Goal: Transaction & Acquisition: Purchase product/service

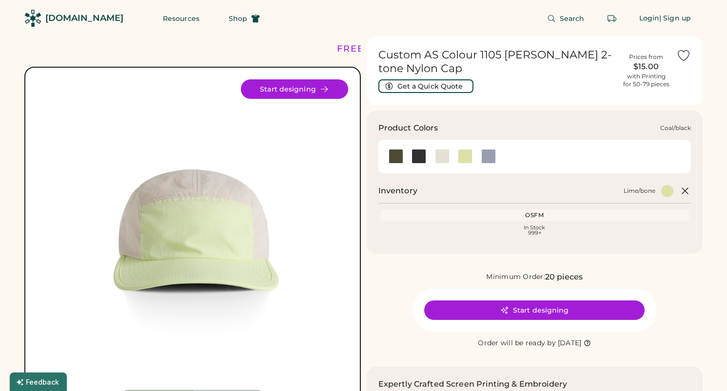
click at [419, 158] on div at bounding box center [418, 156] width 15 height 15
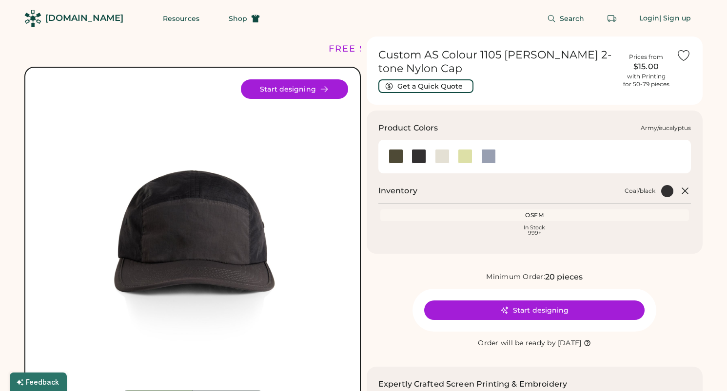
click at [394, 156] on div at bounding box center [395, 156] width 15 height 15
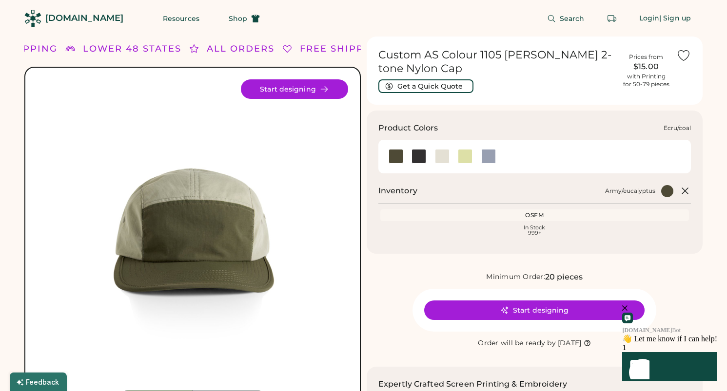
click at [447, 153] on div at bounding box center [442, 156] width 15 height 15
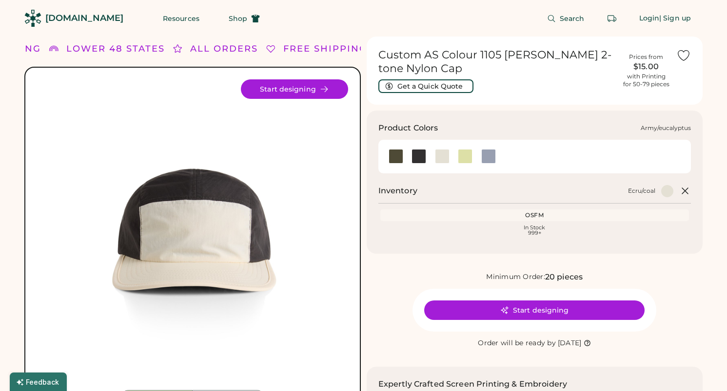
click at [392, 162] on div at bounding box center [395, 156] width 15 height 15
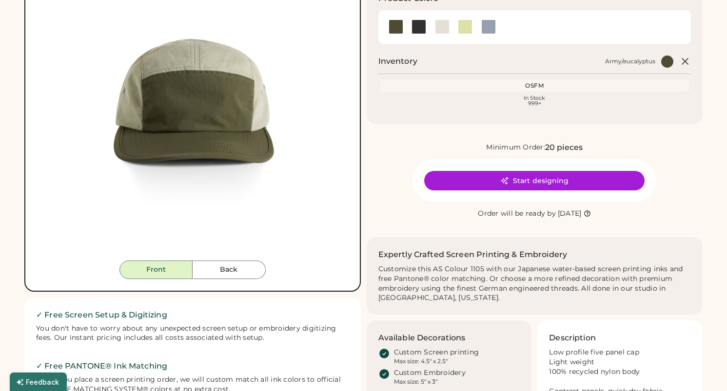
scroll to position [138, 0]
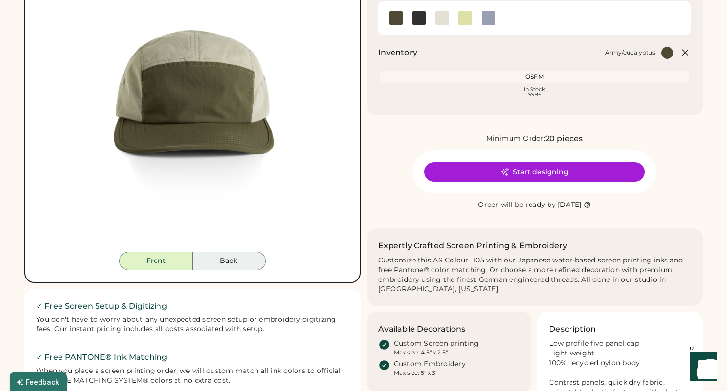
click at [241, 257] on button "Back" at bounding box center [228, 261] width 73 height 19
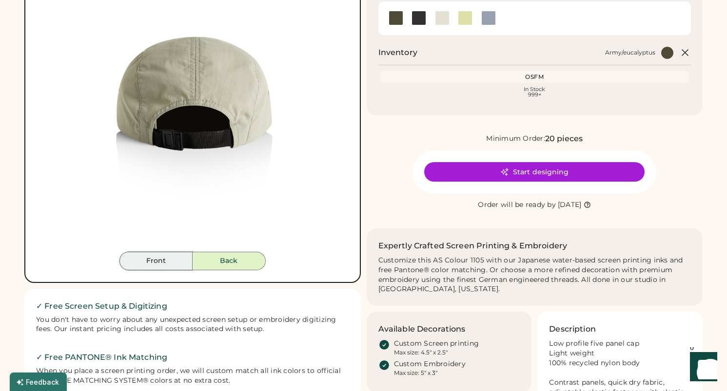
click at [157, 267] on button "Front" at bounding box center [155, 261] width 73 height 19
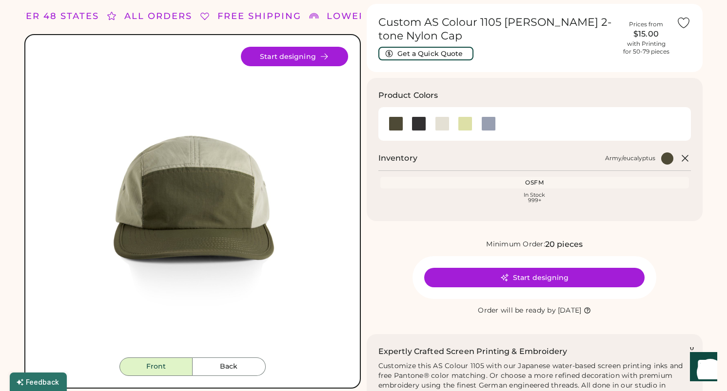
scroll to position [31, 0]
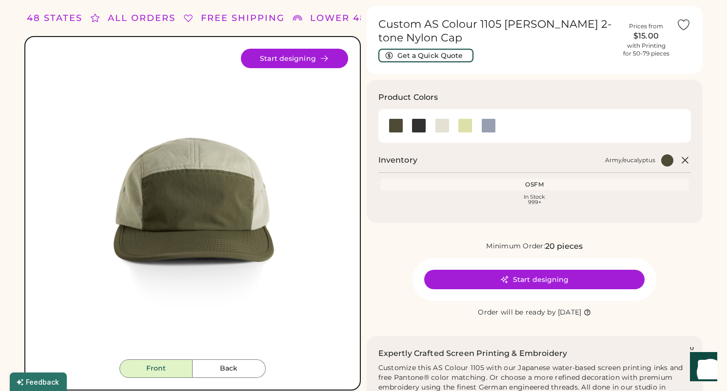
click at [531, 179] on div "OSFM" at bounding box center [534, 185] width 309 height 12
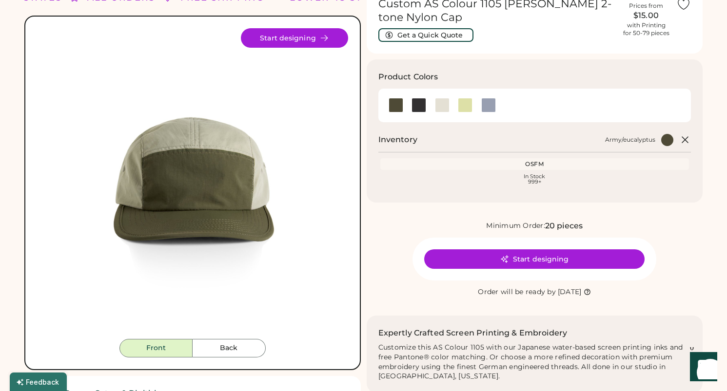
scroll to position [56, 0]
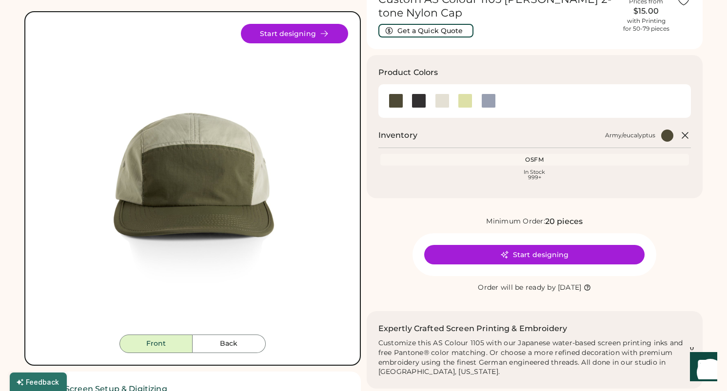
click at [667, 136] on div at bounding box center [667, 136] width 12 height 12
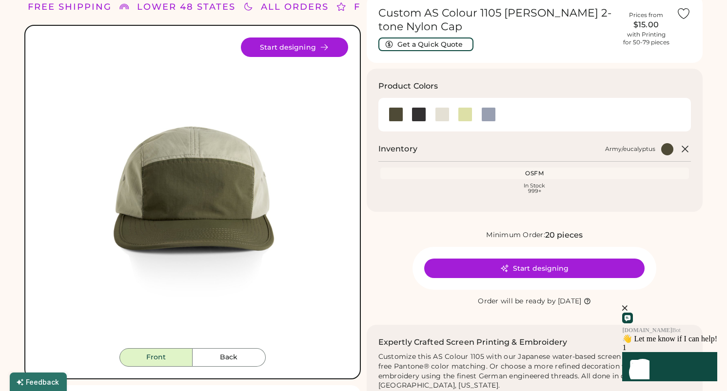
scroll to position [40, 0]
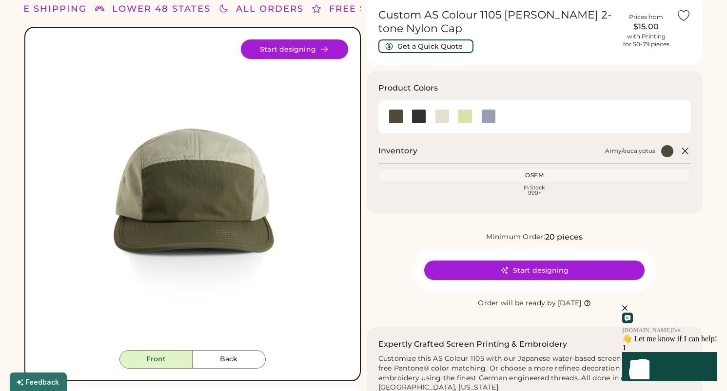
click at [291, 58] on button "Start designing" at bounding box center [294, 48] width 107 height 19
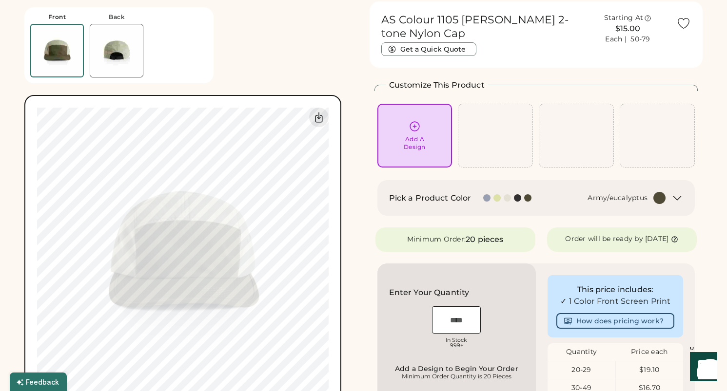
scroll to position [28, 0]
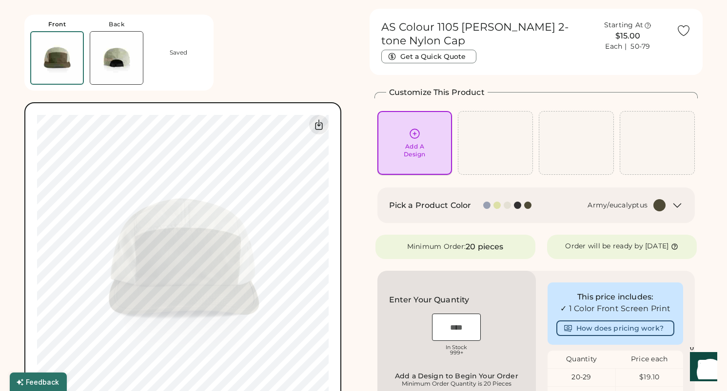
click at [422, 154] on div "Add A Design" at bounding box center [415, 151] width 22 height 16
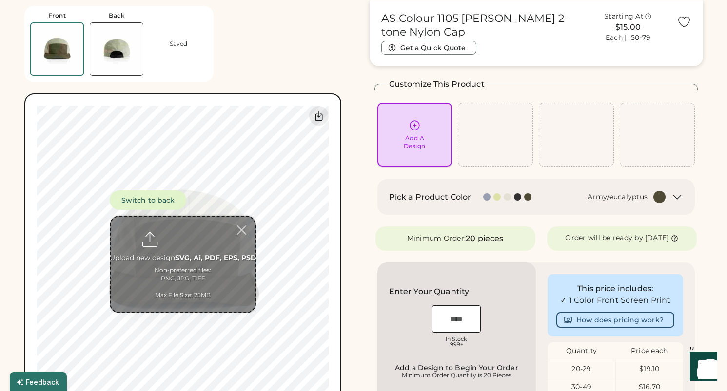
scroll to position [37, 0]
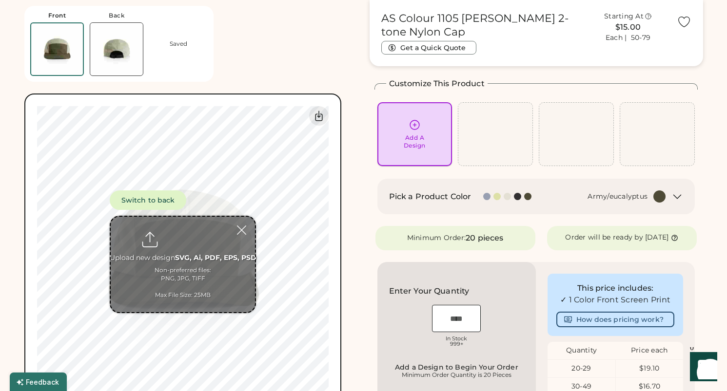
click at [405, 141] on div "Add A Design" at bounding box center [415, 142] width 22 height 16
click at [221, 248] on input "file" at bounding box center [183, 265] width 144 height 96
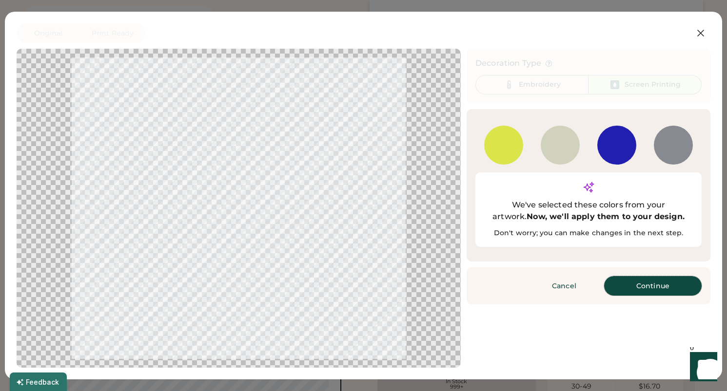
click at [648, 276] on button "Continue" at bounding box center [652, 285] width 97 height 19
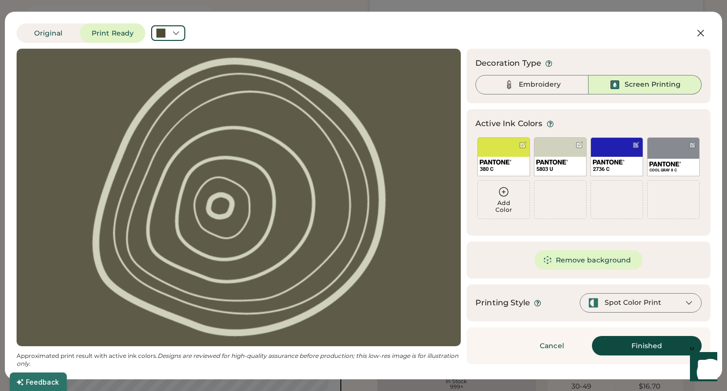
click at [304, 208] on div at bounding box center [238, 198] width 426 height 280
click at [555, 166] on div "5803 U" at bounding box center [560, 169] width 48 height 7
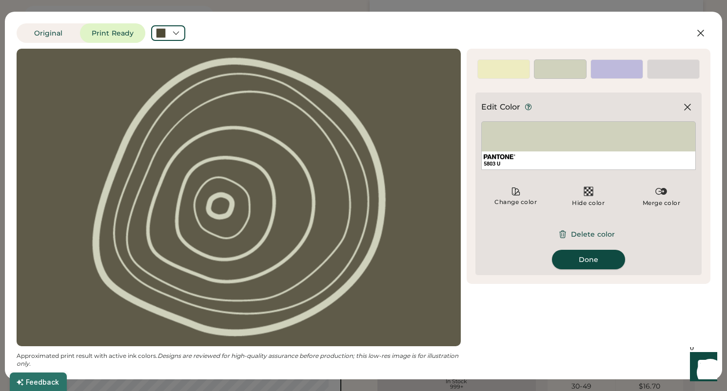
click at [602, 259] on button "Done" at bounding box center [588, 259] width 73 height 19
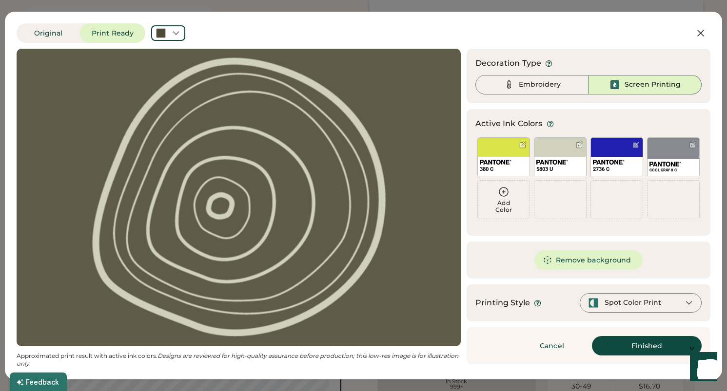
click at [637, 303] on div "Spot Color Print" at bounding box center [632, 303] width 57 height 10
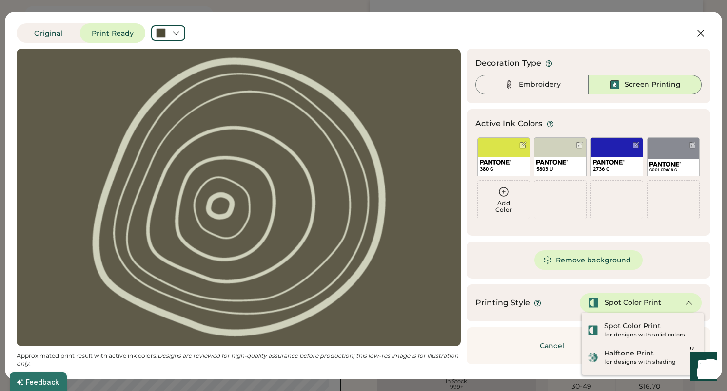
click at [568, 279] on div "Decoration Type Embroidery Screen Printing Active Ink Colors Add Color 380 C 58…" at bounding box center [588, 207] width 244 height 316
click at [650, 307] on div "Spot Color Print" at bounding box center [632, 303] width 57 height 10
click at [558, 167] on div "5803 U" at bounding box center [560, 169] width 48 height 7
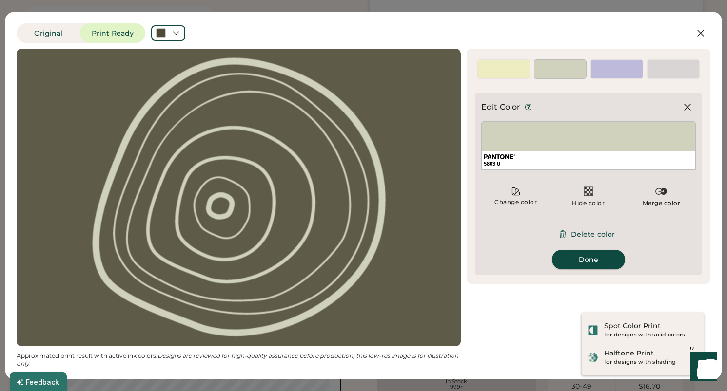
click at [582, 260] on button "Done" at bounding box center [588, 259] width 73 height 19
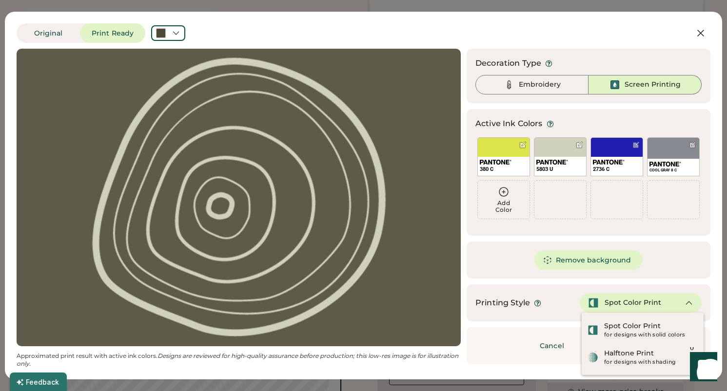
scroll to position [128, 0]
click at [616, 306] on div "Spot Color Print" at bounding box center [632, 303] width 57 height 10
click at [691, 302] on icon at bounding box center [688, 303] width 9 height 9
click at [713, 336] on div "Original Print Ready Updating Image Approximated print result with active ink c…" at bounding box center [363, 196] width 717 height 368
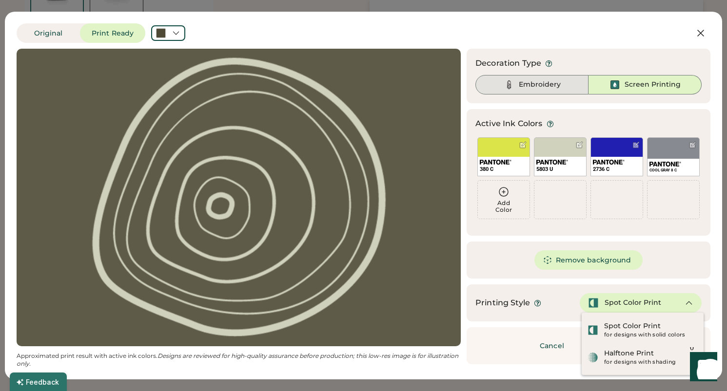
click at [556, 79] on div "Embroidery" at bounding box center [531, 84] width 113 height 19
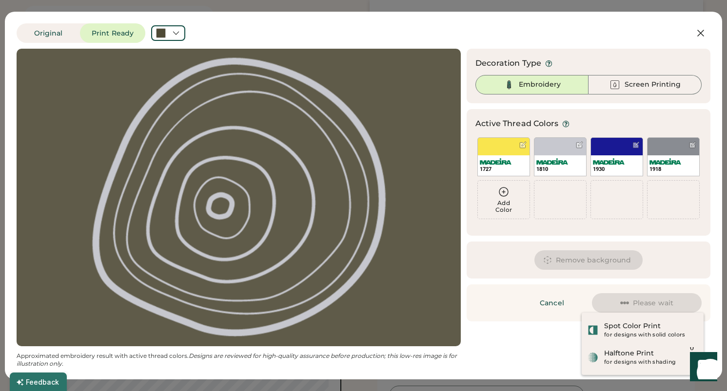
scroll to position [293, 0]
click at [651, 89] on div "Screen Printing" at bounding box center [652, 85] width 56 height 10
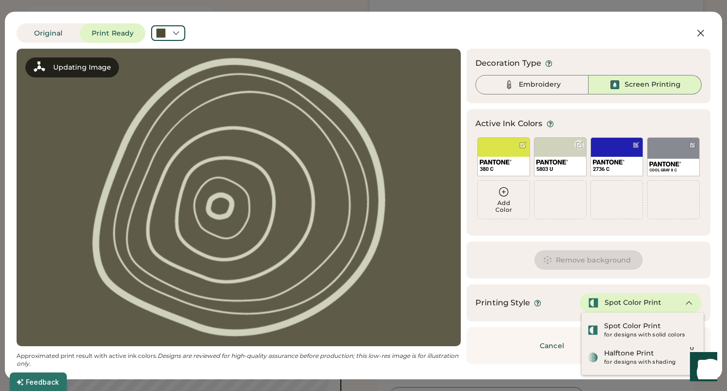
click at [556, 166] on div "5803 U" at bounding box center [560, 169] width 48 height 7
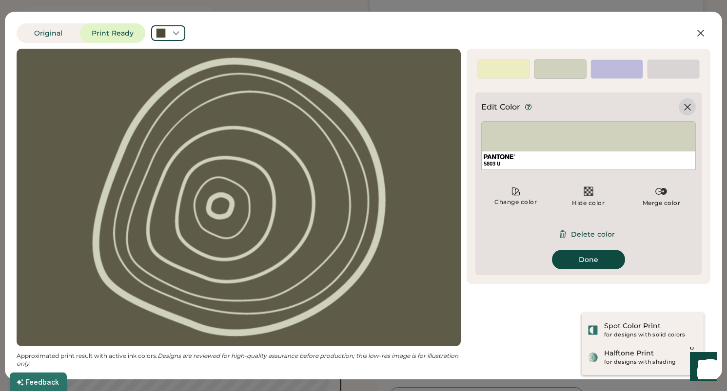
click at [692, 107] on icon at bounding box center [687, 107] width 12 height 12
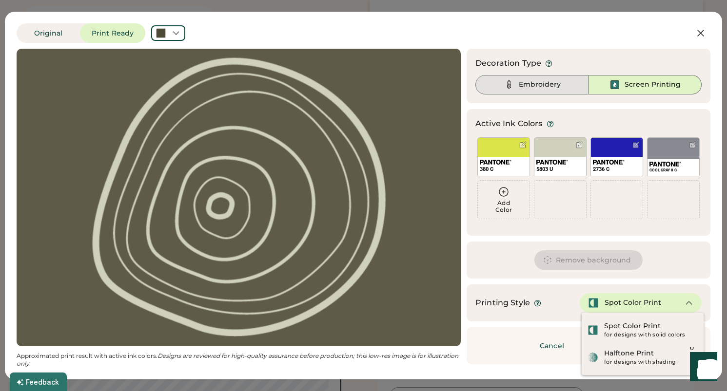
click at [528, 89] on div "Embroidery" at bounding box center [540, 85] width 42 height 10
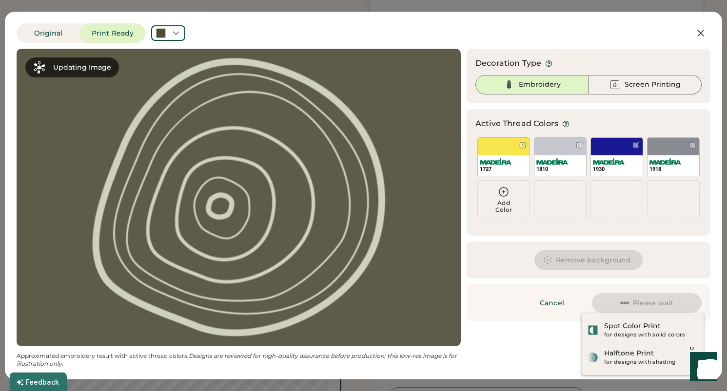
click at [496, 198] on div "Add Color" at bounding box center [504, 200] width 52 height 38
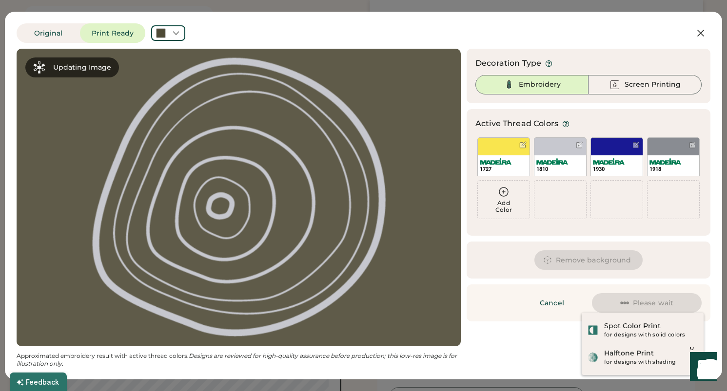
click at [505, 191] on icon at bounding box center [504, 192] width 12 height 12
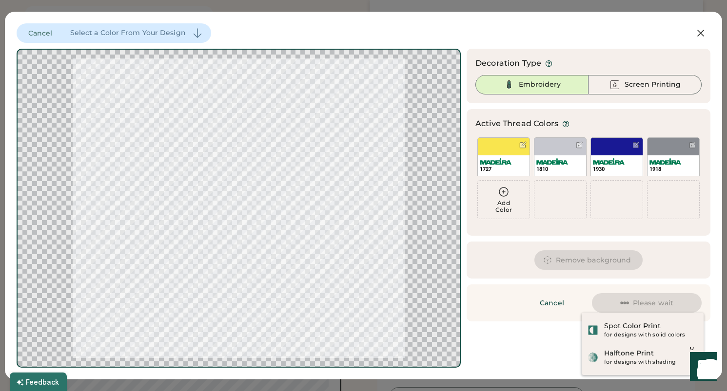
click at [503, 207] on div "Add Color" at bounding box center [504, 207] width 52 height 14
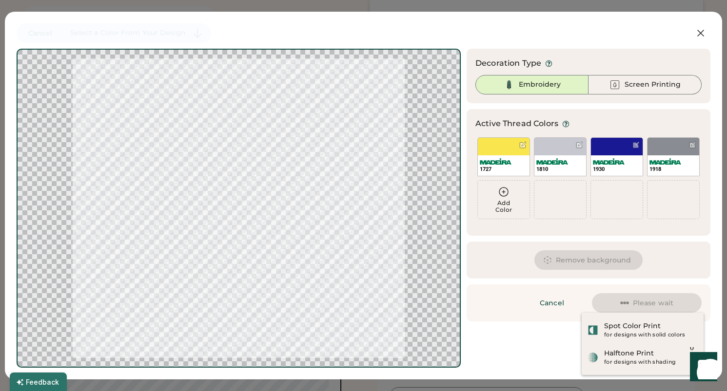
click at [111, 36] on div "Select a Color From Your Design" at bounding box center [127, 33] width 115 height 10
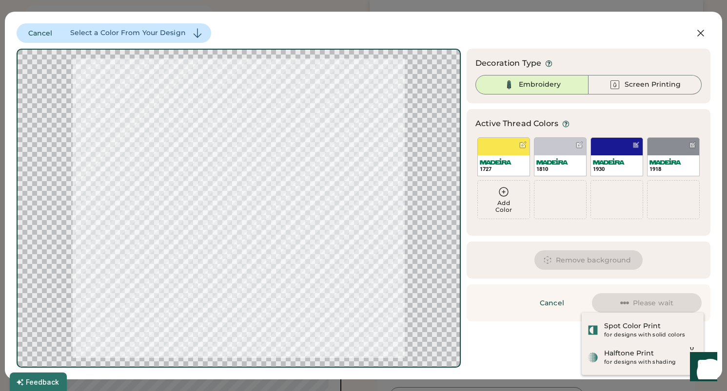
click at [506, 204] on div "Add Color" at bounding box center [504, 207] width 52 height 14
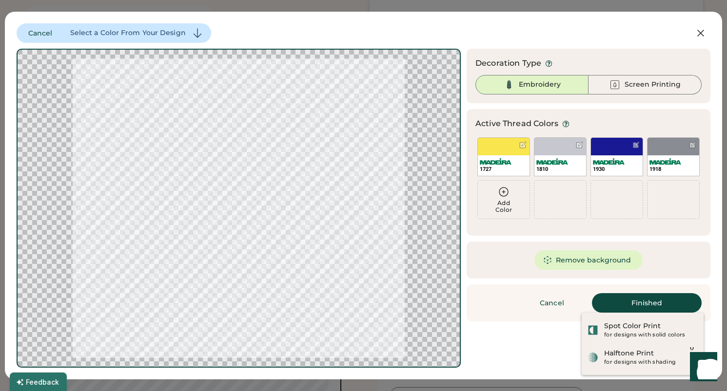
click at [506, 197] on icon at bounding box center [504, 192] width 12 height 12
click at [503, 192] on icon at bounding box center [503, 192] width 9 height 9
click at [512, 201] on div "Add Color" at bounding box center [504, 207] width 52 height 14
click at [499, 197] on icon at bounding box center [504, 192] width 12 height 12
click at [507, 199] on div "Add Color" at bounding box center [504, 200] width 52 height 38
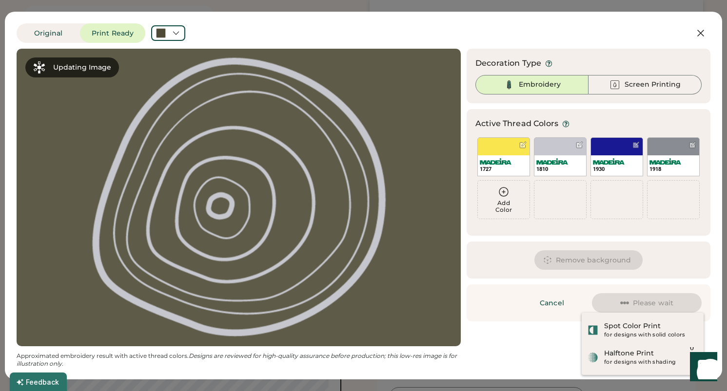
click at [501, 197] on icon at bounding box center [504, 192] width 12 height 12
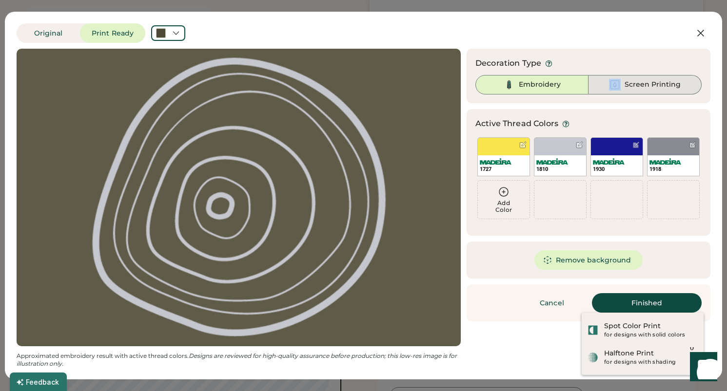
click at [623, 79] on div "Screen Printing" at bounding box center [644, 84] width 113 height 19
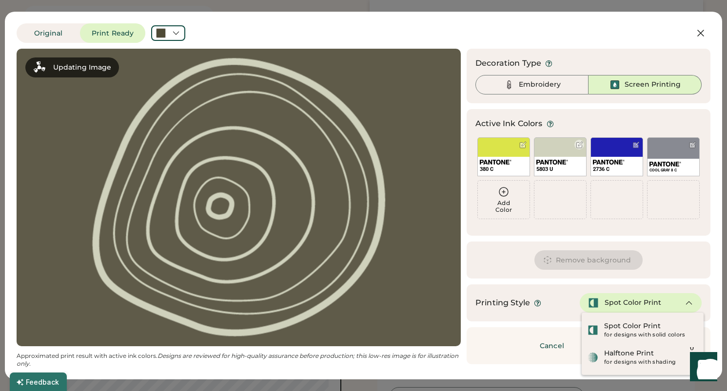
click at [570, 159] on div "5803 U" at bounding box center [560, 166] width 52 height 19
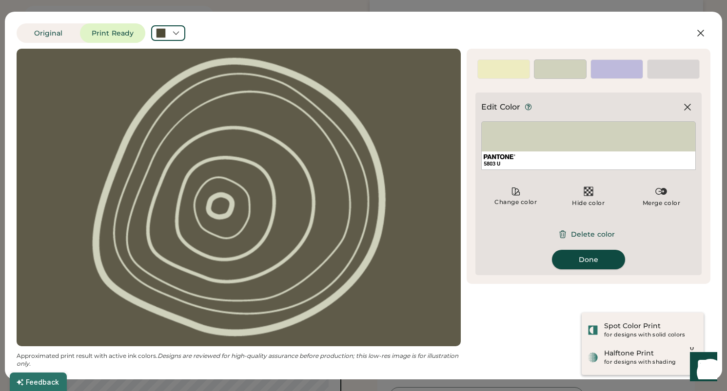
click at [590, 260] on button "Done" at bounding box center [588, 259] width 73 height 19
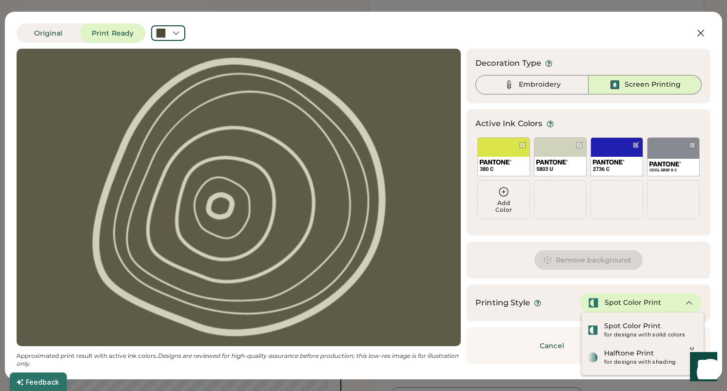
click at [686, 307] on icon at bounding box center [688, 303] width 9 height 9
click at [703, 26] on button "Cancel" at bounding box center [682, 32] width 56 height 19
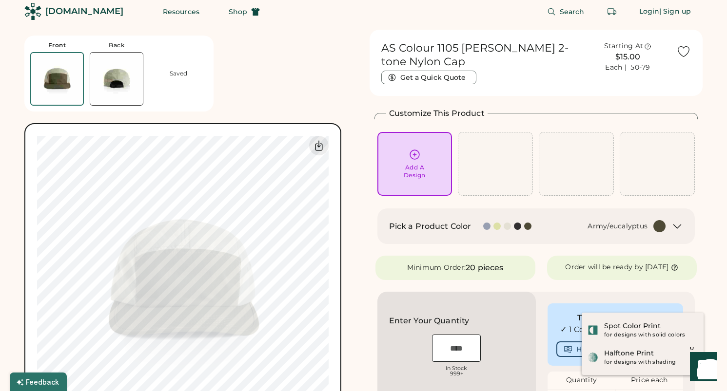
click at [418, 150] on icon at bounding box center [414, 155] width 12 height 12
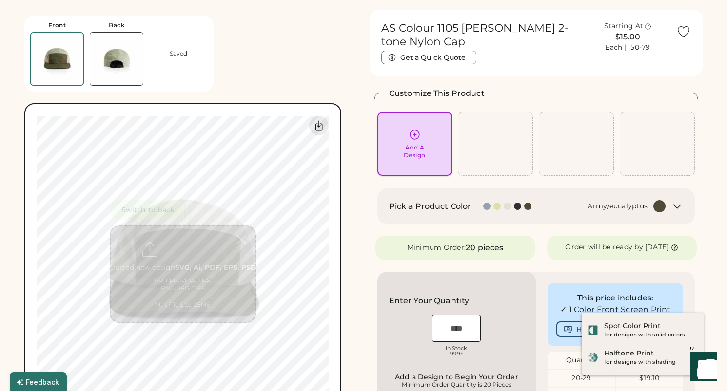
scroll to position [37, 0]
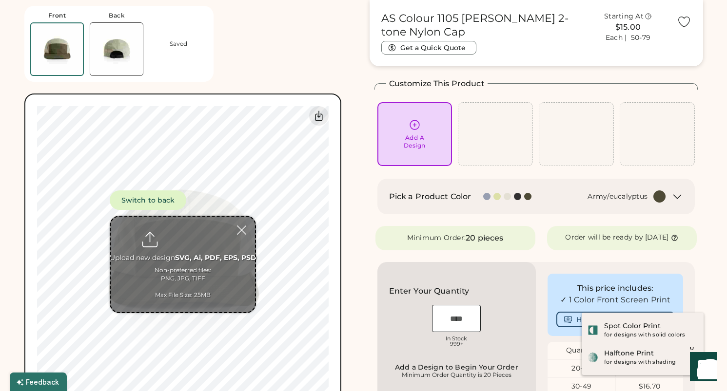
click at [205, 256] on input "file" at bounding box center [183, 265] width 144 height 96
type input "**********"
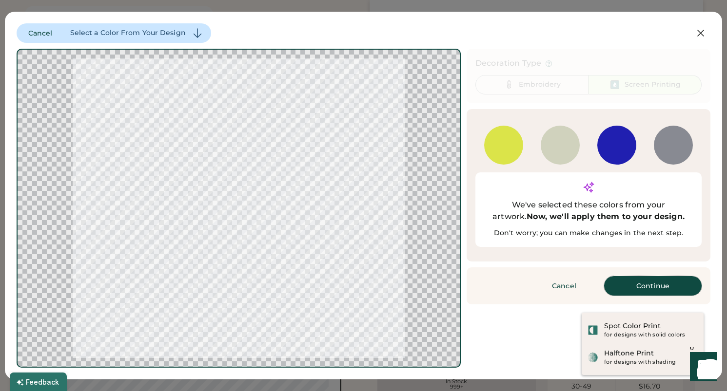
click at [642, 276] on button "Continue" at bounding box center [652, 285] width 97 height 19
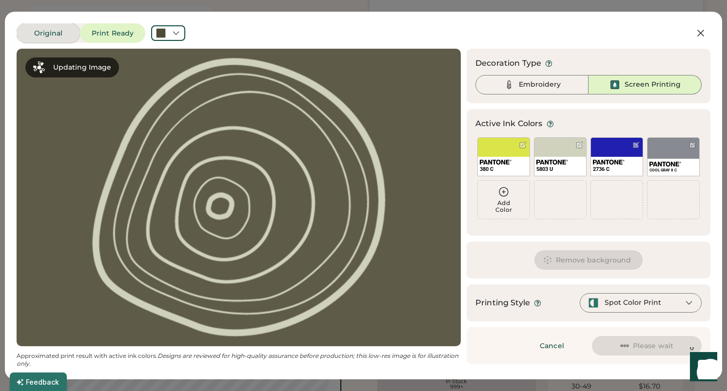
click at [53, 38] on button "Original" at bounding box center [48, 32] width 63 height 19
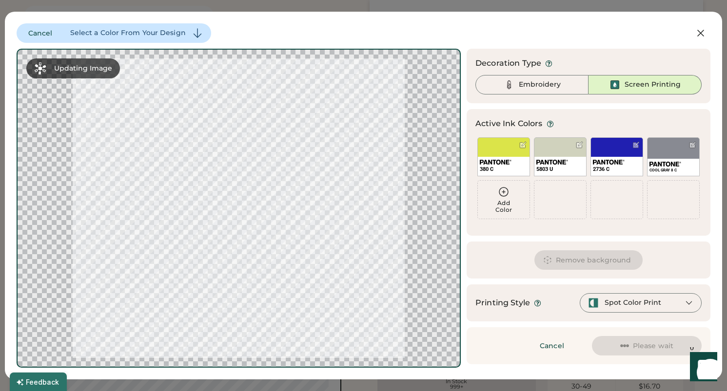
click at [136, 34] on div "Select a Color From Your Design" at bounding box center [127, 33] width 115 height 10
click at [38, 34] on button "Cancel" at bounding box center [41, 32] width 48 height 19
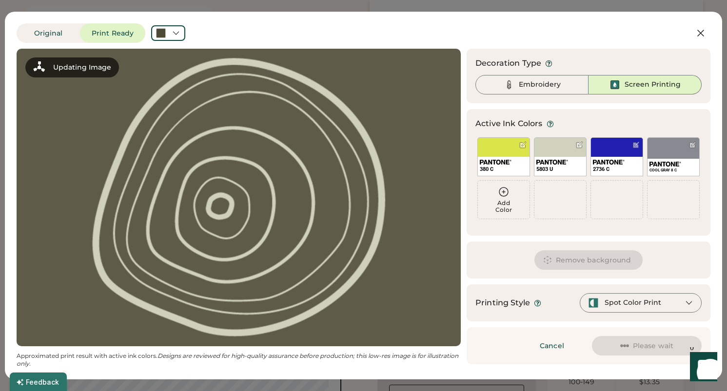
scroll to position [98, 0]
click at [632, 303] on div "Spot Color Print" at bounding box center [632, 303] width 57 height 10
click at [693, 305] on div "Spot Color Print" at bounding box center [640, 302] width 122 height 19
click at [690, 304] on icon at bounding box center [688, 303] width 5 height 3
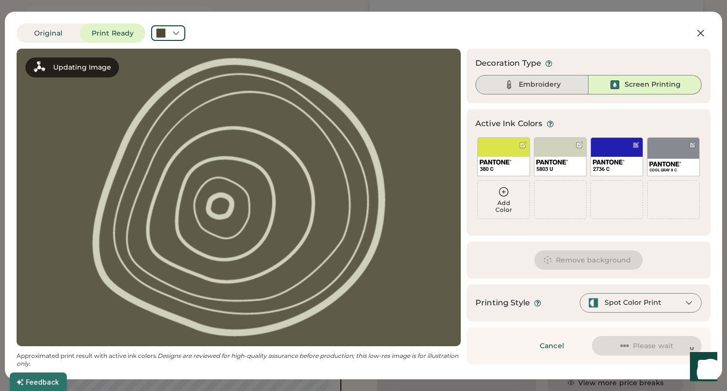
click at [546, 84] on div "Embroidery" at bounding box center [540, 85] width 42 height 10
click at [527, 84] on div "Embroidery" at bounding box center [540, 85] width 42 height 10
click at [697, 33] on icon at bounding box center [700, 33] width 12 height 12
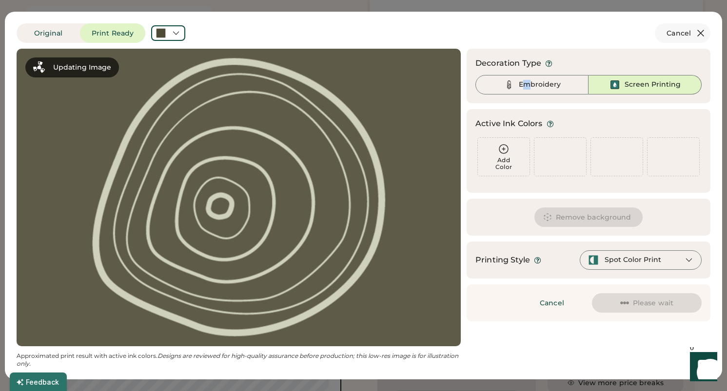
click at [699, 39] on button "Cancel" at bounding box center [682, 32] width 56 height 19
click at [674, 35] on button "Cancel" at bounding box center [682, 32] width 56 height 19
click at [701, 31] on icon at bounding box center [700, 33] width 12 height 12
click at [686, 29] on button "Cancel" at bounding box center [682, 32] width 56 height 19
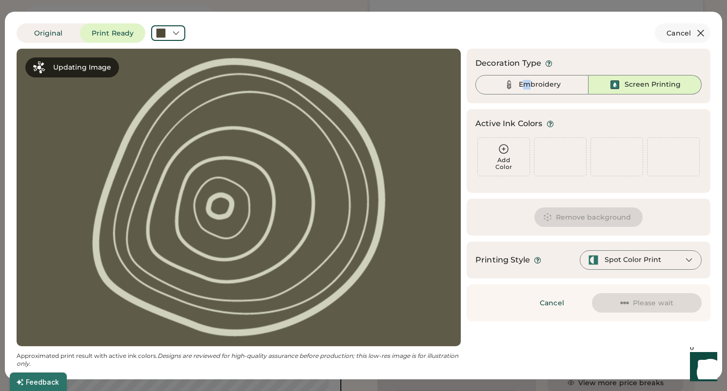
click at [686, 29] on button "Cancel" at bounding box center [682, 32] width 56 height 19
click at [638, 264] on div "Spot Color Print" at bounding box center [632, 260] width 57 height 10
click at [707, 29] on button at bounding box center [700, 32] width 19 height 19
click at [704, 29] on icon at bounding box center [700, 33] width 12 height 12
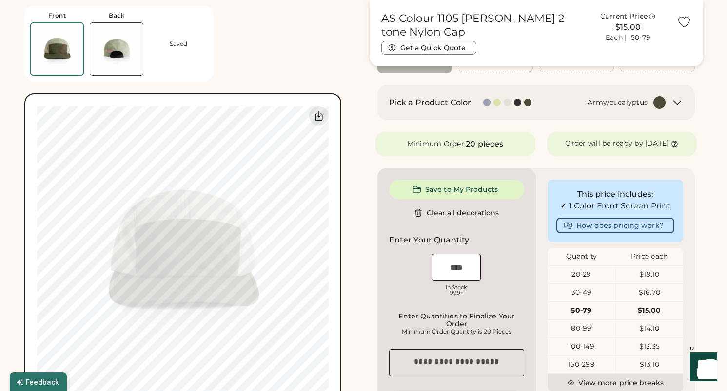
scroll to position [0, 0]
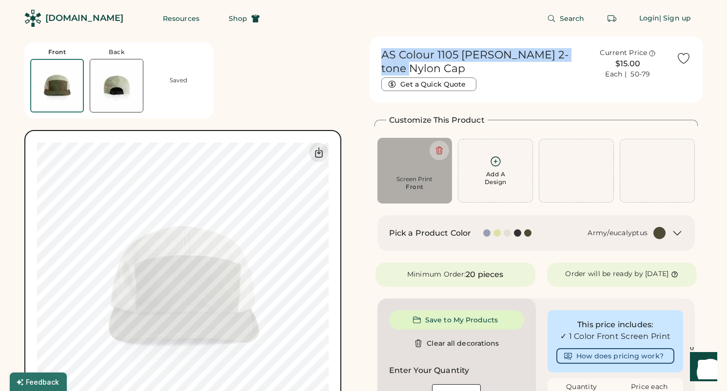
drag, startPoint x: 383, startPoint y: 53, endPoint x: 404, endPoint y: 69, distance: 26.8
click at [404, 69] on h1 "AS Colour 1105 [PERSON_NAME] 2-tone Nylon Cap" at bounding box center [480, 61] width 198 height 27
copy h1 "AS Colour 1105 [PERSON_NAME] 2-tone Nylon Cap"
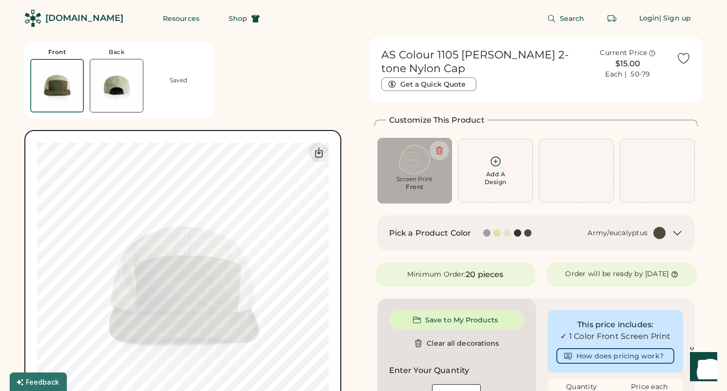
click at [321, 89] on div "Front Back Saved Switch to back Upload new design SVG, Ai, PDF, EPS, PSD Non-pr…" at bounding box center [190, 242] width 333 height 410
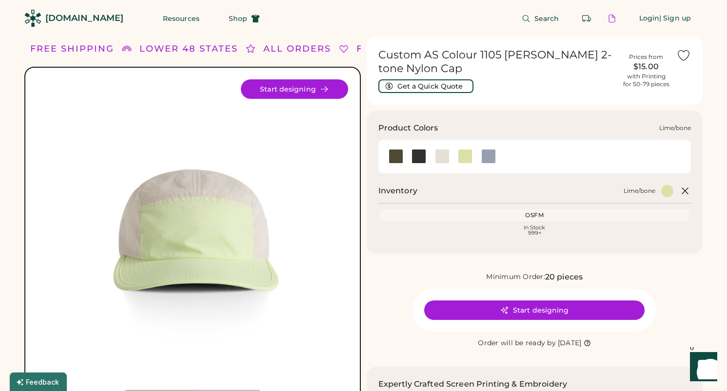
click at [465, 157] on div at bounding box center [465, 156] width 15 height 15
click at [442, 156] on div at bounding box center [442, 156] width 15 height 15
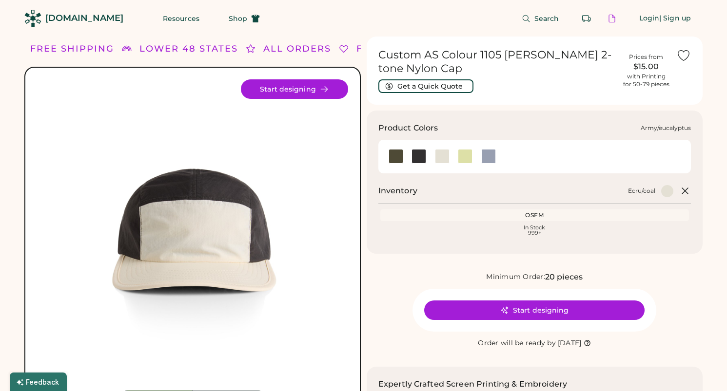
click at [396, 161] on div at bounding box center [395, 156] width 15 height 15
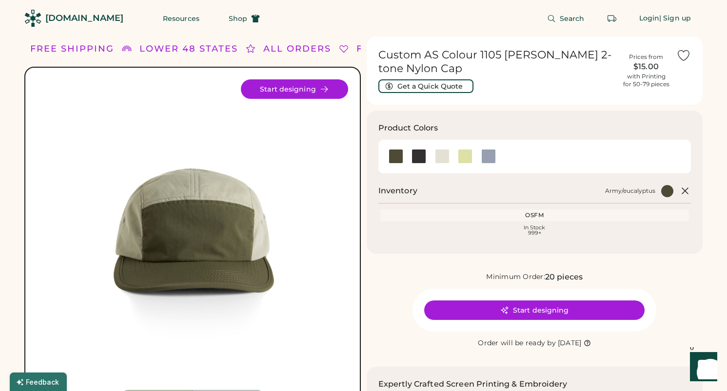
click at [557, 214] on div "OSFM" at bounding box center [534, 216] width 305 height 8
click at [468, 159] on div at bounding box center [465, 156] width 15 height 15
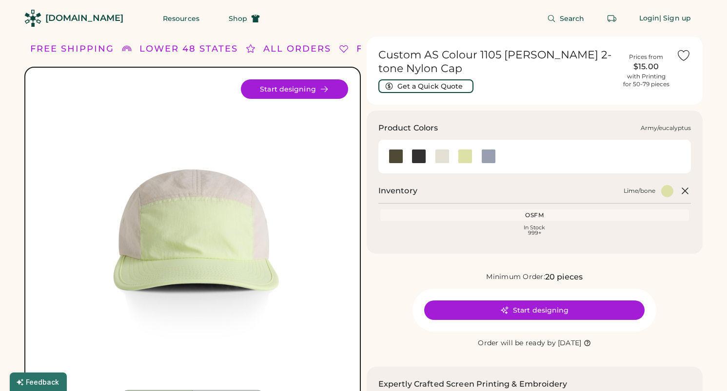
click at [387, 155] on div at bounding box center [395, 156] width 23 height 15
click at [389, 158] on div at bounding box center [395, 156] width 15 height 15
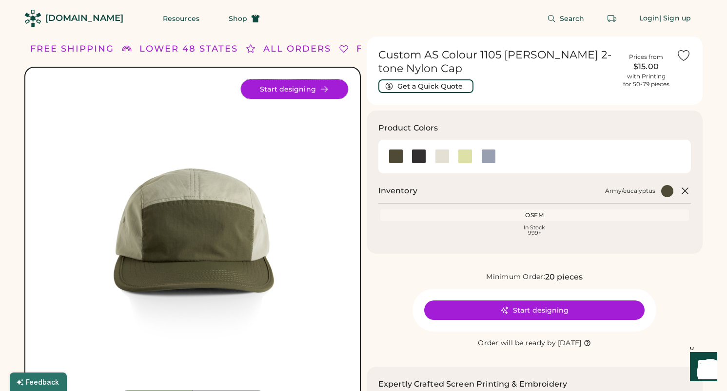
click at [287, 86] on button "Start designing" at bounding box center [294, 88] width 107 height 19
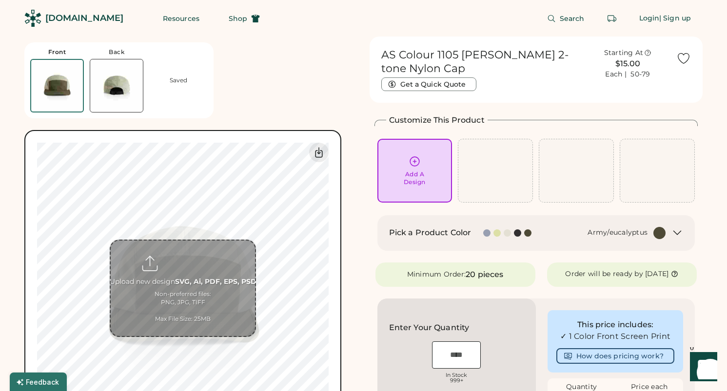
click at [193, 285] on input "file" at bounding box center [183, 289] width 144 height 96
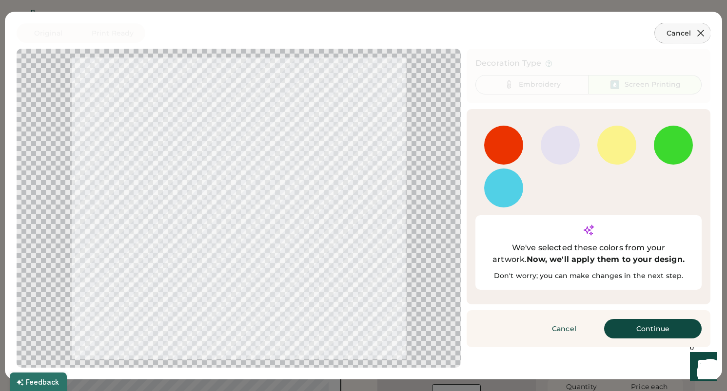
click at [698, 34] on icon at bounding box center [700, 33] width 12 height 12
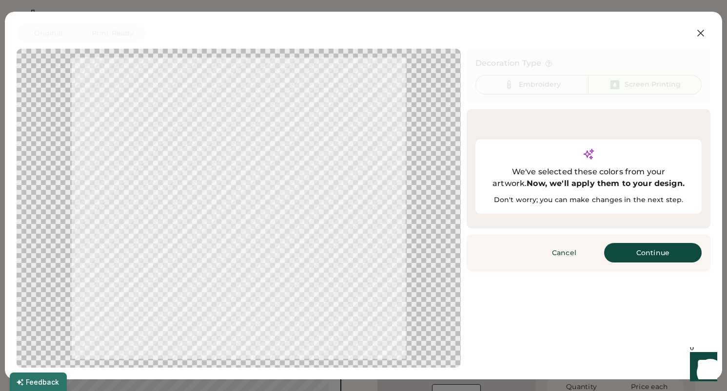
click at [693, 37] on div "AS Colour 1105 [PERSON_NAME] 2-tone Nylon Cap Get a Quick Quote Current Price $…" at bounding box center [536, 67] width 322 height 60
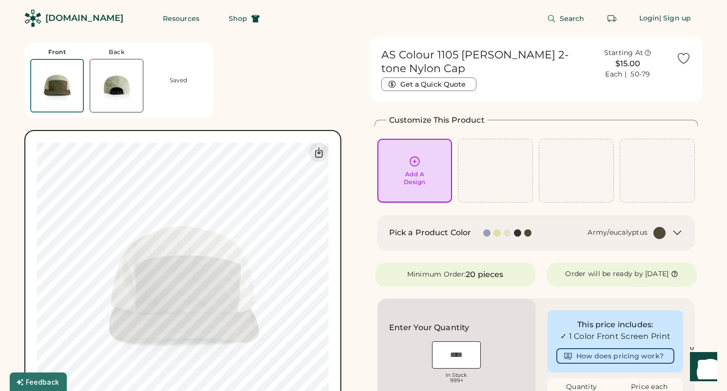
click at [410, 180] on div "Add A Design" at bounding box center [415, 179] width 22 height 16
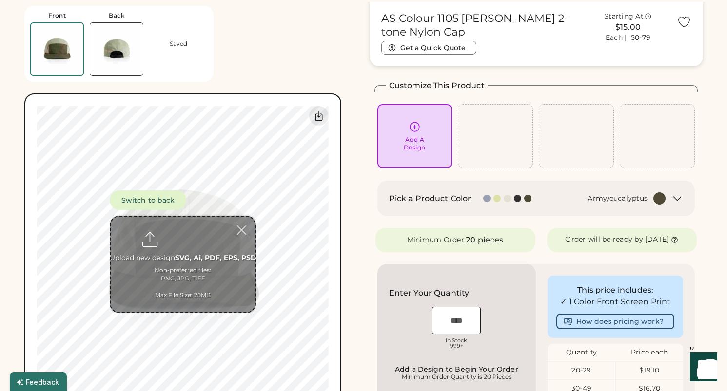
scroll to position [37, 0]
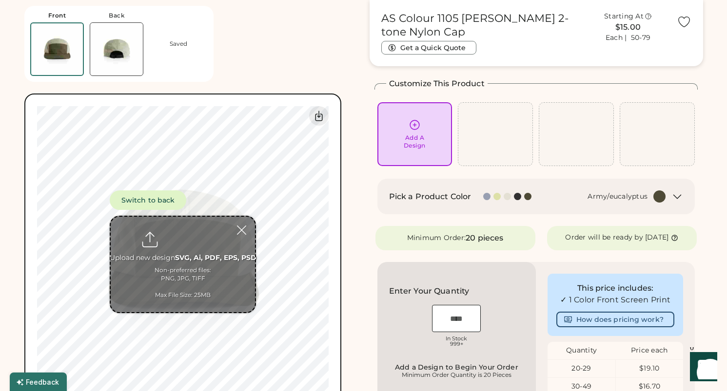
click at [180, 249] on input "file" at bounding box center [183, 265] width 144 height 96
type input "**********"
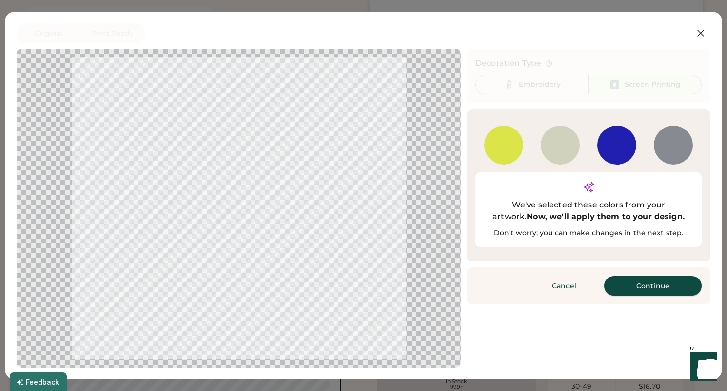
click at [648, 276] on button "Continue" at bounding box center [652, 285] width 97 height 19
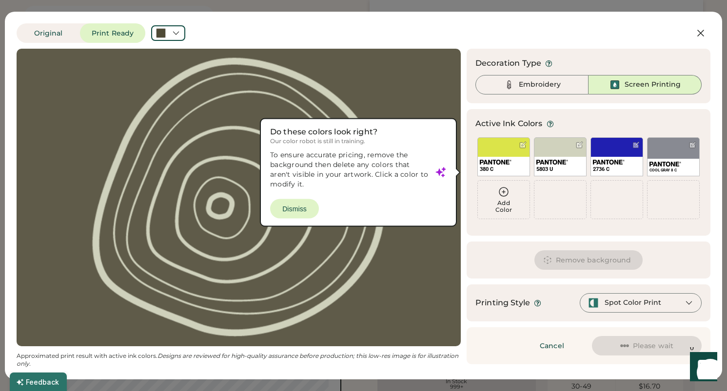
click at [296, 207] on div at bounding box center [238, 198] width 426 height 280
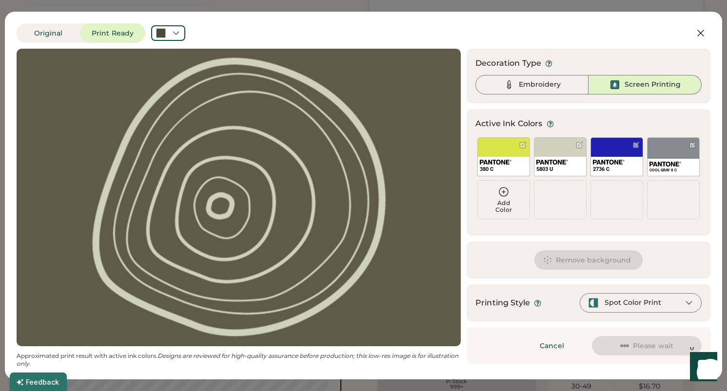
scroll to position [0, 0]
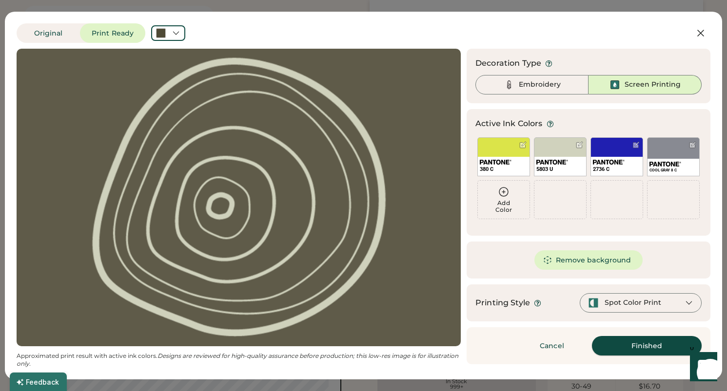
click at [644, 349] on button "Finished" at bounding box center [647, 345] width 110 height 19
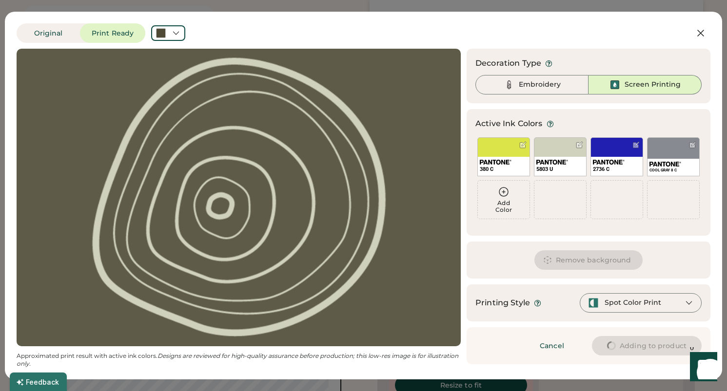
type input "****"
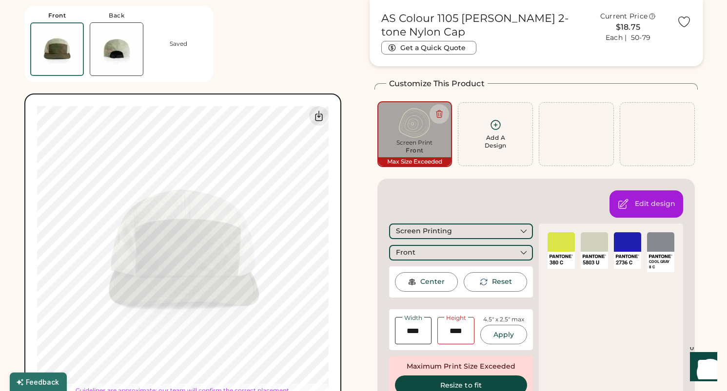
type input "****"
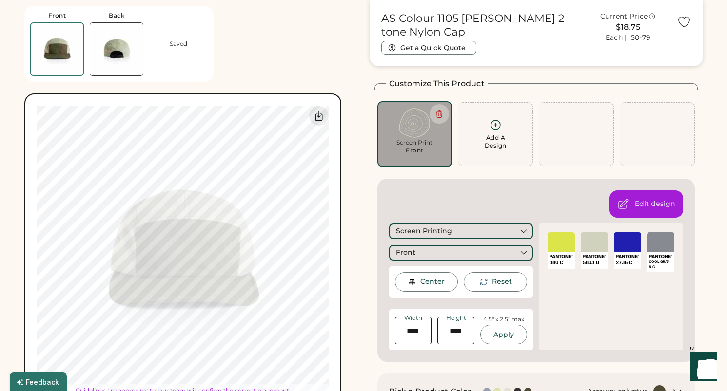
type input "****"
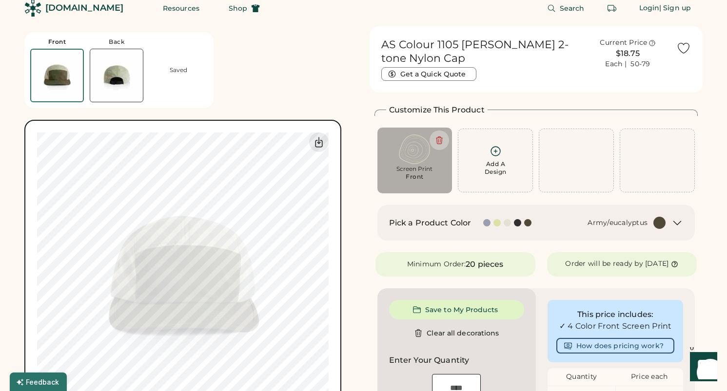
scroll to position [3, 0]
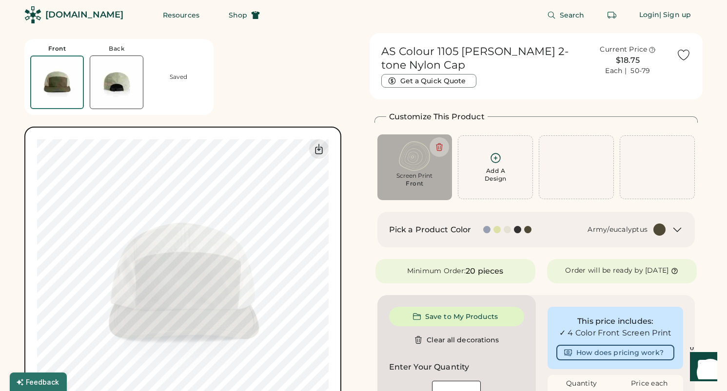
type input "****"
click at [510, 168] on div "Add A Design" at bounding box center [495, 167] width 62 height 31
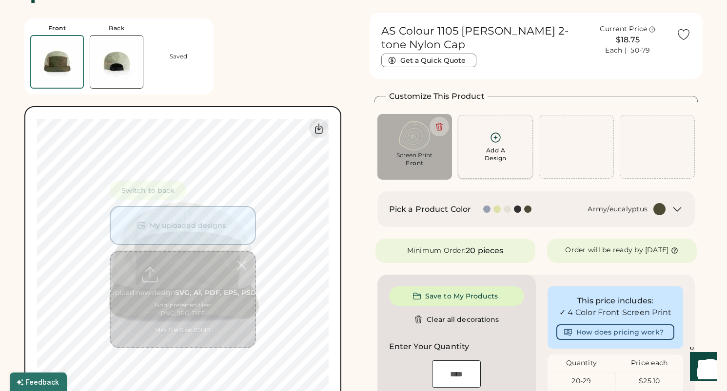
scroll to position [37, 0]
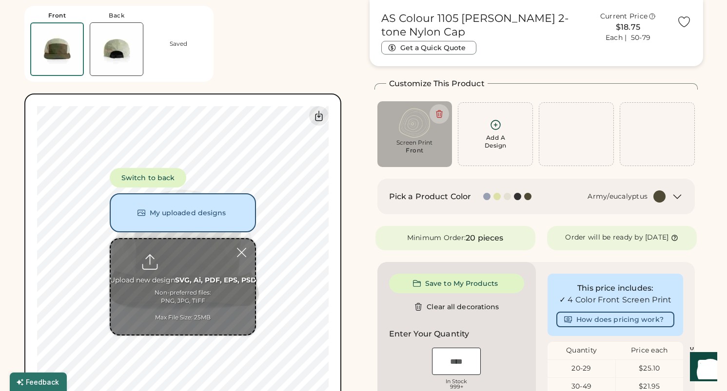
click at [189, 281] on input "file" at bounding box center [183, 287] width 144 height 96
type input "**********"
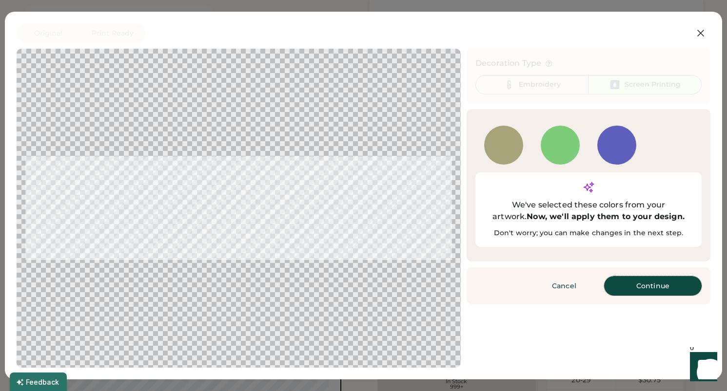
click at [655, 276] on button "Continue" at bounding box center [652, 285] width 97 height 19
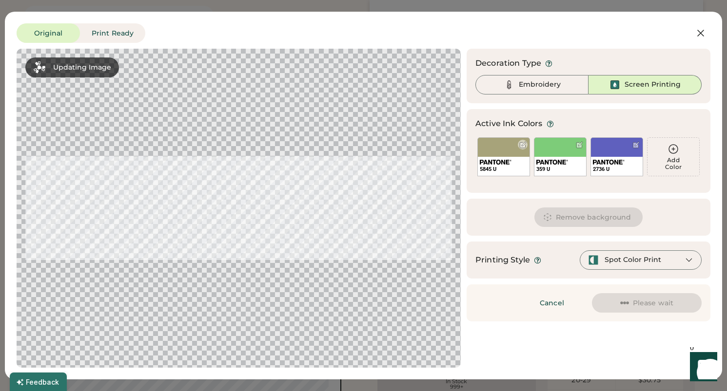
click at [498, 167] on div "5845 U" at bounding box center [504, 169] width 48 height 7
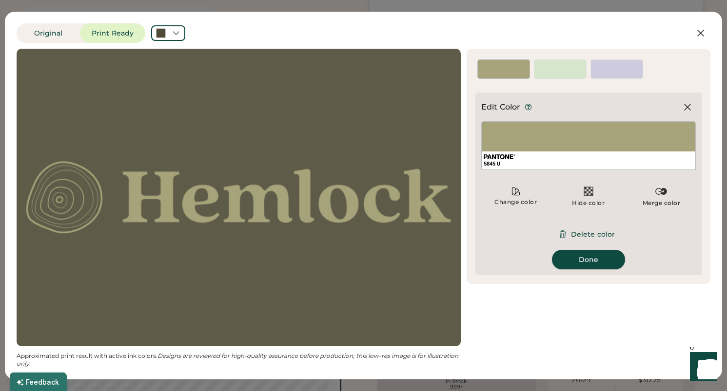
click at [594, 261] on button "Done" at bounding box center [588, 259] width 73 height 19
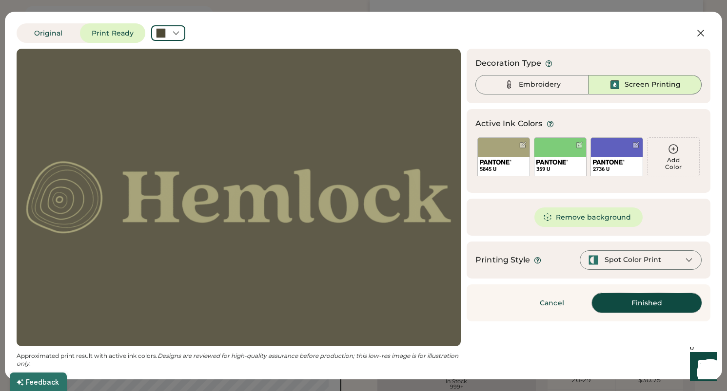
click at [641, 305] on button "Finished" at bounding box center [647, 302] width 110 height 19
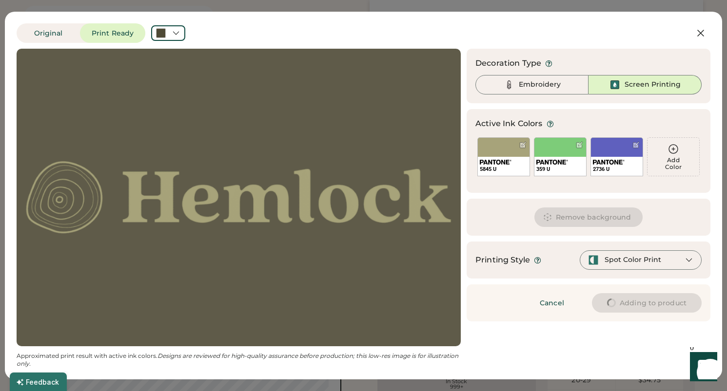
type input "****"
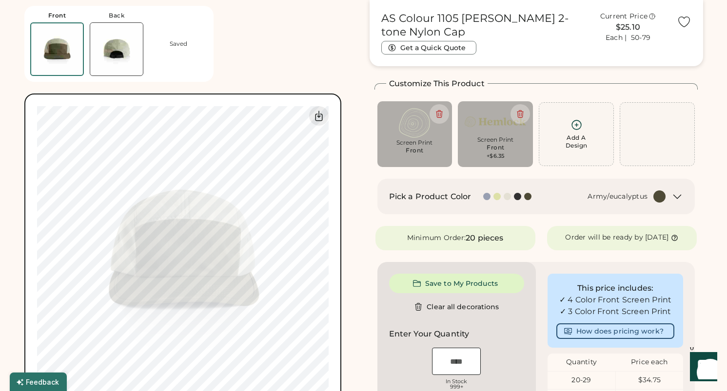
type input "****"
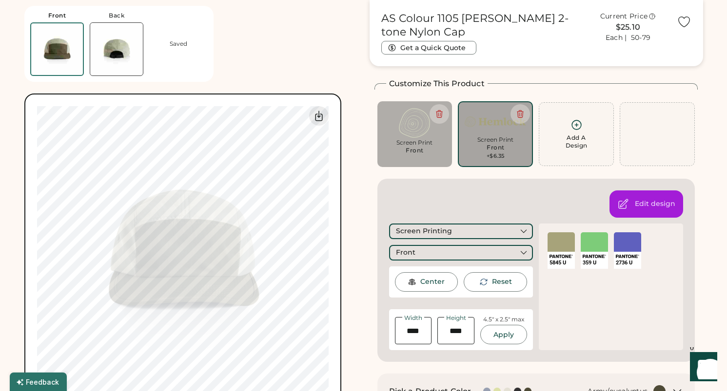
type input "****"
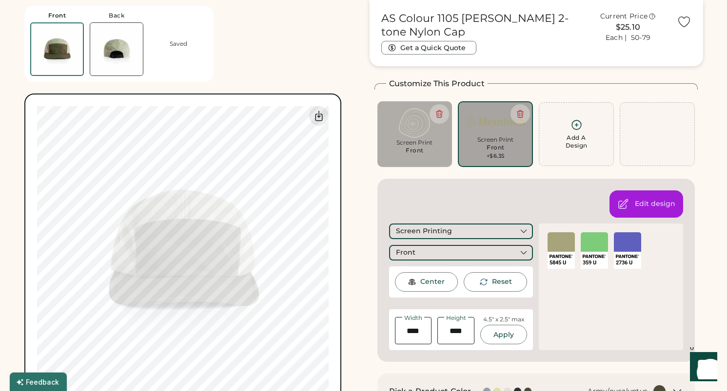
type input "****"
click at [438, 112] on icon at bounding box center [439, 114] width 9 height 9
type input "****"
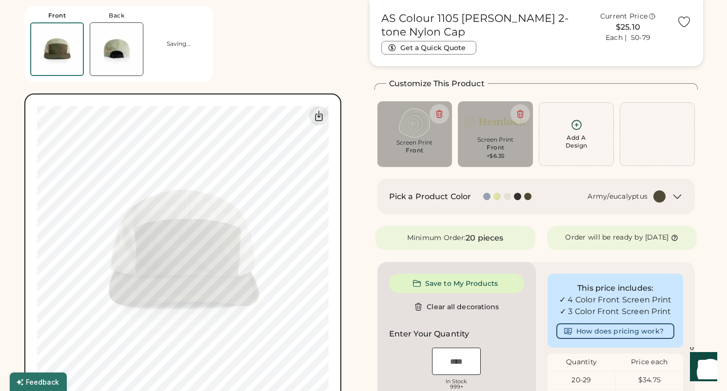
type input "****"
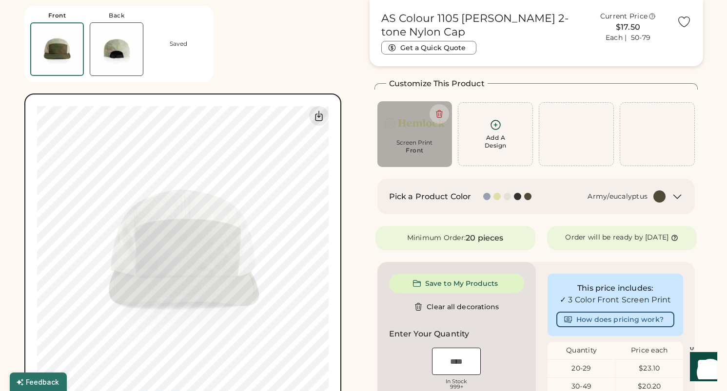
type input "****"
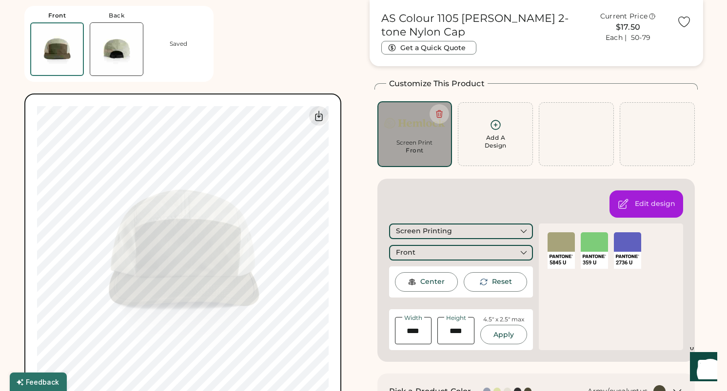
click at [487, 142] on div "Add A Design" at bounding box center [495, 142] width 22 height 16
type input "****"
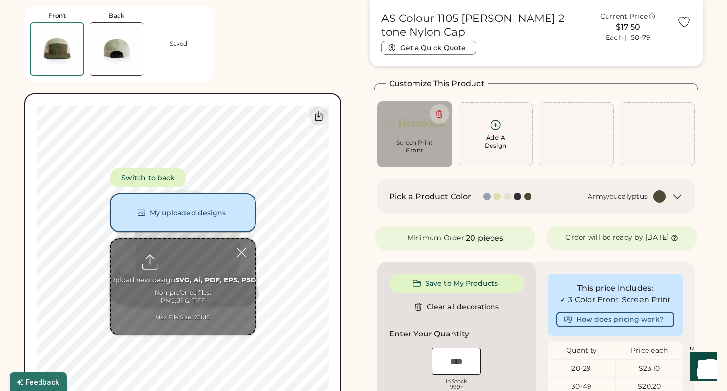
click at [208, 212] on button "My uploaded designs" at bounding box center [183, 212] width 146 height 39
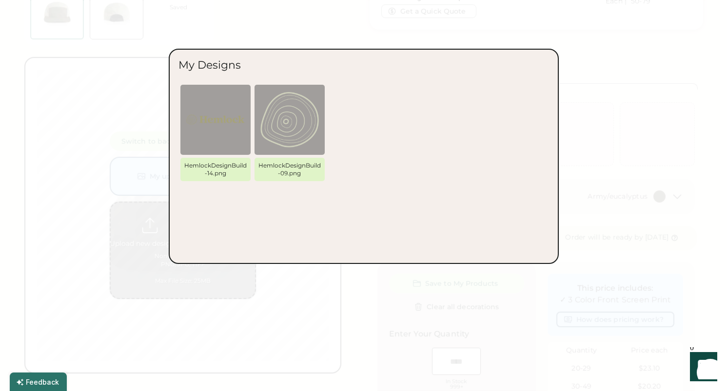
click at [553, 260] on div "My Designs HemlockDesignBuild-14.png HemlockDesignBuild-09.png" at bounding box center [364, 156] width 390 height 215
click at [539, 281] on div at bounding box center [363, 195] width 727 height 391
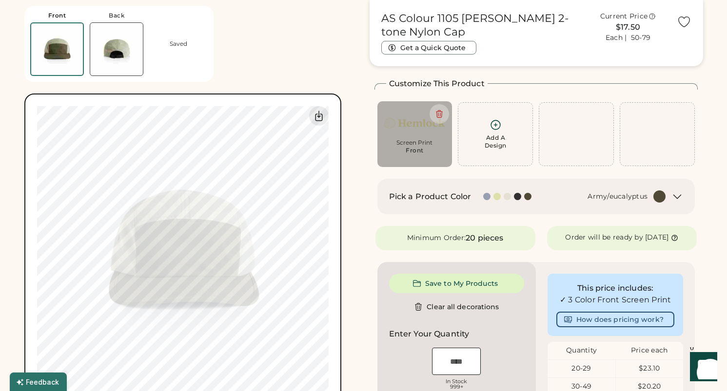
click at [490, 136] on div "Add A Design" at bounding box center [495, 142] width 22 height 16
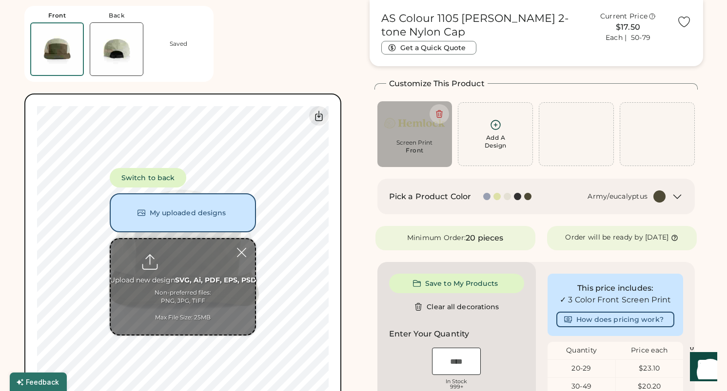
click at [177, 267] on input "file" at bounding box center [183, 287] width 144 height 96
type input "**********"
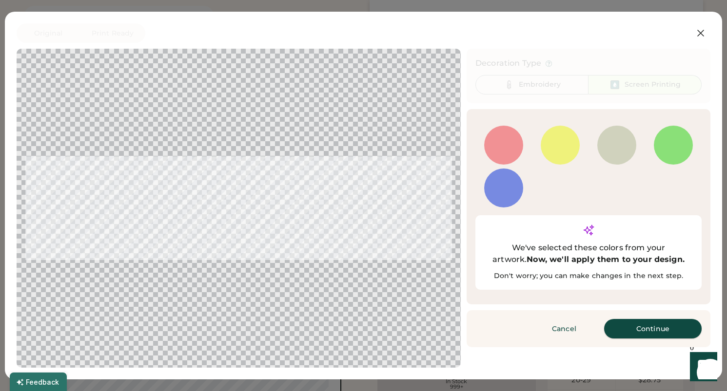
click at [647, 319] on button "Continue" at bounding box center [652, 328] width 97 height 19
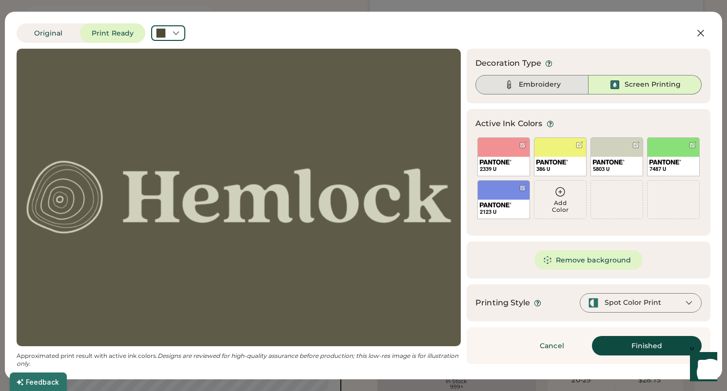
click at [547, 92] on div "Embroidery" at bounding box center [531, 84] width 113 height 19
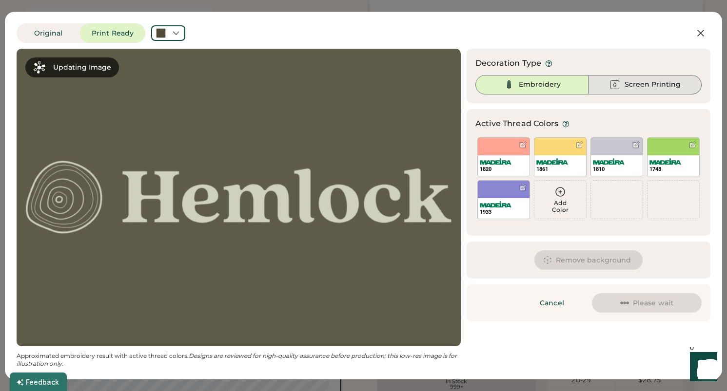
click at [641, 86] on div "Screen Printing" at bounding box center [652, 85] width 56 height 10
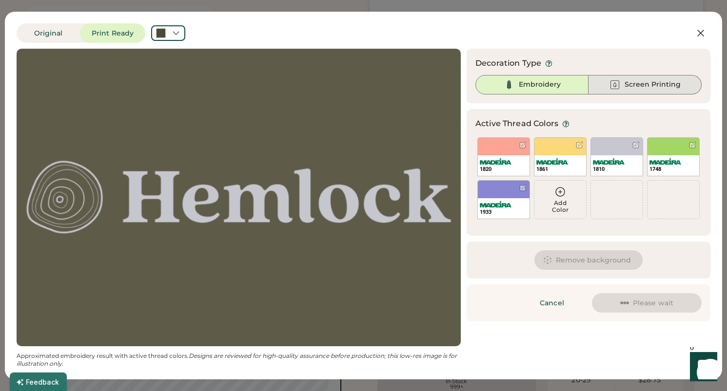
click at [640, 85] on div "Screen Printing" at bounding box center [652, 85] width 56 height 10
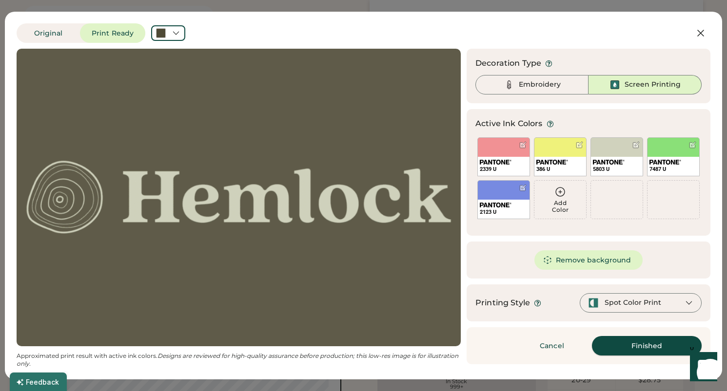
click at [661, 344] on button "Finished" at bounding box center [647, 345] width 110 height 19
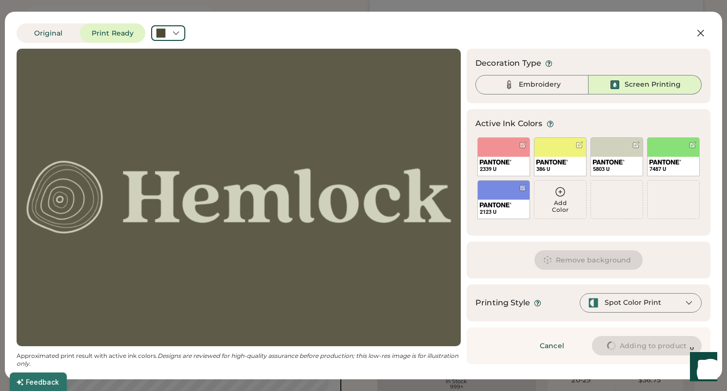
type input "****"
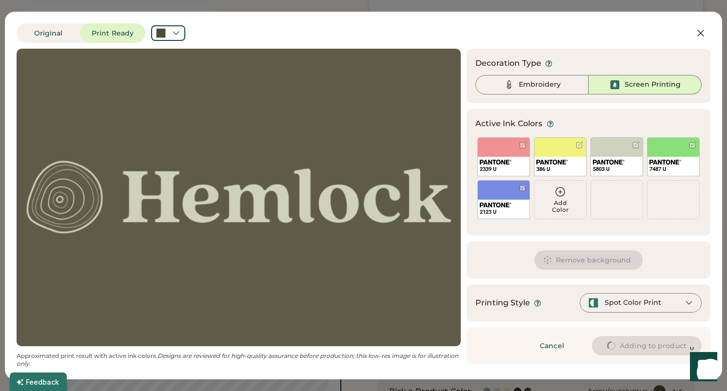
type input "****"
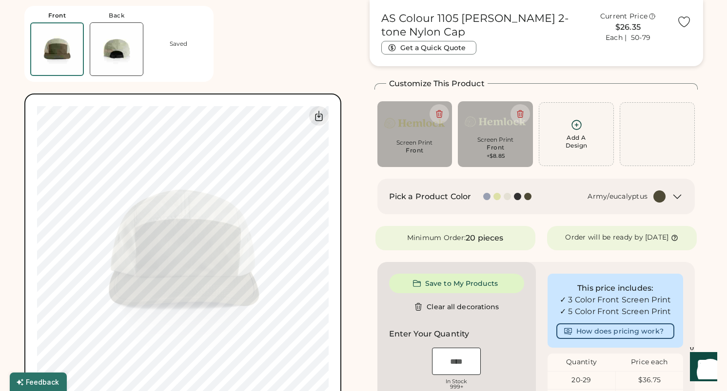
type input "****"
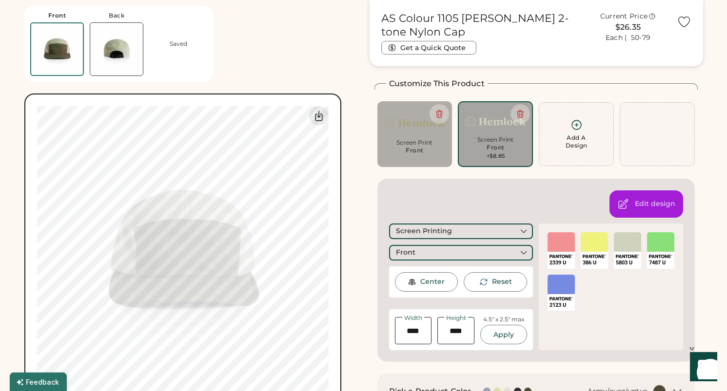
type input "****"
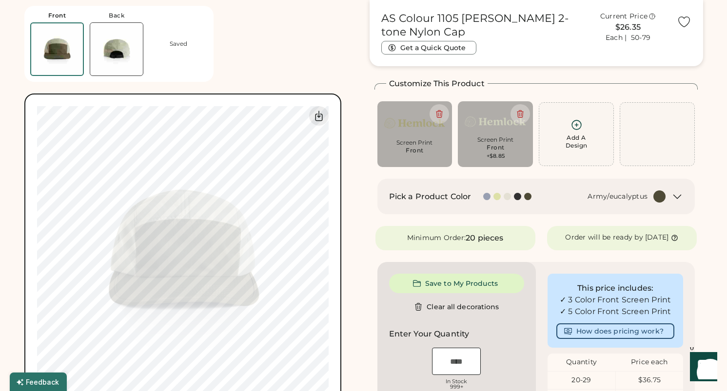
type input "****"
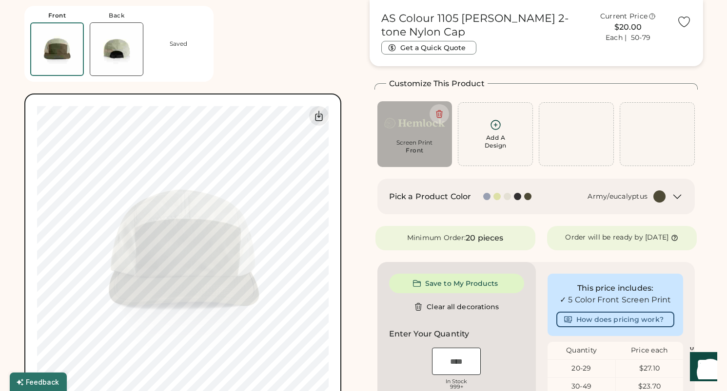
type input "****"
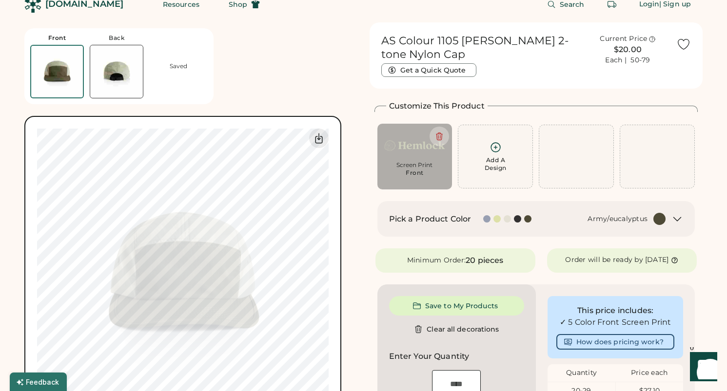
scroll to position [10, 0]
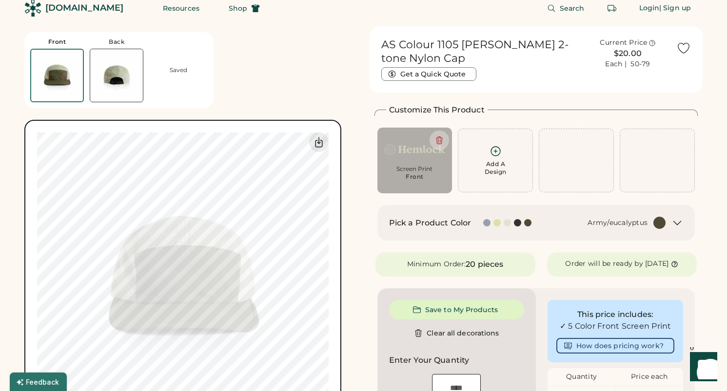
click at [509, 225] on div at bounding box center [508, 222] width 10 height 7
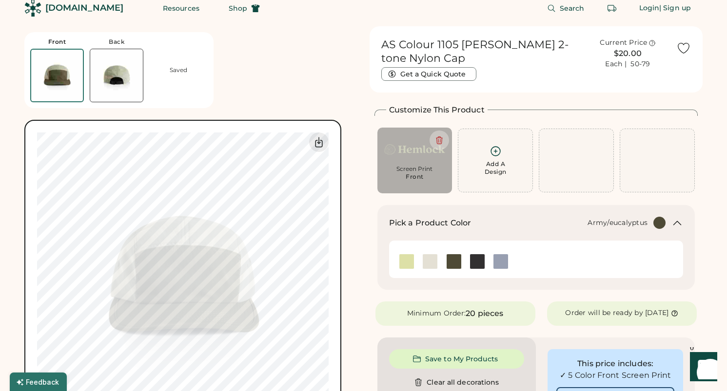
click at [440, 172] on div "Screen Print" at bounding box center [414, 169] width 61 height 8
type input "****"
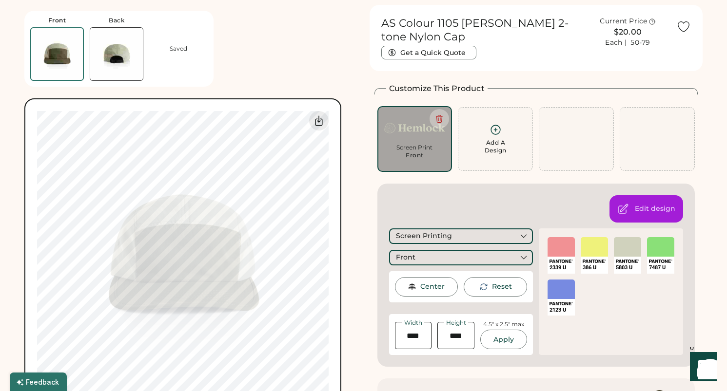
scroll to position [33, 0]
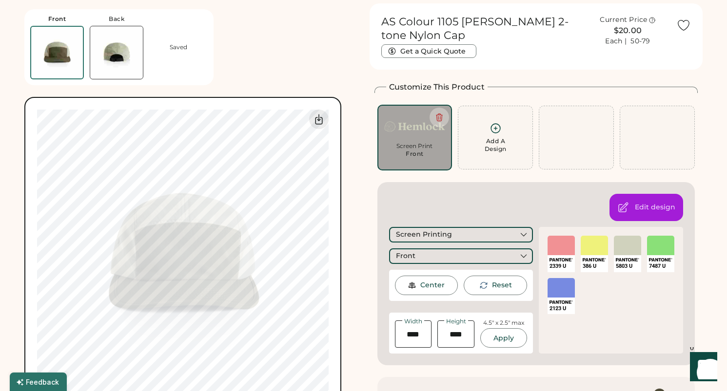
click at [562, 264] on div "2339 U" at bounding box center [560, 266] width 23 height 7
click at [562, 250] on div at bounding box center [560, 245] width 27 height 19
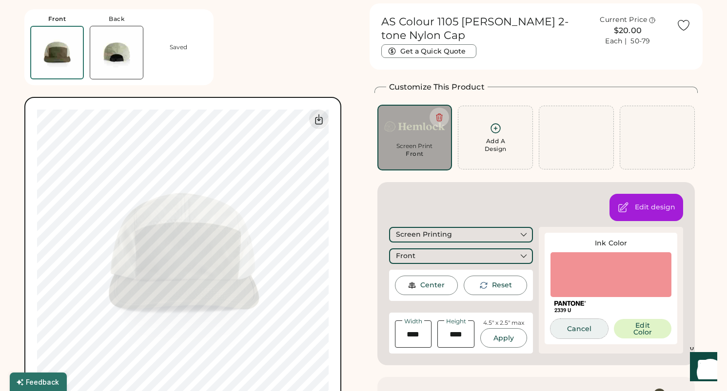
click at [593, 324] on button "Cancel" at bounding box center [579, 328] width 58 height 19
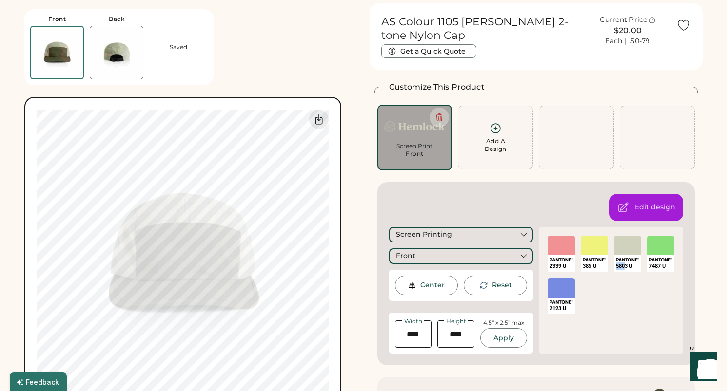
click at [625, 263] on div "5803 U" at bounding box center [627, 266] width 23 height 7
click at [625, 252] on div "SELECT A COLOR" at bounding box center [627, 245] width 27 height 19
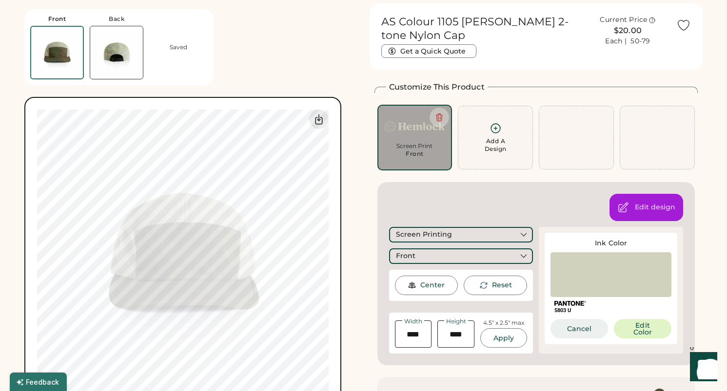
click at [584, 327] on button "Cancel" at bounding box center [579, 328] width 58 height 19
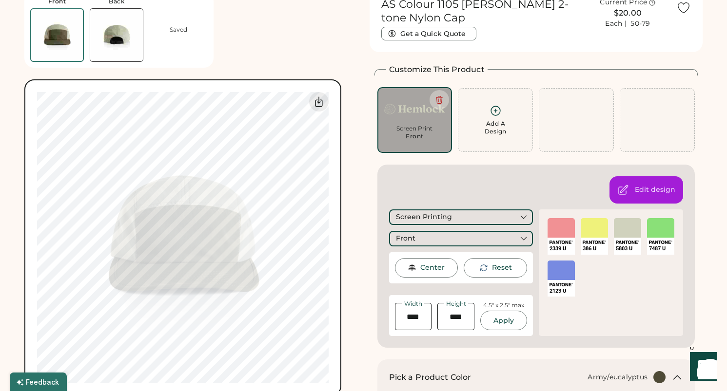
scroll to position [53, 0]
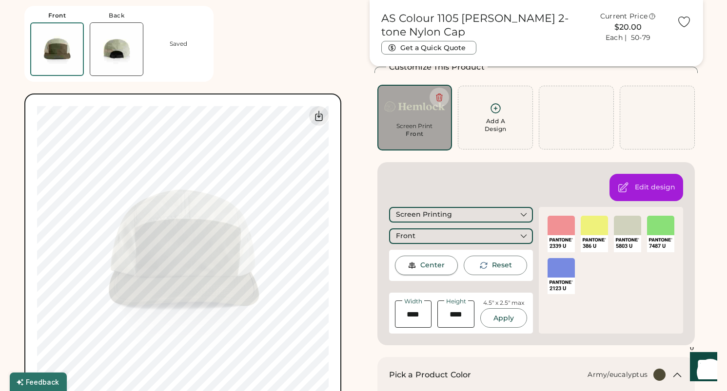
click at [431, 268] on div "Center" at bounding box center [432, 266] width 24 height 10
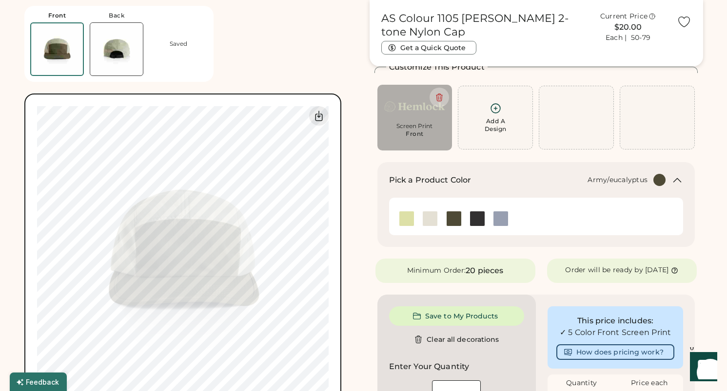
type input "****"
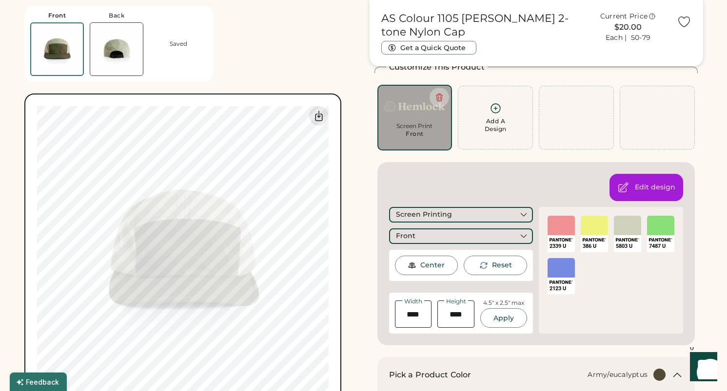
click at [458, 341] on div "Edit design Screen Printing Front Center Reset Width Height 4.5" x 2.5" max App…" at bounding box center [536, 253] width 318 height 183
click at [584, 325] on div "2339 U SELECT A COLOR 386 U SELECT A COLOR 5803 U SELECT A COLOR 7487 U SELECT …" at bounding box center [611, 270] width 144 height 127
click at [449, 219] on div "Screen Printing" at bounding box center [461, 215] width 144 height 16
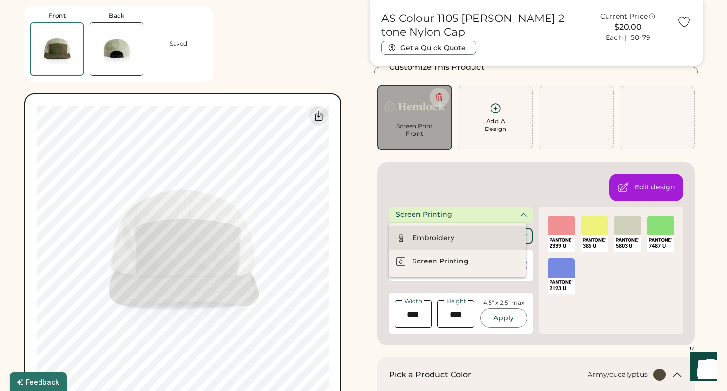
click at [440, 233] on div "Embroidery" at bounding box center [457, 238] width 136 height 23
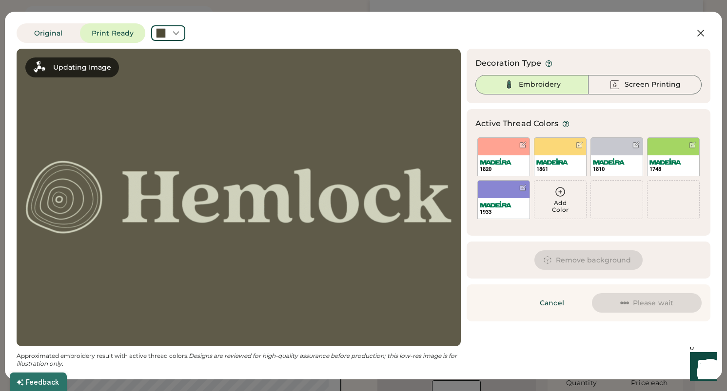
click at [558, 198] on div "Add Color" at bounding box center [560, 200] width 52 height 38
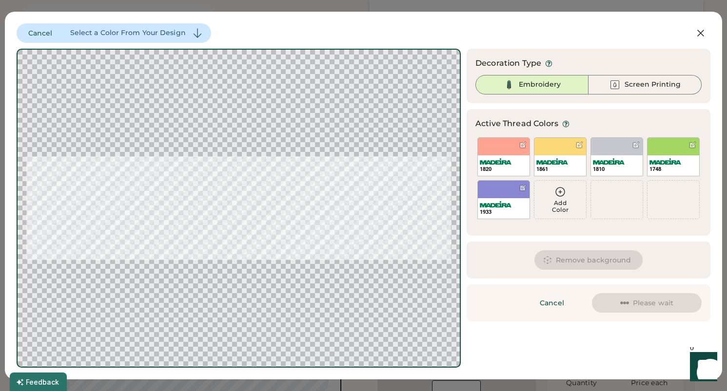
click at [558, 190] on icon at bounding box center [560, 192] width 12 height 12
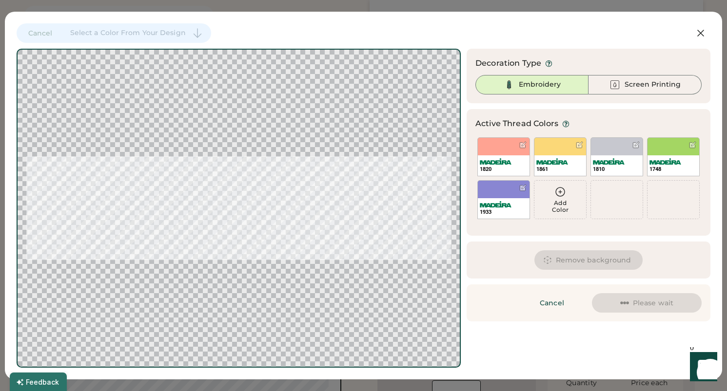
click at [565, 204] on div "Add Color" at bounding box center [560, 207] width 52 height 14
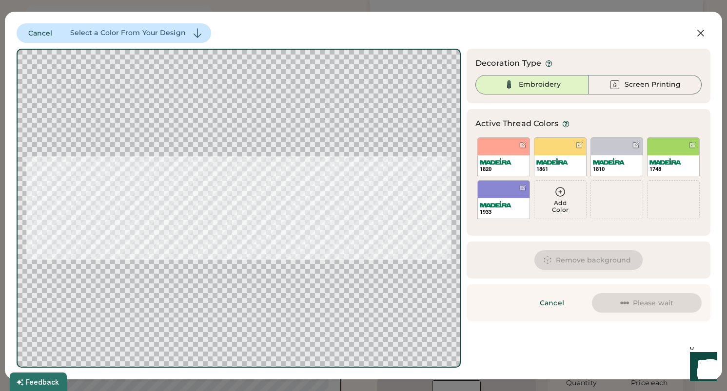
click at [559, 192] on icon at bounding box center [560, 192] width 9 height 9
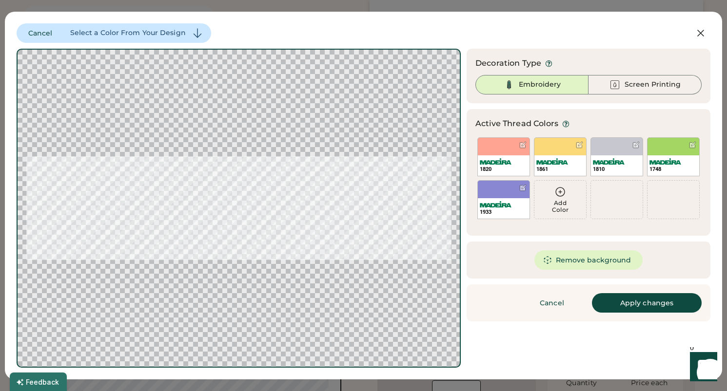
click at [559, 192] on icon at bounding box center [560, 192] width 9 height 9
click at [563, 205] on div "Add Color" at bounding box center [560, 207] width 52 height 14
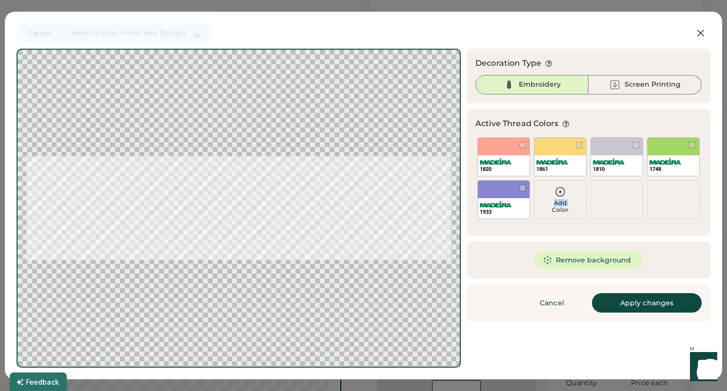
click at [563, 205] on div "Add Color" at bounding box center [560, 207] width 52 height 14
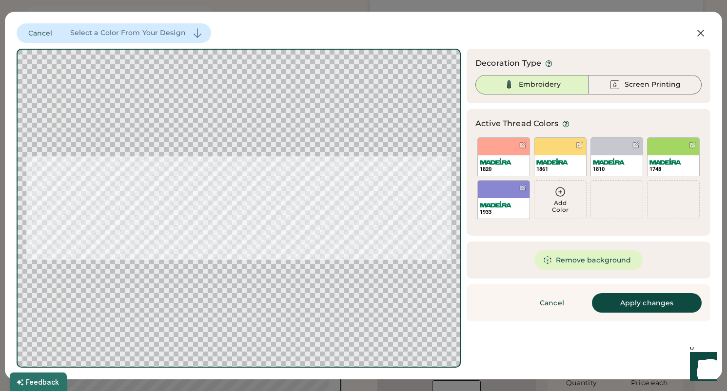
click at [557, 185] on div "Add Color" at bounding box center [560, 200] width 52 height 38
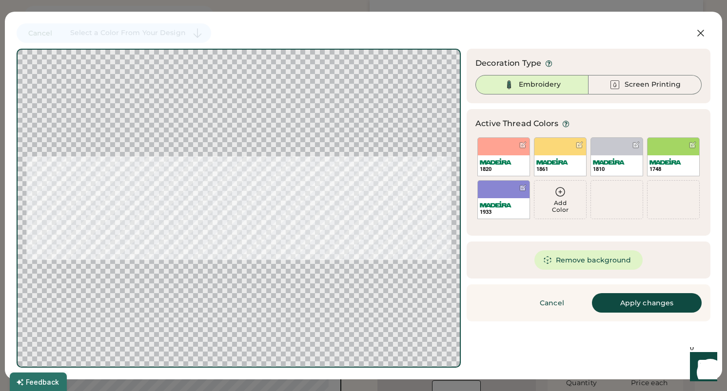
click at [558, 190] on icon at bounding box center [560, 192] width 12 height 12
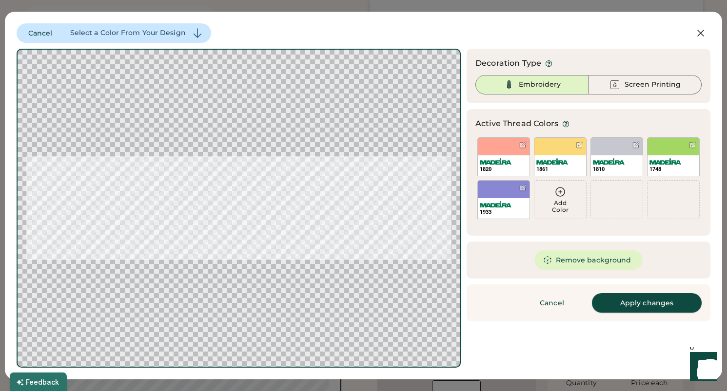
click at [635, 306] on button "Apply changes" at bounding box center [647, 302] width 110 height 19
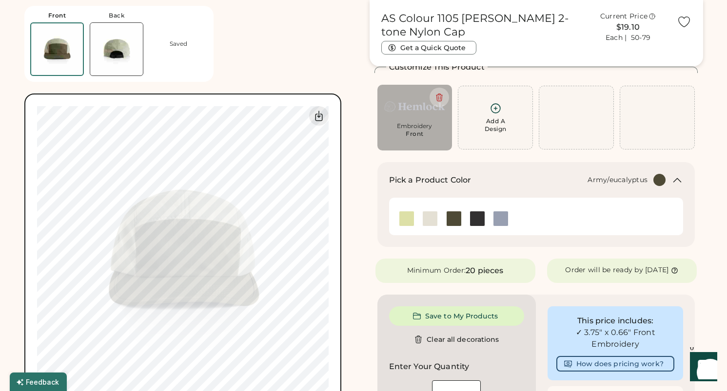
type input "****"
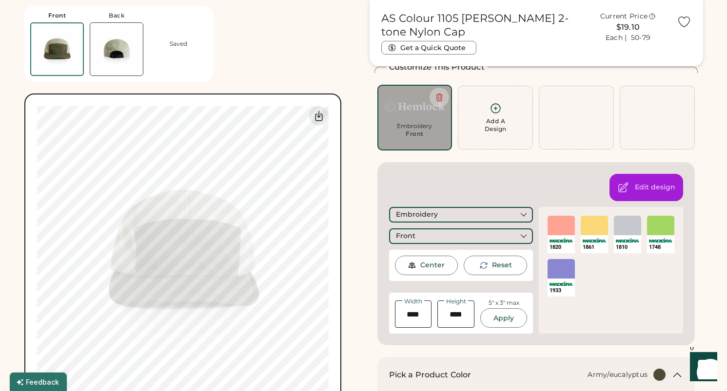
type input "****"
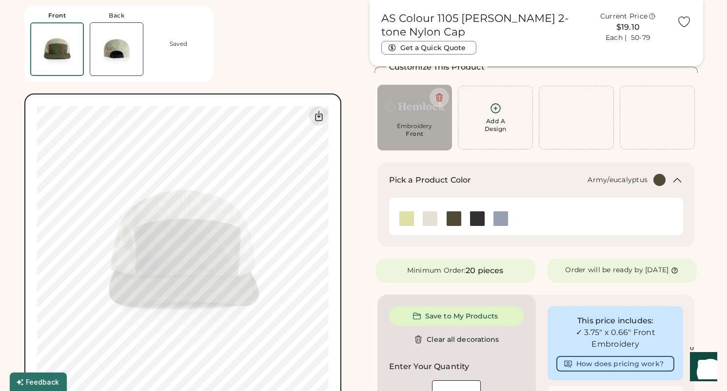
type input "****"
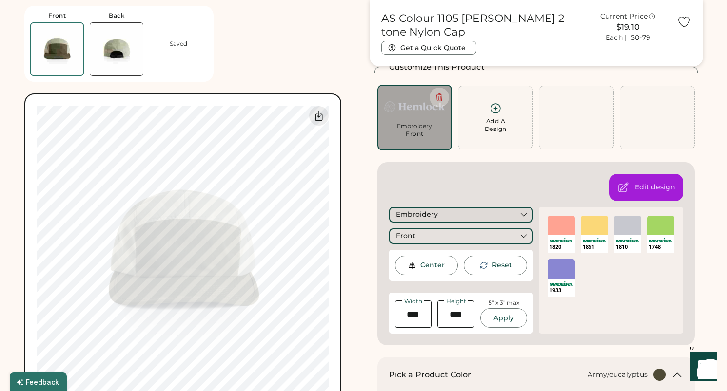
click at [454, 218] on div "Embroidery" at bounding box center [461, 215] width 144 height 16
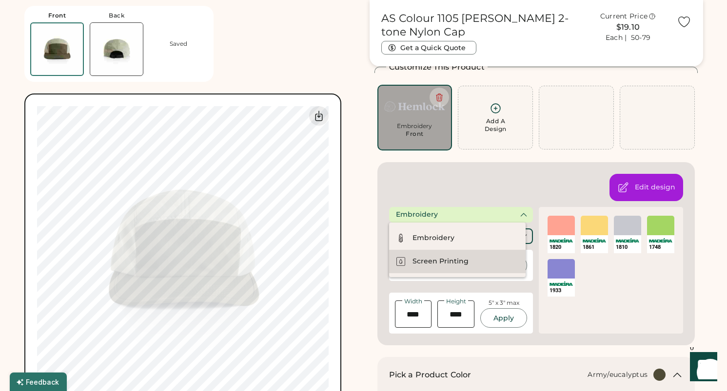
click at [448, 256] on div "Screen Printing" at bounding box center [457, 261] width 136 height 23
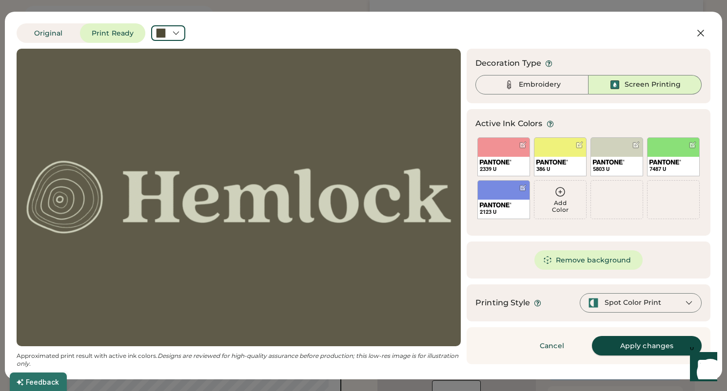
click at [658, 344] on button "Apply changes" at bounding box center [647, 345] width 110 height 19
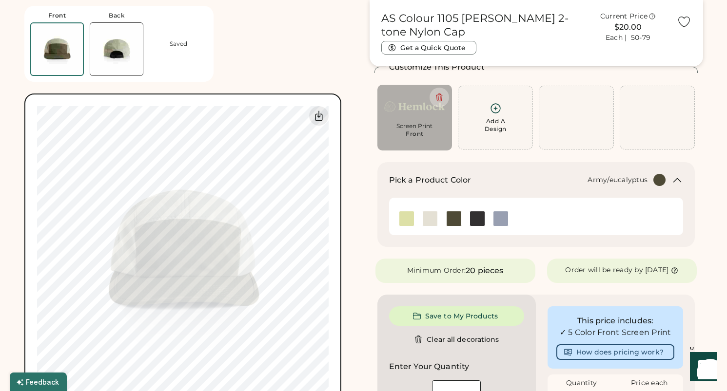
type input "****"
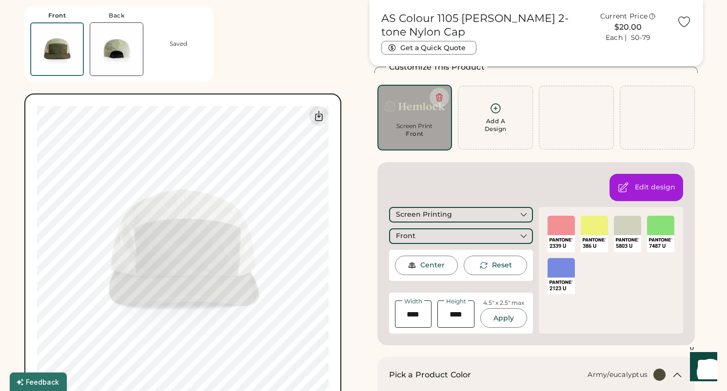
type input "****"
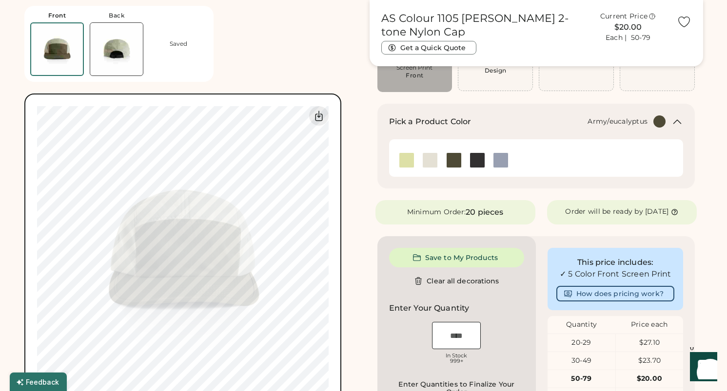
scroll to position [106, 0]
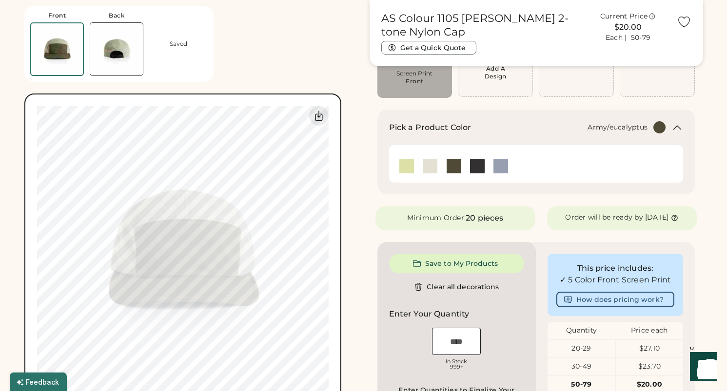
type input "****"
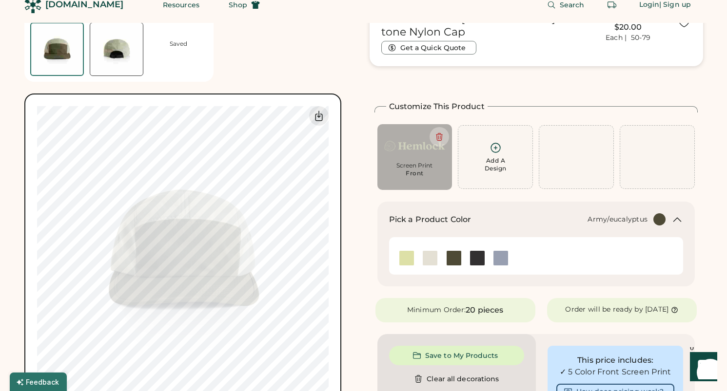
scroll to position [0, 0]
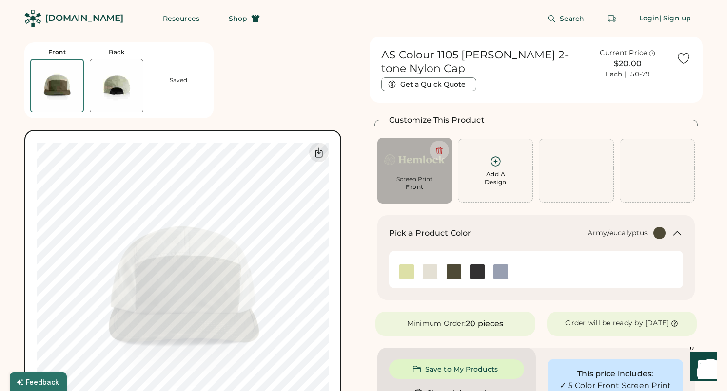
click at [118, 74] on img at bounding box center [116, 85] width 53 height 53
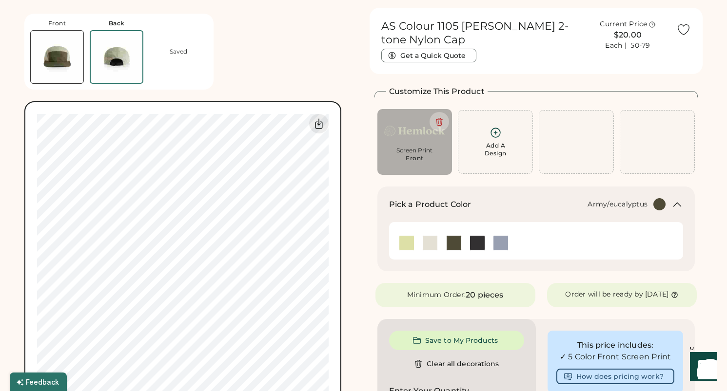
scroll to position [37, 0]
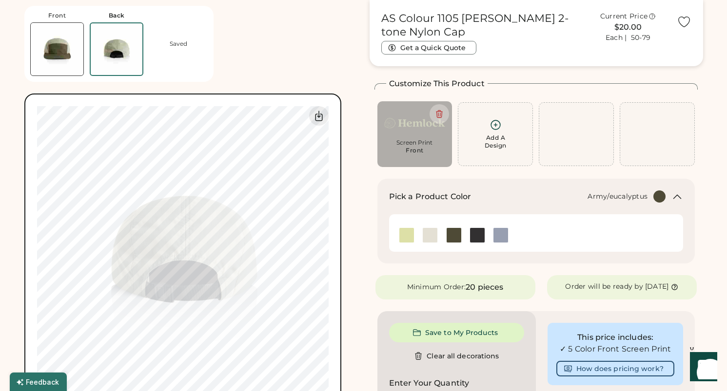
click at [58, 50] on img at bounding box center [57, 49] width 53 height 53
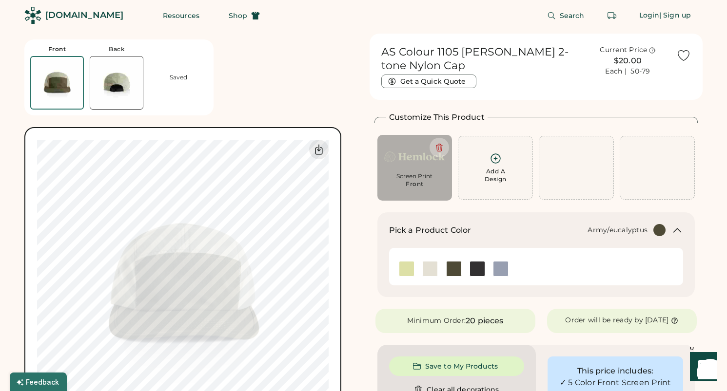
scroll to position [0, 0]
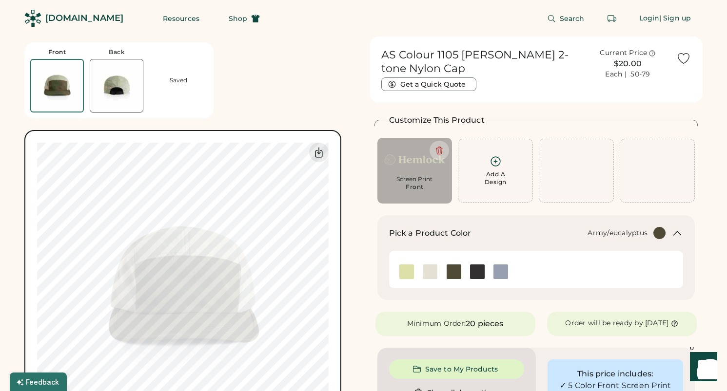
click at [651, 53] on icon at bounding box center [651, 53] width 7 height 7
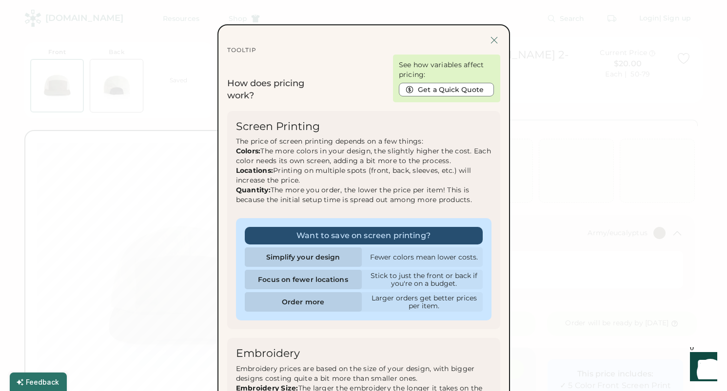
click at [495, 38] on div at bounding box center [494, 40] width 12 height 12
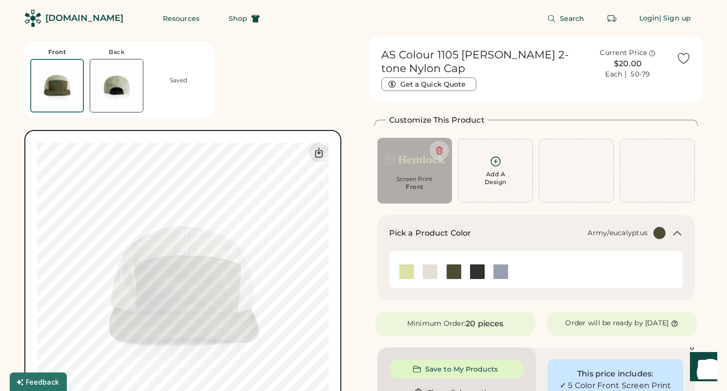
click at [425, 183] on div "Screen Print Front" at bounding box center [414, 185] width 61 height 21
type input "****"
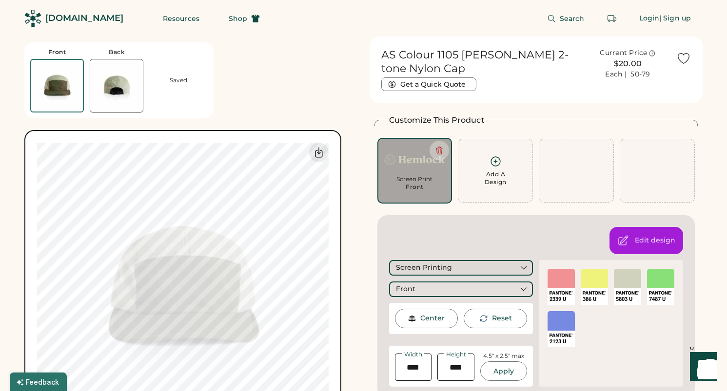
click at [440, 266] on div "Screen Printing" at bounding box center [424, 268] width 56 height 10
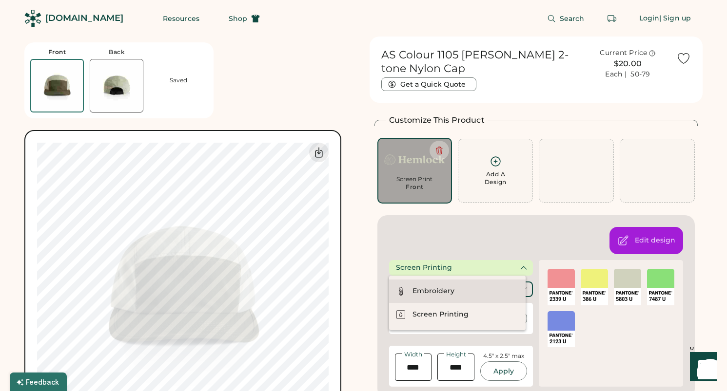
click at [436, 290] on div "Embroidery" at bounding box center [433, 292] width 42 height 10
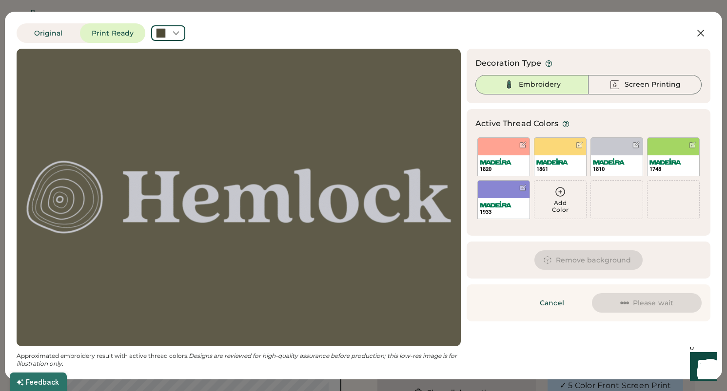
click at [566, 125] on icon at bounding box center [565, 123] width 7 height 7
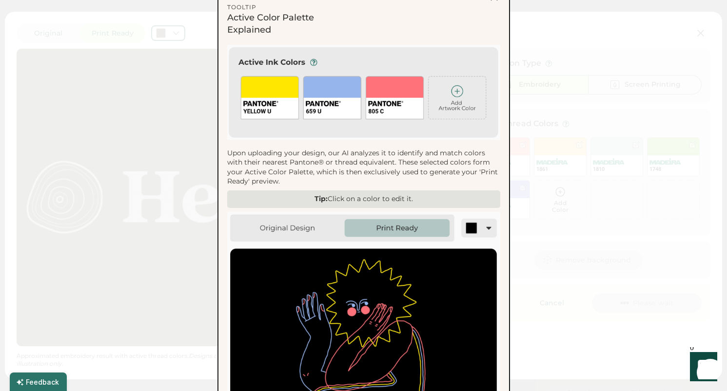
scroll to position [52, 0]
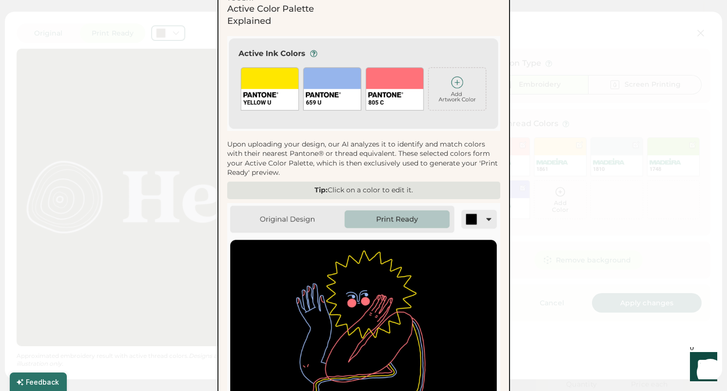
click at [481, 221] on img at bounding box center [363, 329] width 273 height 253
click at [361, 193] on div "Tip: Click on a color to edit it." at bounding box center [363, 191] width 273 height 18
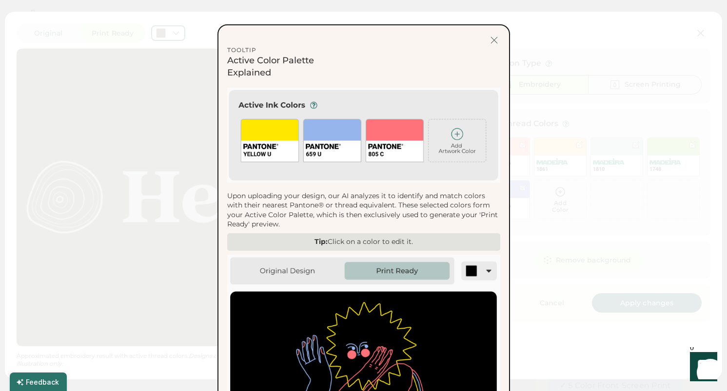
click at [494, 38] on div at bounding box center [494, 40] width 12 height 12
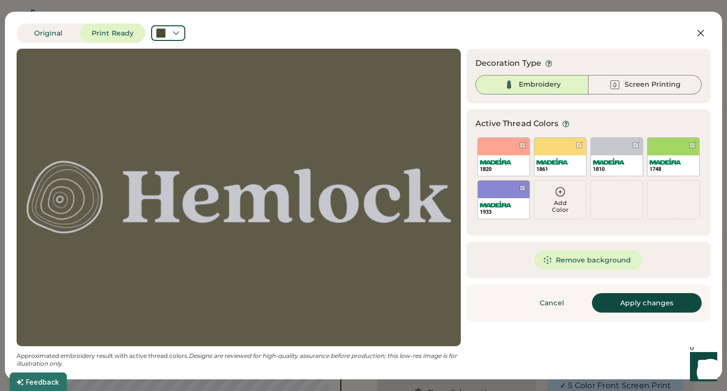
click at [558, 197] on icon at bounding box center [560, 192] width 12 height 12
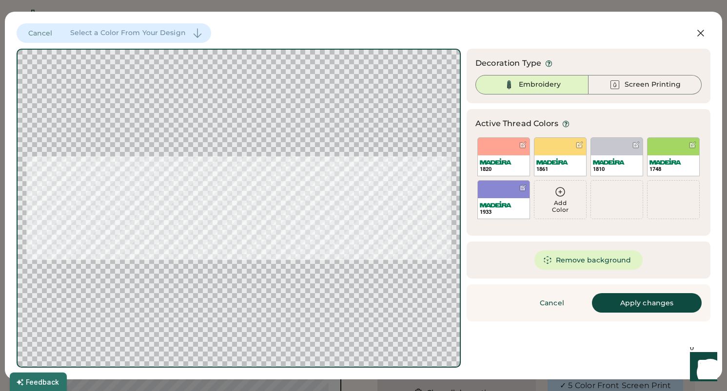
click at [560, 206] on div "Add Color" at bounding box center [560, 207] width 52 height 14
click at [560, 182] on div "Add Color" at bounding box center [560, 200] width 52 height 38
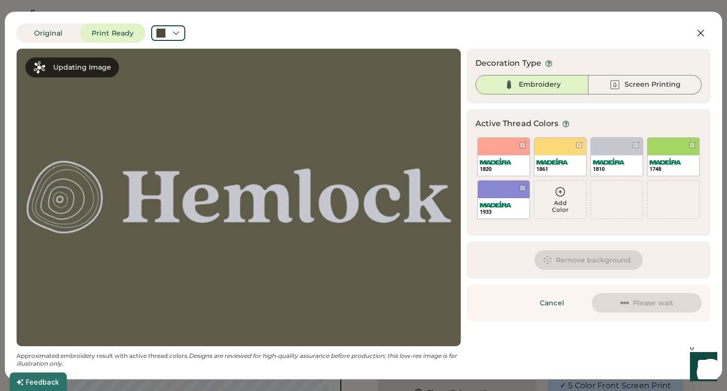
click at [554, 199] on div "Add Color" at bounding box center [560, 200] width 52 height 38
click at [550, 203] on div "Add Color" at bounding box center [560, 207] width 52 height 14
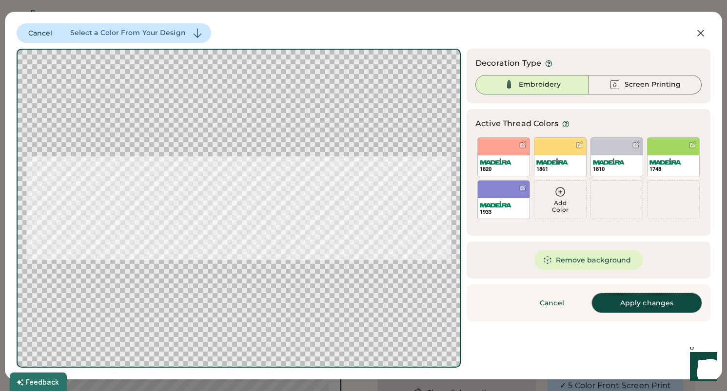
click at [633, 302] on button "Apply changes" at bounding box center [647, 302] width 110 height 19
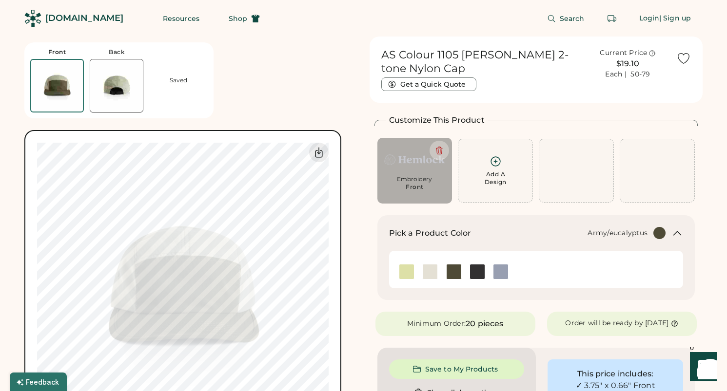
type input "****"
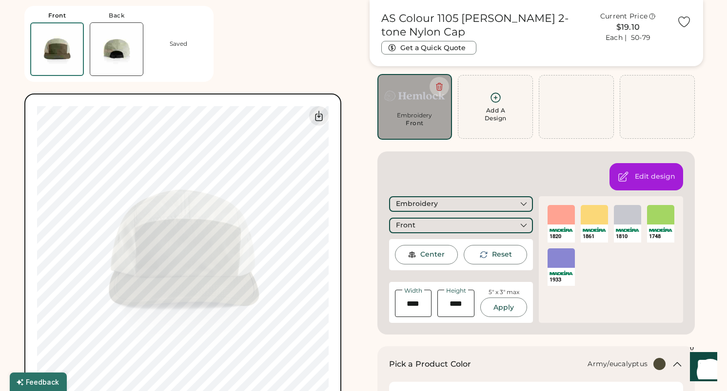
scroll to position [72, 0]
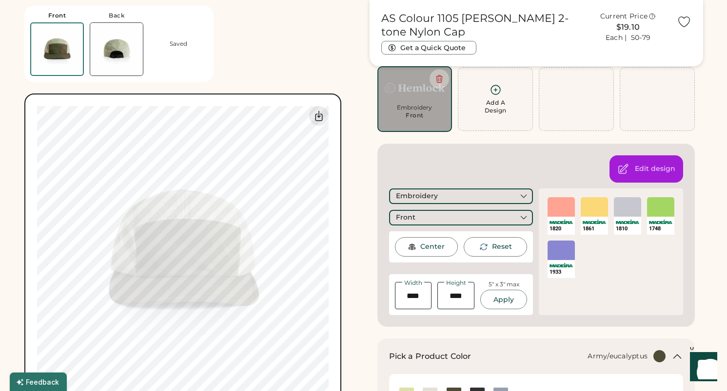
click at [614, 267] on div "1820 SELECT A COLOR 1861 SELECT A COLOR 1810 SELECT A COLOR 1748 SELECT A COLOR…" at bounding box center [610, 237] width 133 height 87
click at [606, 263] on div "1820 SELECT A COLOR 1861 SELECT A COLOR 1810 SELECT A COLOR 1748 SELECT A COLOR…" at bounding box center [610, 237] width 133 height 87
click at [664, 221] on img at bounding box center [660, 222] width 23 height 4
click at [663, 208] on div "SELECT A COLOR" at bounding box center [660, 206] width 27 height 19
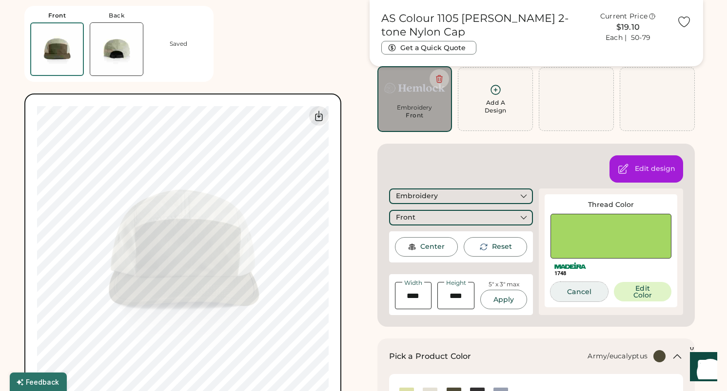
click at [582, 291] on button "Cancel" at bounding box center [579, 291] width 58 height 19
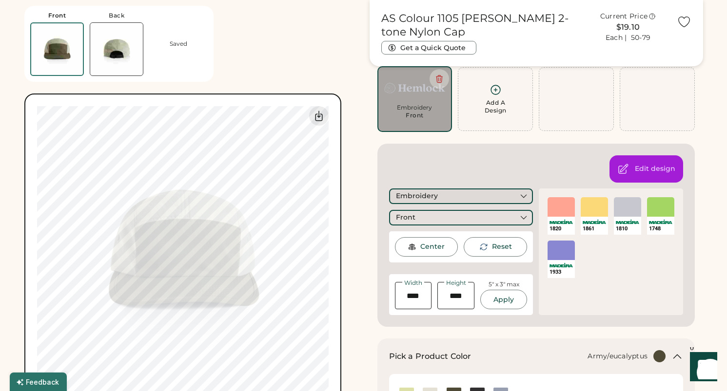
click at [406, 171] on div "Edit design Embroidery Front Center Reset Width Height 5" x 3" max Apply Maximu…" at bounding box center [536, 235] width 318 height 183
click at [658, 173] on div "Edit design" at bounding box center [655, 169] width 40 height 10
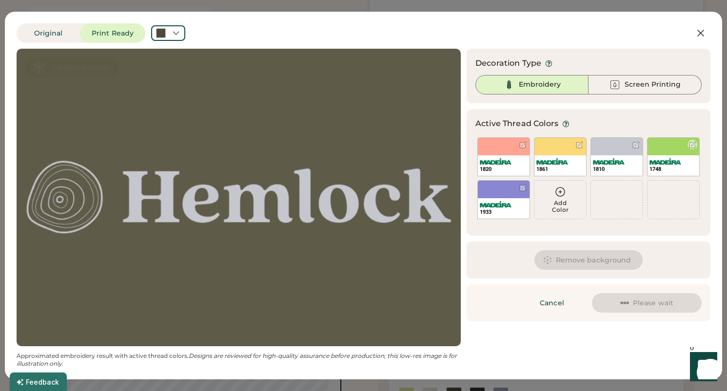
click at [670, 146] on div "1748" at bounding box center [673, 156] width 53 height 39
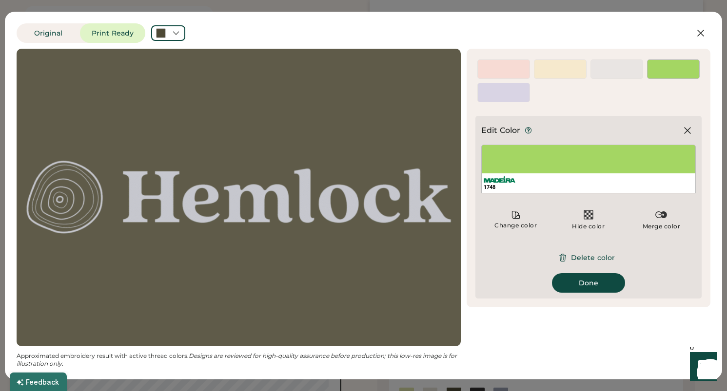
click at [558, 165] on div "1748" at bounding box center [588, 169] width 214 height 49
click at [688, 127] on icon at bounding box center [687, 131] width 12 height 12
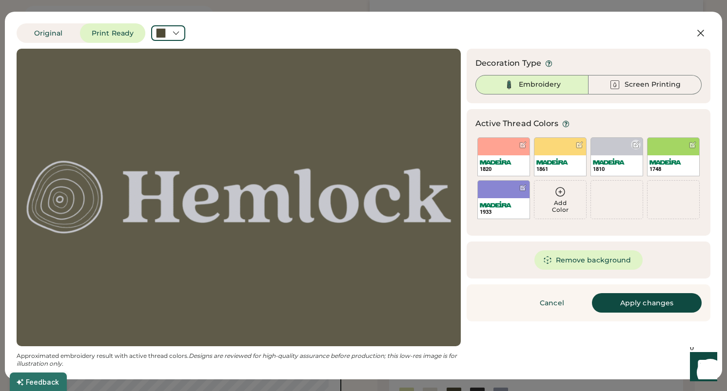
click at [606, 162] on img at bounding box center [609, 161] width 32 height 6
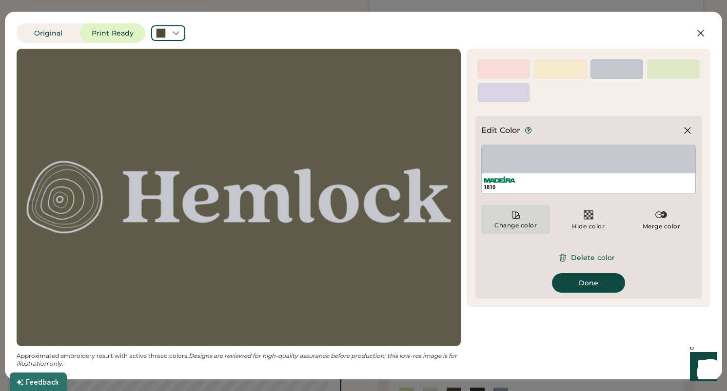
click at [527, 221] on div "Change color" at bounding box center [515, 219] width 69 height 29
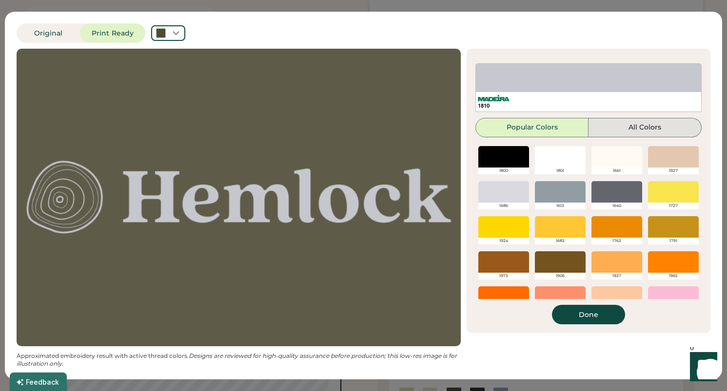
click at [627, 129] on button "All Colors" at bounding box center [644, 127] width 113 height 19
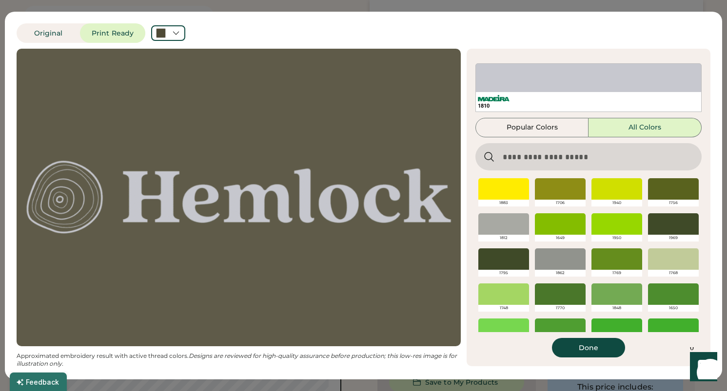
scroll to position [959, 0]
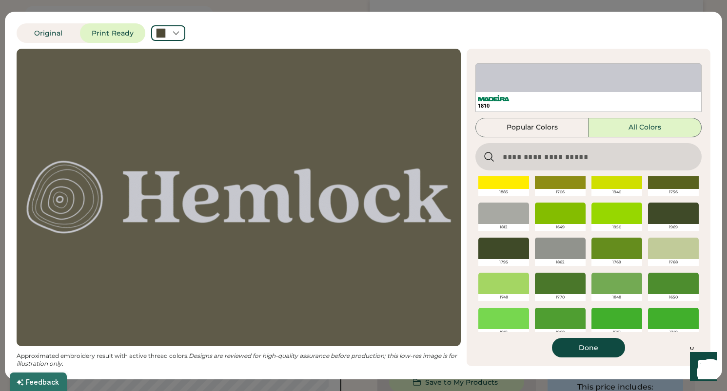
click at [668, 239] on div at bounding box center [673, 248] width 51 height 21
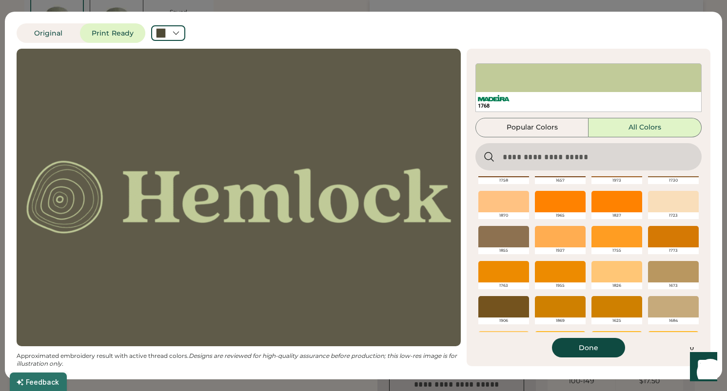
scroll to position [470, 0]
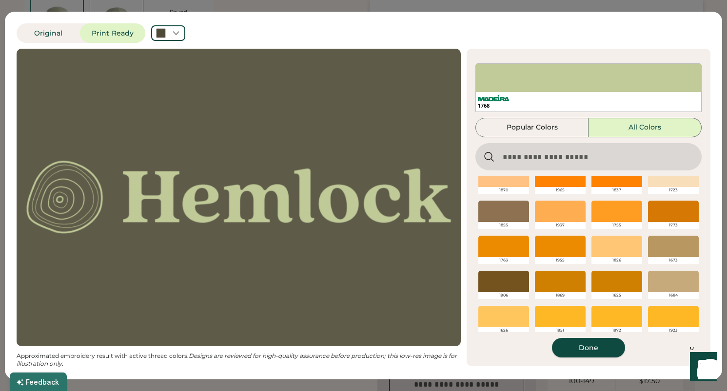
click at [587, 348] on button "Done" at bounding box center [588, 347] width 73 height 19
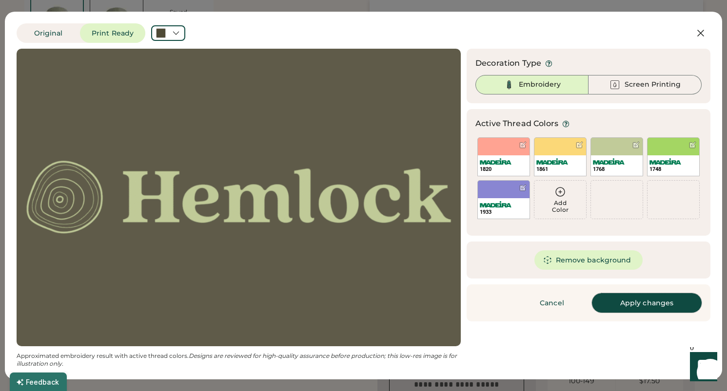
click at [639, 306] on button "Apply changes" at bounding box center [647, 302] width 110 height 19
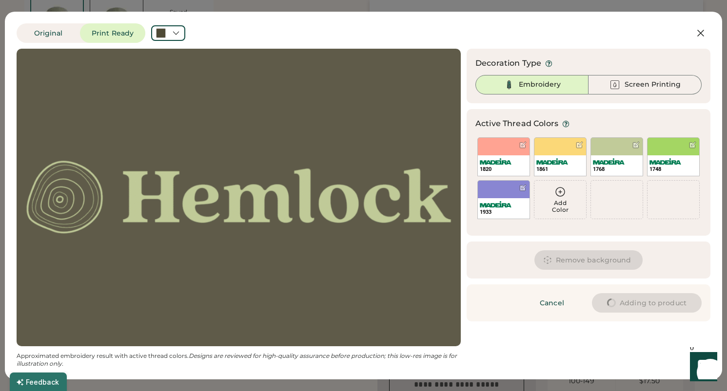
type input "****"
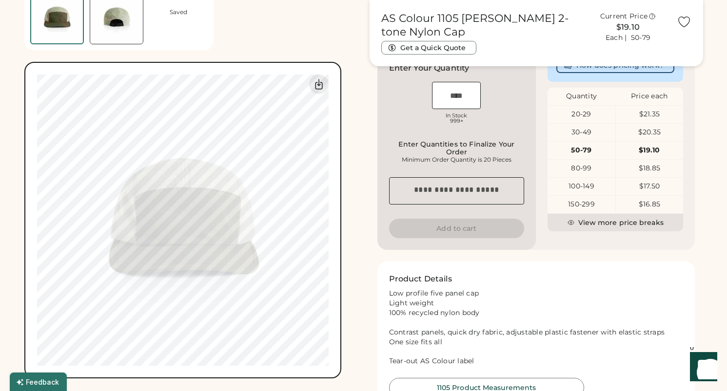
type input "****"
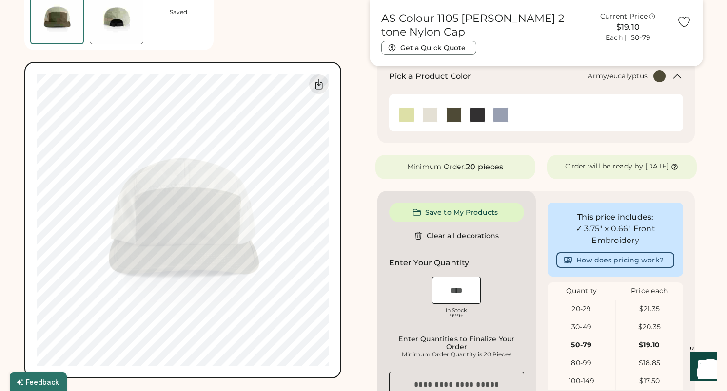
click at [362, 288] on div "Front Back Saved Switch to back My uploaded designs Upload new design SVG, Ai, …" at bounding box center [363, 153] width 678 height 937
type input "****"
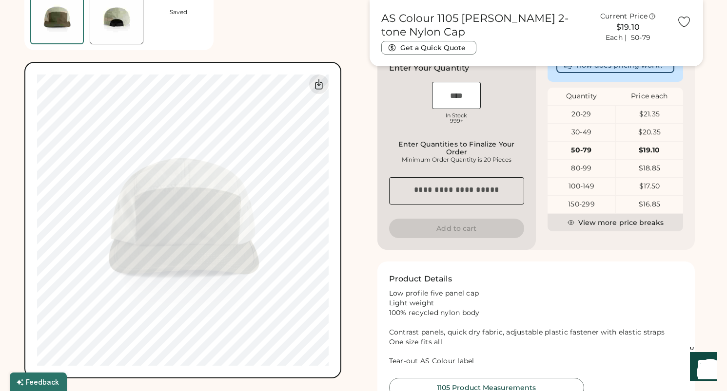
type input "****"
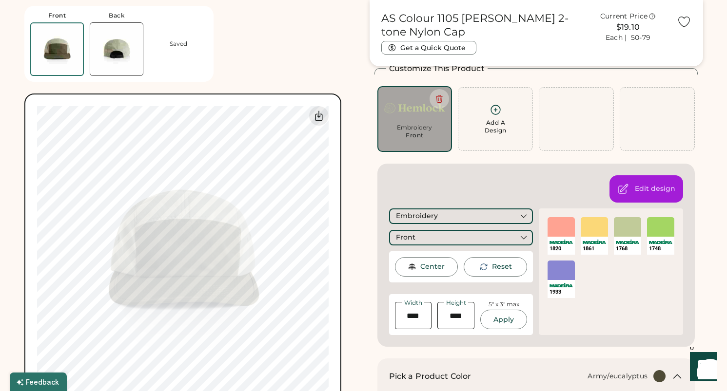
scroll to position [33, 0]
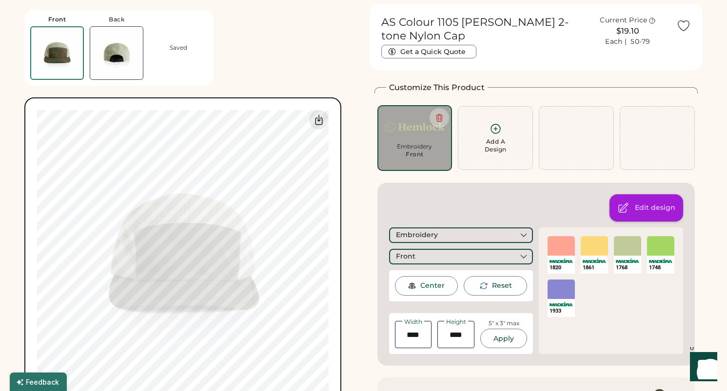
click at [654, 203] on div "Edit design" at bounding box center [655, 208] width 40 height 10
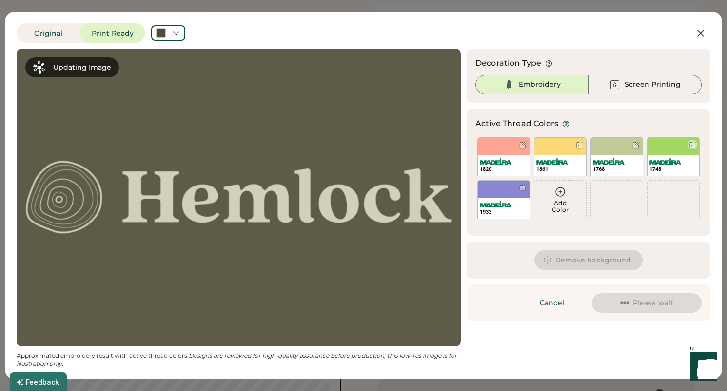
click at [666, 168] on div "1748" at bounding box center [673, 169] width 48 height 7
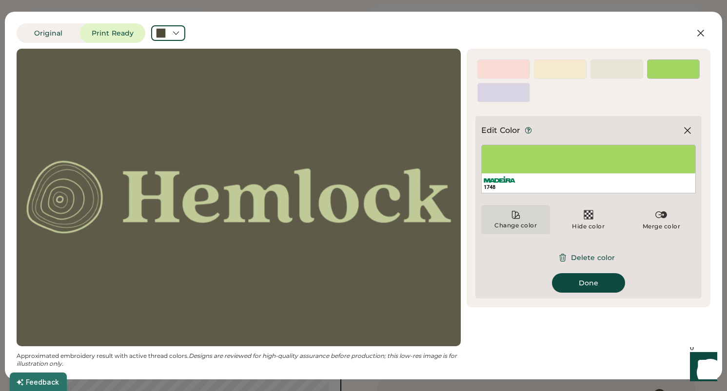
click at [519, 221] on div "Change color" at bounding box center [515, 219] width 69 height 29
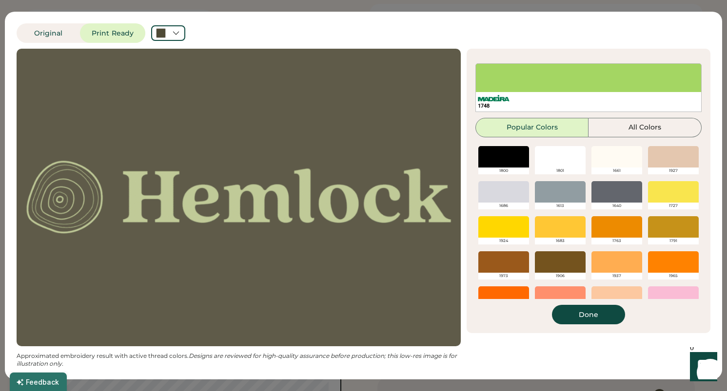
click at [606, 157] on div at bounding box center [616, 156] width 51 height 21
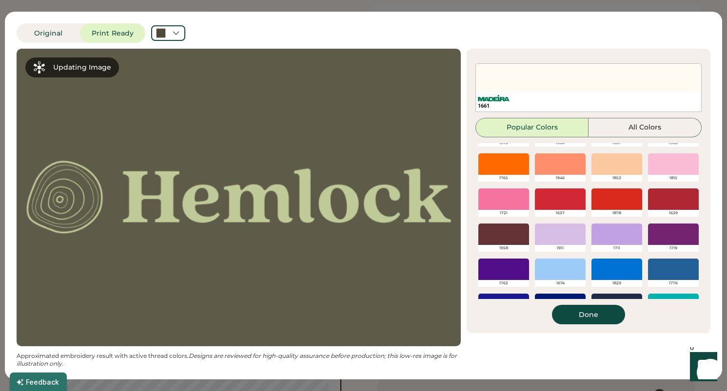
scroll to position [164, 0]
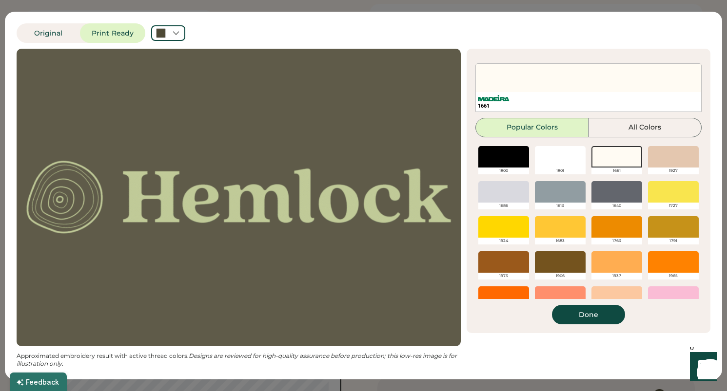
click at [642, 125] on button "All Colors" at bounding box center [644, 127] width 113 height 19
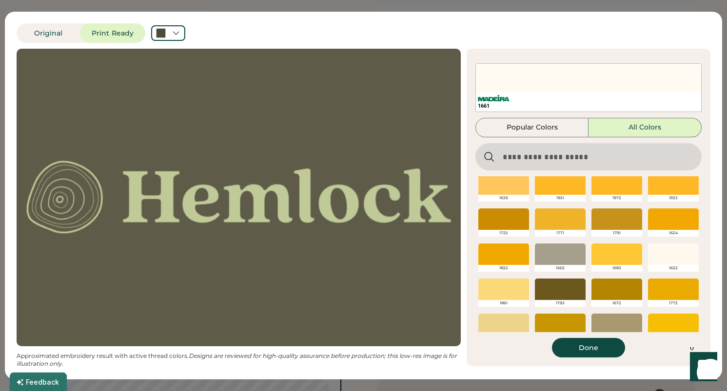
scroll to position [609, 0]
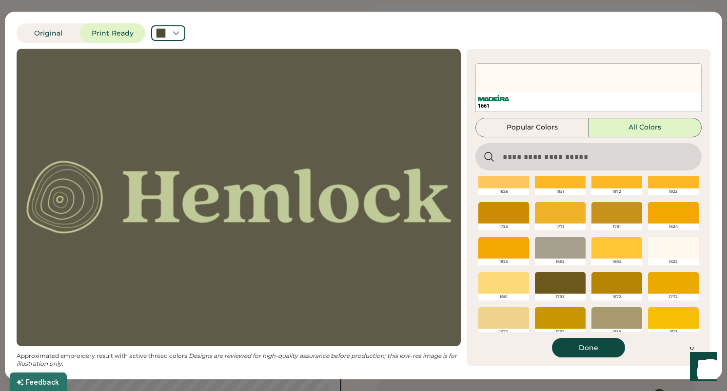
click at [667, 254] on div at bounding box center [673, 247] width 51 height 21
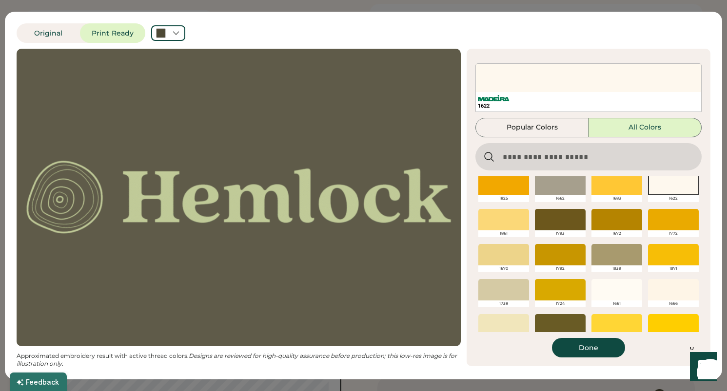
scroll to position [662, 0]
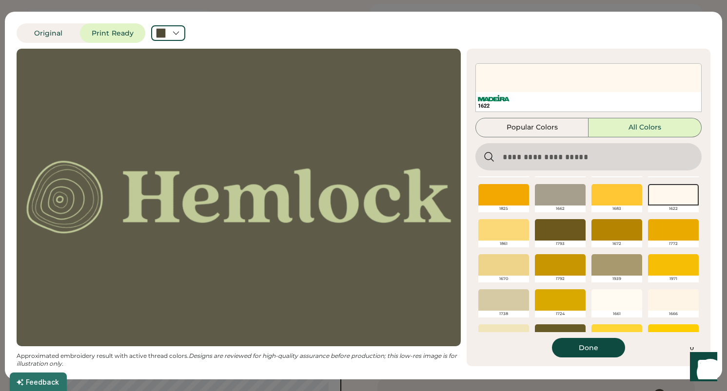
click at [672, 189] on div at bounding box center [673, 194] width 51 height 21
click at [594, 346] on button "Done" at bounding box center [588, 347] width 73 height 19
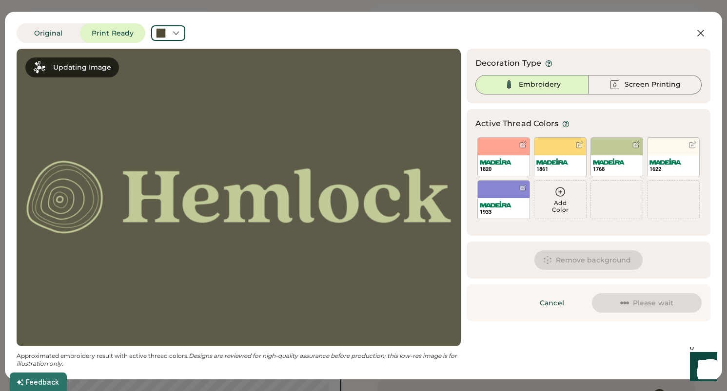
click at [669, 150] on div "1622" at bounding box center [673, 156] width 53 height 39
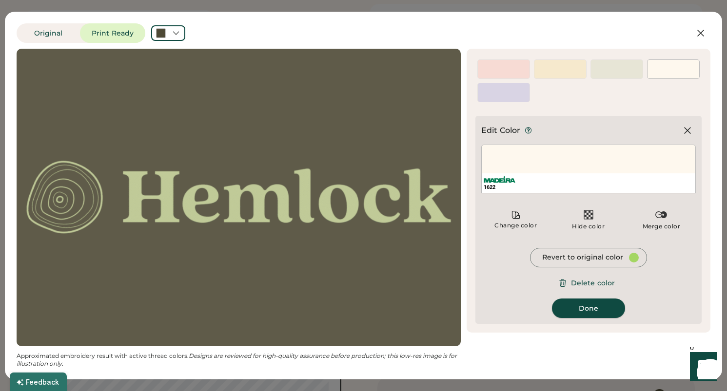
click at [582, 309] on button "Done" at bounding box center [588, 308] width 73 height 19
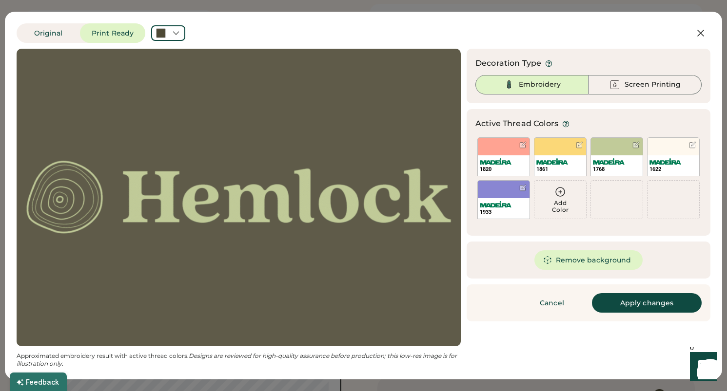
click at [664, 155] on div "1622" at bounding box center [673, 165] width 52 height 20
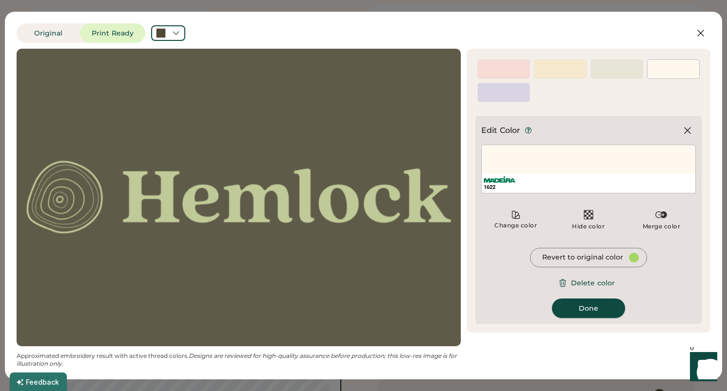
click at [583, 304] on button "Done" at bounding box center [588, 308] width 73 height 19
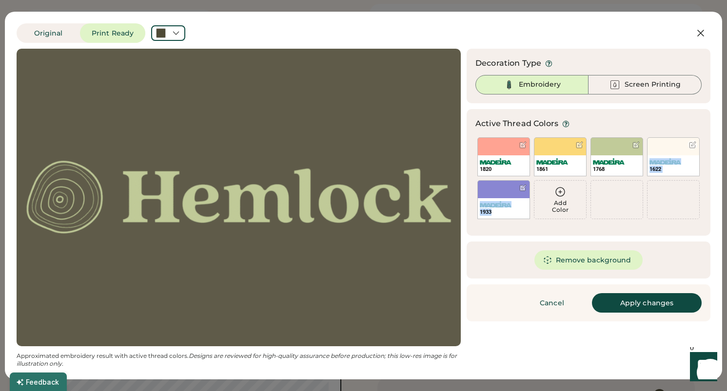
drag, startPoint x: 665, startPoint y: 147, endPoint x: 522, endPoint y: 212, distance: 156.6
click at [522, 212] on div "Add Color 1820 1861 1768 Add Color 1622 Add Color 1933 Add Color" at bounding box center [588, 178] width 226 height 86
click at [677, 179] on div at bounding box center [673, 199] width 57 height 43
click at [678, 162] on img at bounding box center [665, 161] width 32 height 6
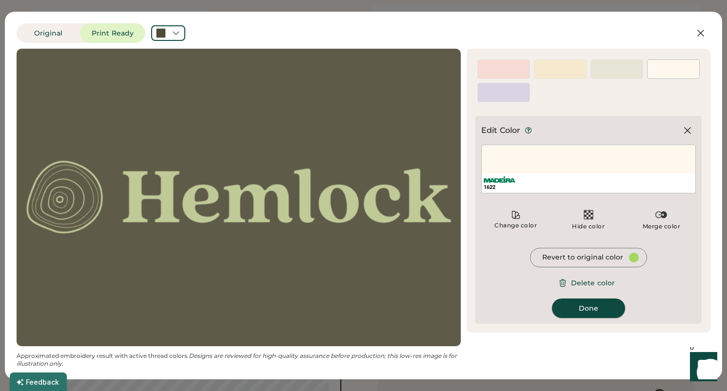
click at [580, 307] on button "Done" at bounding box center [588, 308] width 73 height 19
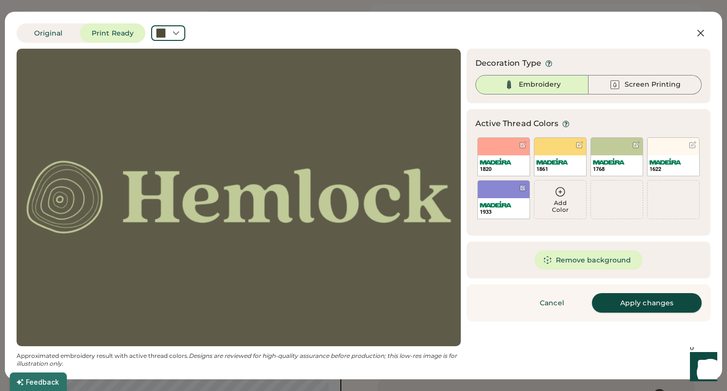
click at [644, 302] on button "Apply changes" at bounding box center [647, 302] width 110 height 19
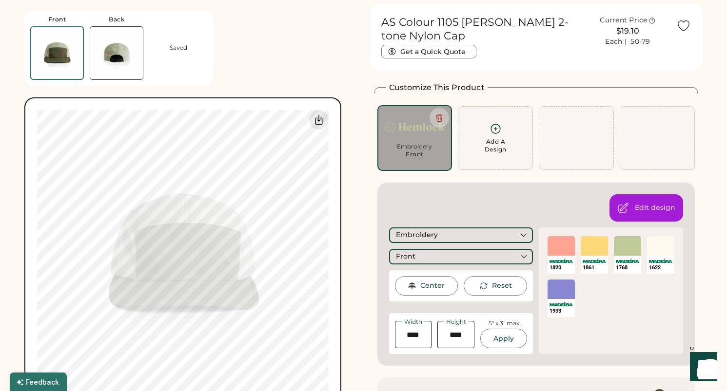
click at [416, 147] on div "Embroidery" at bounding box center [414, 147] width 61 height 8
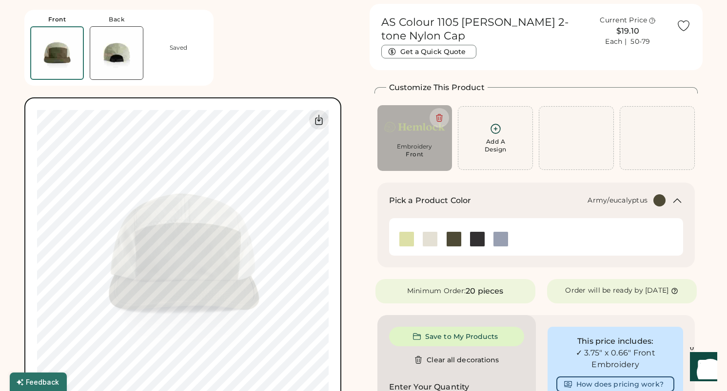
click at [417, 148] on div "Embroidery" at bounding box center [414, 147] width 61 height 8
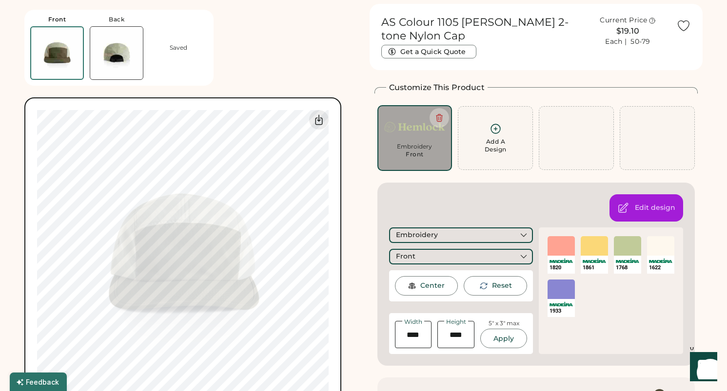
click at [656, 247] on div "SELECT A COLOR" at bounding box center [660, 245] width 27 height 19
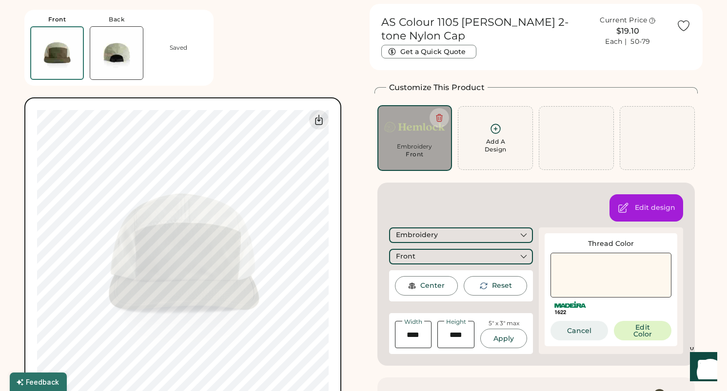
click at [585, 327] on button "Cancel" at bounding box center [579, 330] width 58 height 19
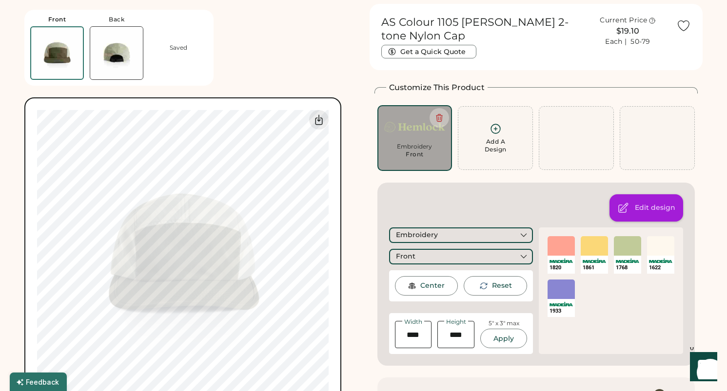
click at [648, 209] on div "Edit design" at bounding box center [655, 208] width 40 height 10
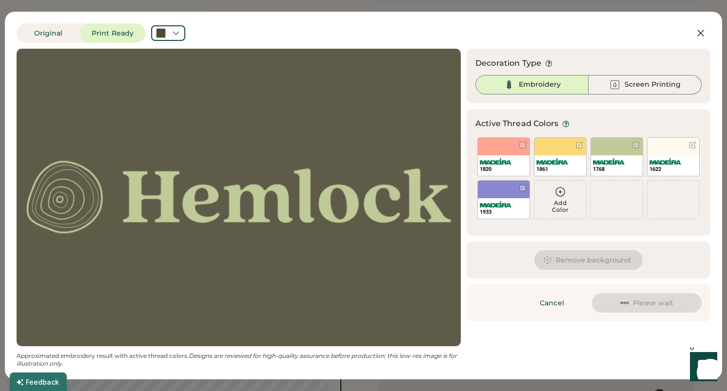
click at [558, 195] on icon at bounding box center [560, 192] width 12 height 12
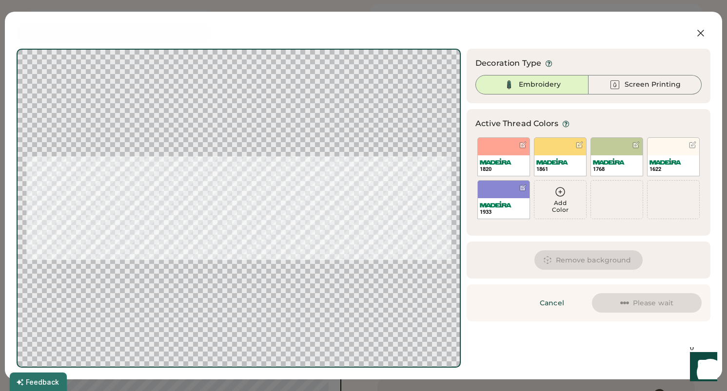
click at [563, 204] on div "Add Color" at bounding box center [560, 207] width 52 height 14
click at [560, 190] on icon at bounding box center [560, 192] width 12 height 12
click at [560, 176] on div "1861" at bounding box center [560, 156] width 53 height 39
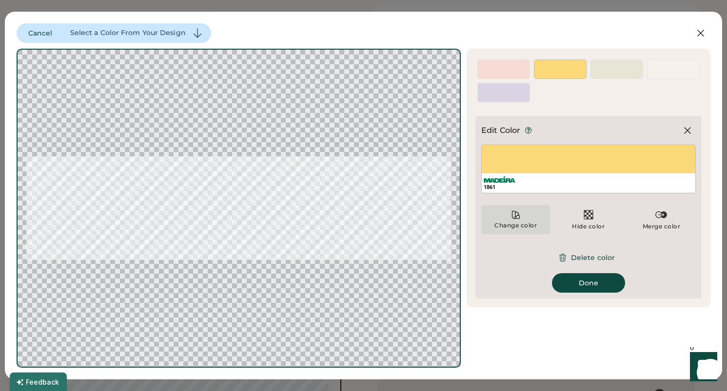
click at [525, 221] on div "Change color" at bounding box center [515, 219] width 69 height 29
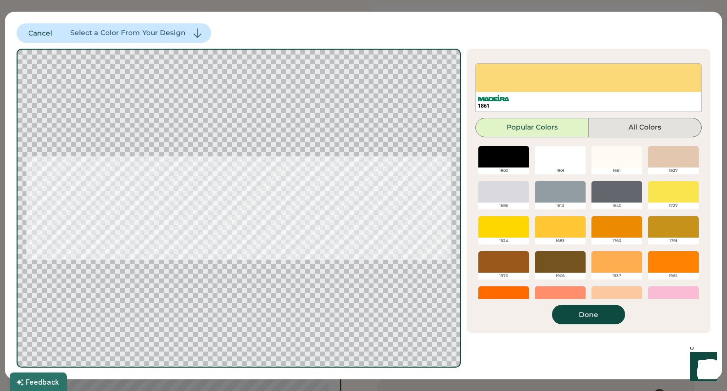
click at [653, 129] on button "All Colors" at bounding box center [644, 127] width 113 height 19
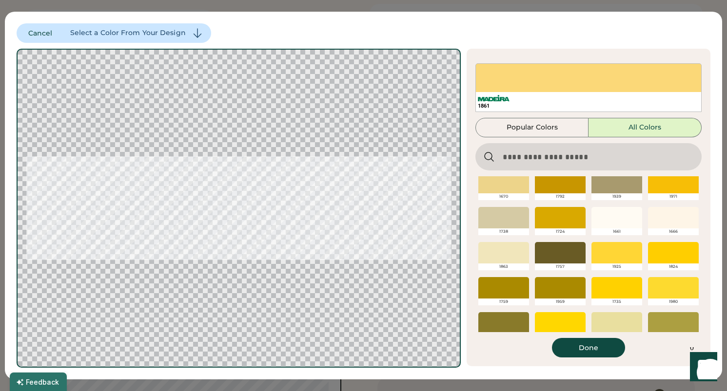
scroll to position [747, 0]
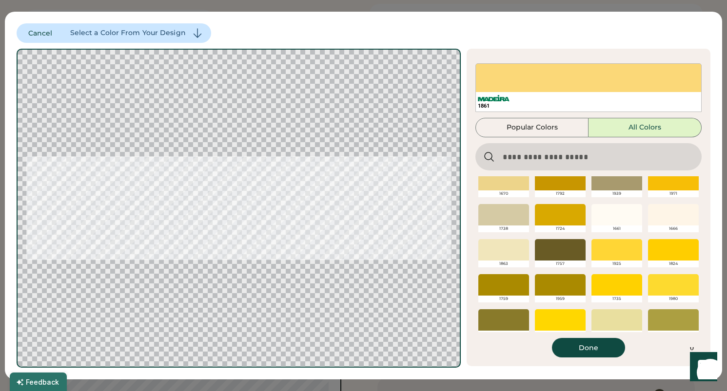
click at [674, 220] on div at bounding box center [673, 214] width 51 height 21
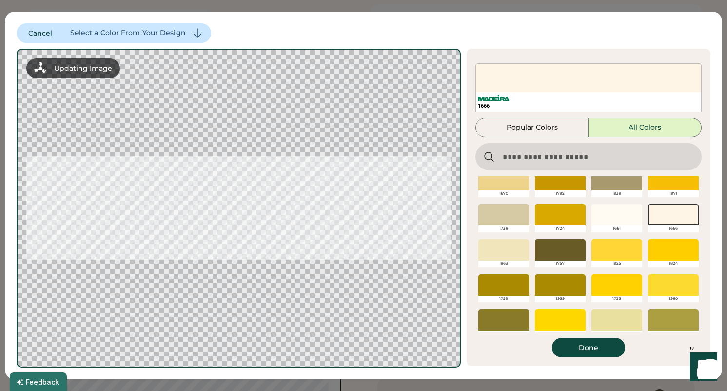
click at [618, 217] on div at bounding box center [616, 214] width 51 height 21
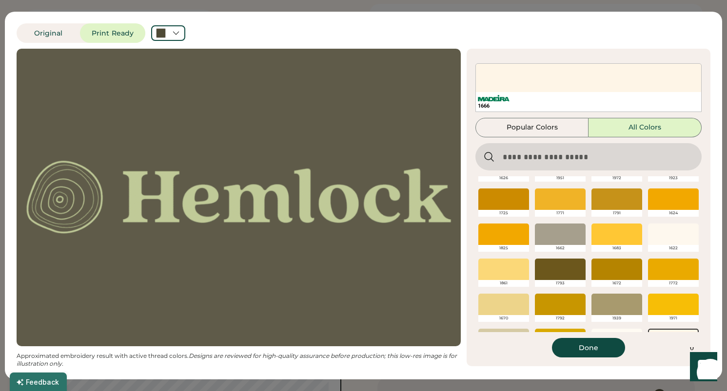
scroll to position [613, 0]
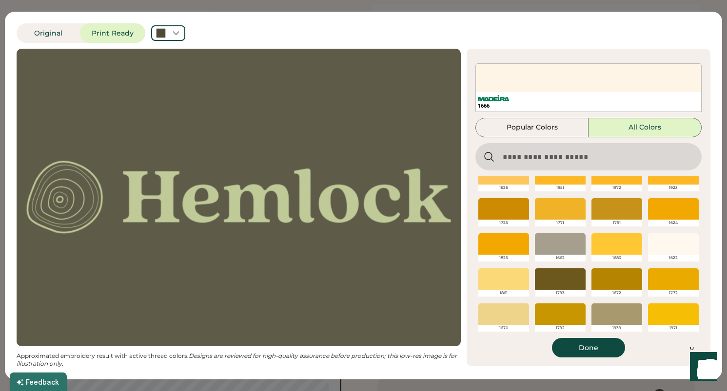
click at [658, 248] on div at bounding box center [673, 243] width 51 height 21
click at [598, 347] on button "Done" at bounding box center [588, 347] width 73 height 19
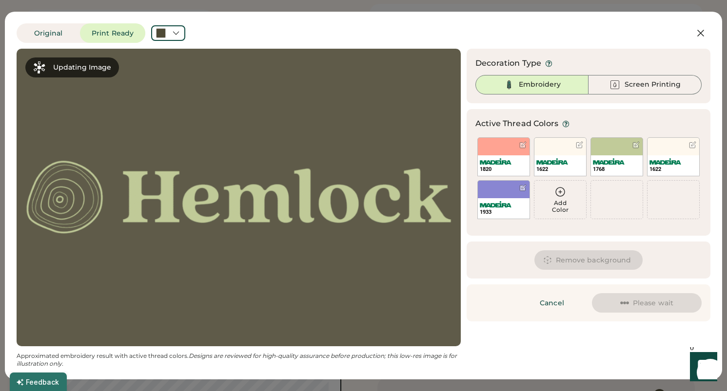
scroll to position [0, 0]
click at [556, 141] on div "1622" at bounding box center [560, 156] width 53 height 39
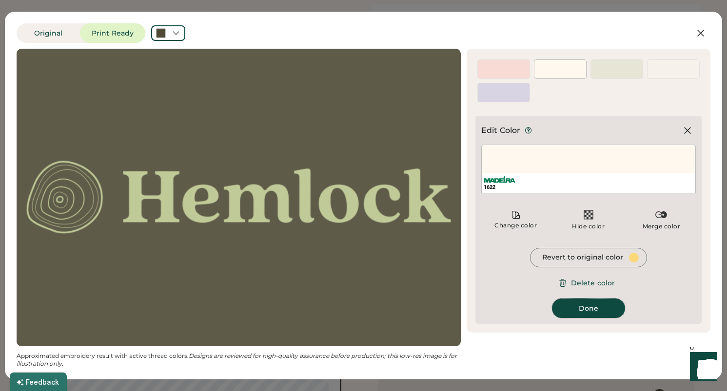
click at [588, 308] on button "Done" at bounding box center [588, 308] width 73 height 19
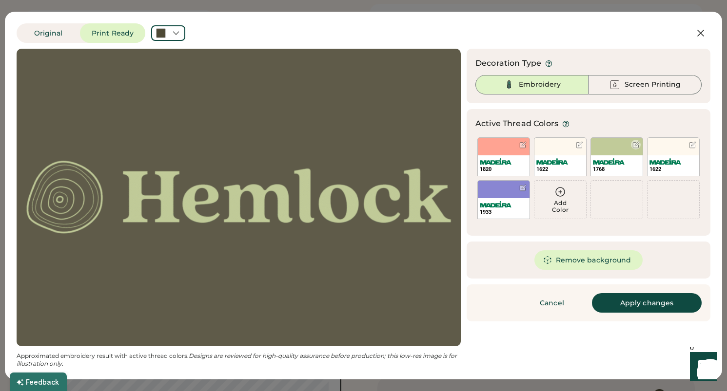
click at [618, 147] on div "1768" at bounding box center [616, 156] width 53 height 39
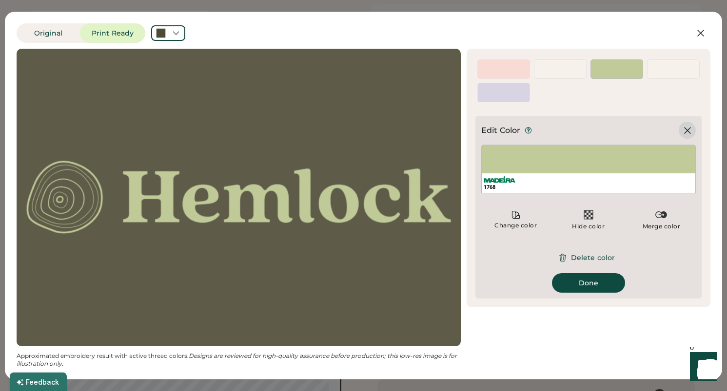
click at [686, 128] on icon at bounding box center [687, 131] width 12 height 12
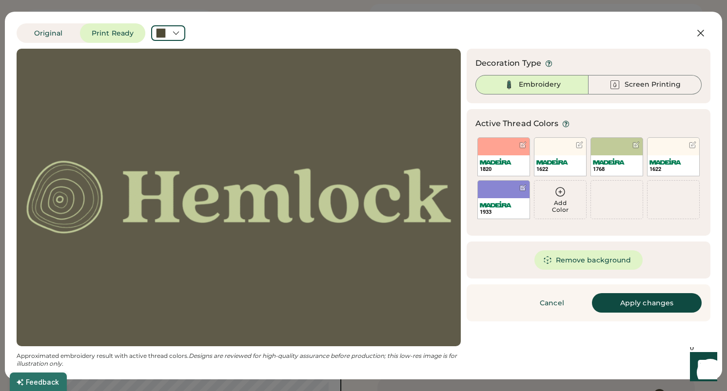
click at [566, 168] on div "1622" at bounding box center [560, 169] width 48 height 7
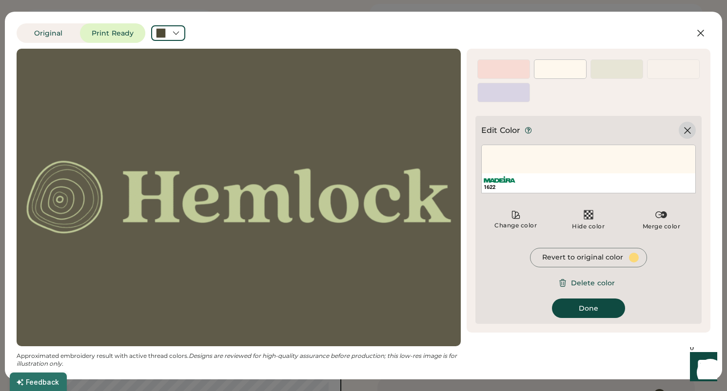
click at [685, 126] on icon at bounding box center [687, 131] width 12 height 12
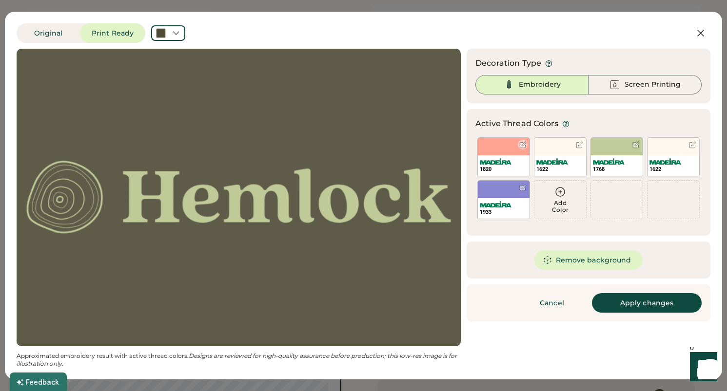
click at [507, 160] on img at bounding box center [496, 161] width 32 height 6
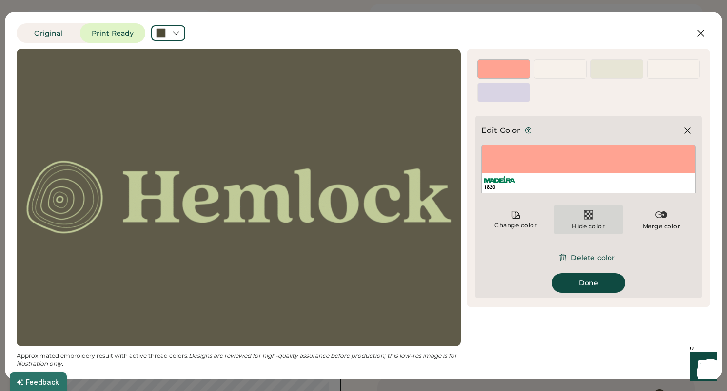
click at [599, 214] on div "Hide color" at bounding box center [588, 219] width 69 height 29
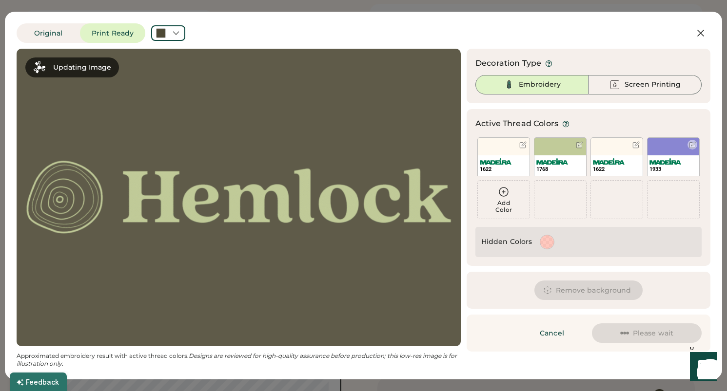
click at [669, 167] on div "1933" at bounding box center [673, 169] width 48 height 7
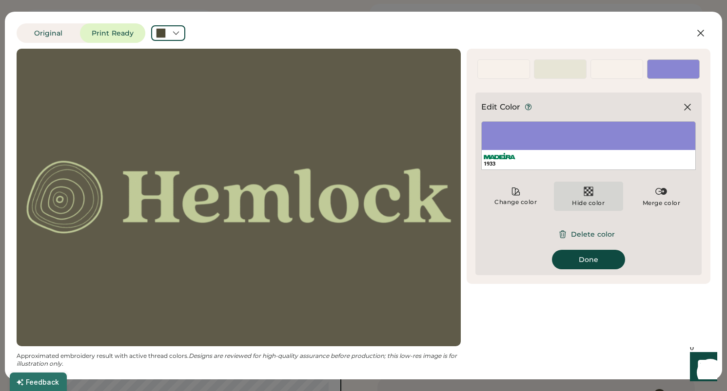
click at [584, 199] on div "Hide color" at bounding box center [588, 203] width 33 height 8
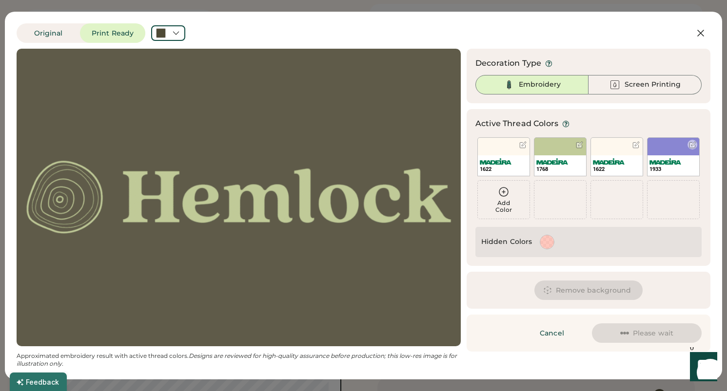
click at [669, 163] on img at bounding box center [665, 161] width 32 height 6
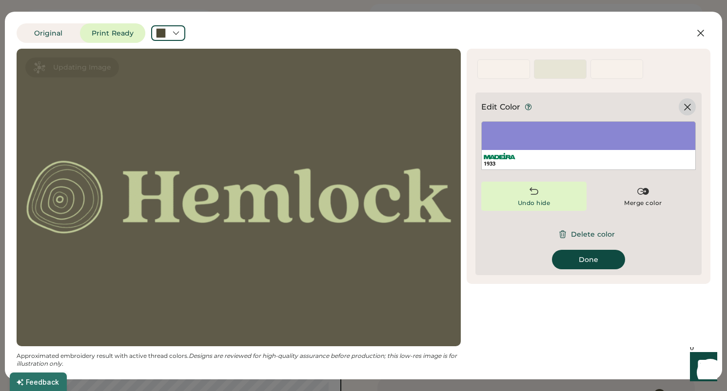
click at [686, 106] on icon at bounding box center [687, 107] width 6 height 6
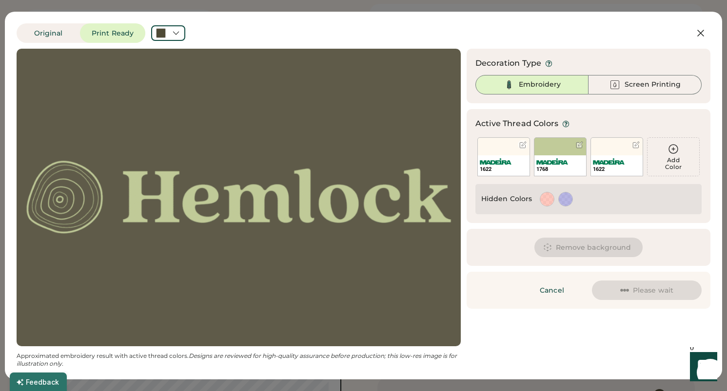
click at [511, 165] on div "1622" at bounding box center [504, 165] width 52 height 20
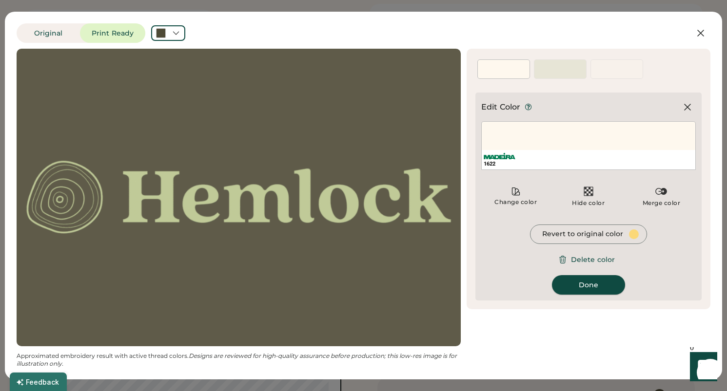
click at [601, 292] on button "Done" at bounding box center [588, 284] width 73 height 19
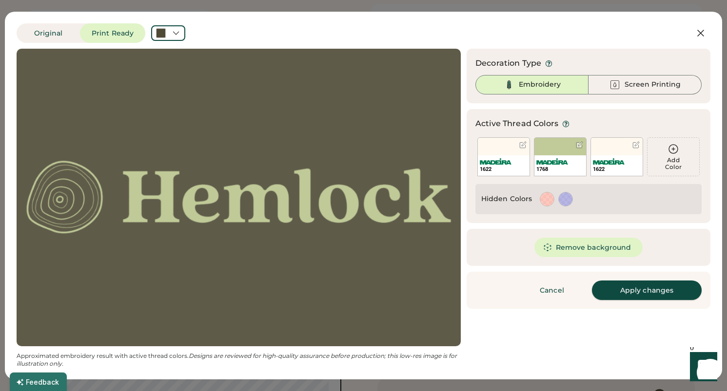
click at [620, 287] on button "Apply changes" at bounding box center [647, 290] width 110 height 19
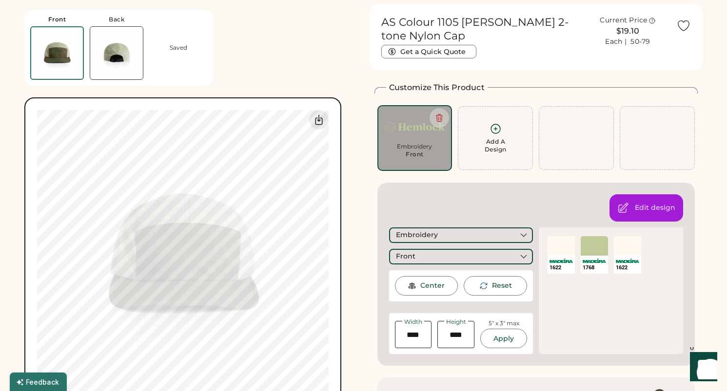
click at [451, 204] on div "Edit design Embroidery Front Center Reset Width Height 5" x 3" max Apply Maximu…" at bounding box center [536, 274] width 318 height 183
click at [553, 244] on div at bounding box center [560, 245] width 27 height 19
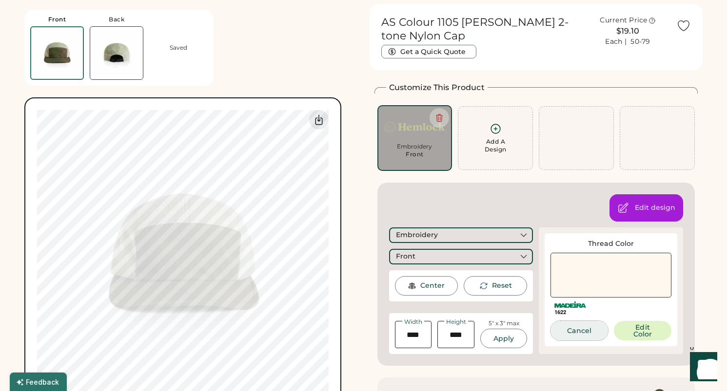
click at [582, 334] on button "Cancel" at bounding box center [579, 330] width 58 height 19
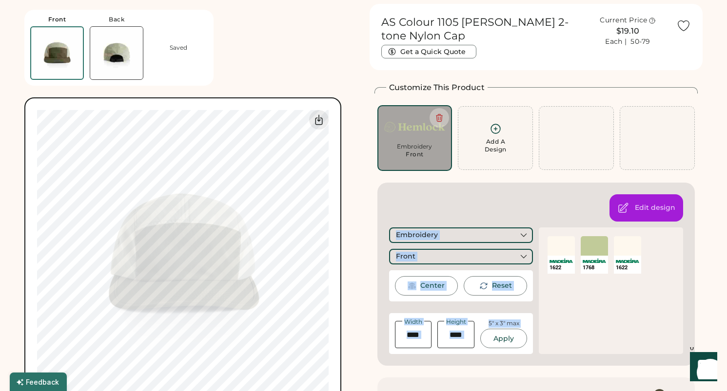
drag, startPoint x: 558, startPoint y: 249, endPoint x: 406, endPoint y: 193, distance: 162.5
click at [406, 193] on div "Edit design Embroidery Front Center Reset Width Height 5" x 3" max Apply Maximu…" at bounding box center [536, 274] width 318 height 183
click at [567, 191] on div "Edit design Embroidery Front Center Reset Width Height 5" x 3" max Apply Maximu…" at bounding box center [536, 274] width 318 height 183
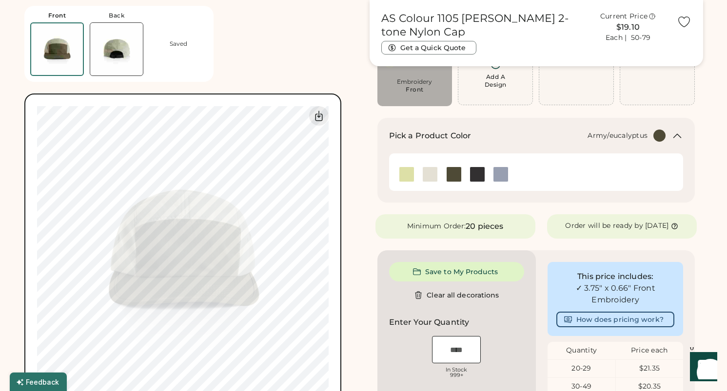
scroll to position [113, 0]
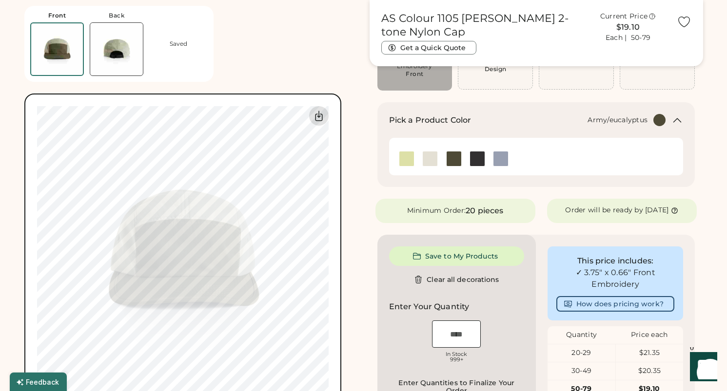
click at [323, 116] on icon at bounding box center [319, 116] width 12 height 12
click at [367, 298] on div "Front Back Saved Switch to back My uploaded designs Upload new design SVG, Ai, …" at bounding box center [363, 294] width 678 height 742
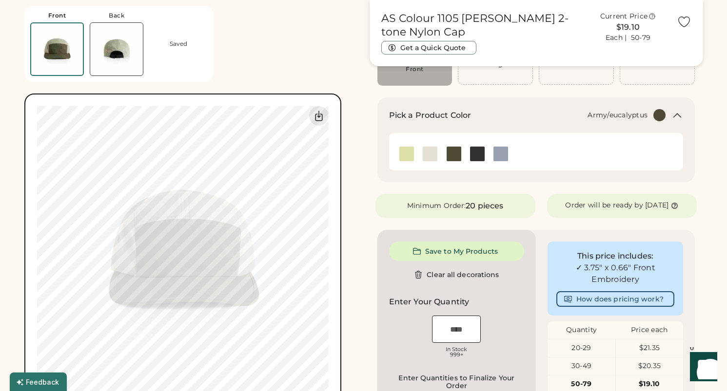
scroll to position [119, 0]
click at [430, 154] on img at bounding box center [430, 152] width 15 height 15
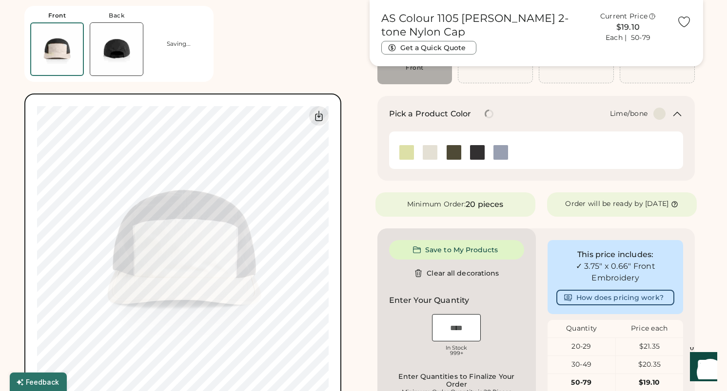
click at [403, 154] on img at bounding box center [406, 152] width 15 height 15
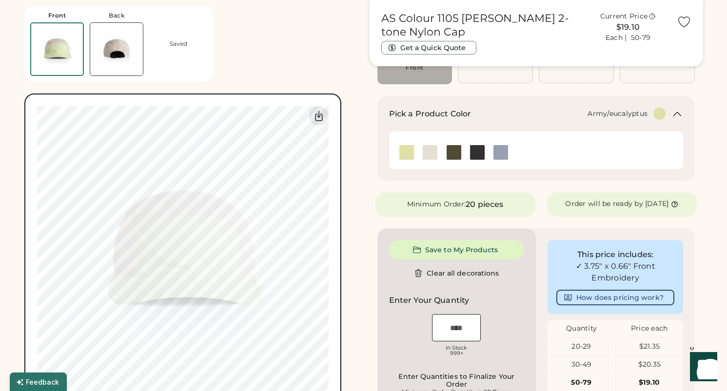
click at [456, 151] on img at bounding box center [453, 152] width 15 height 15
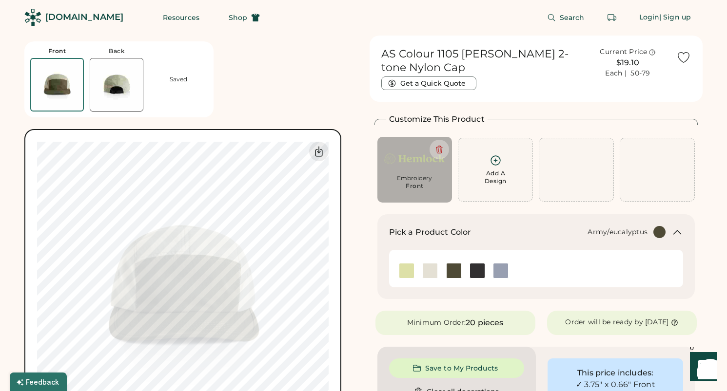
scroll to position [0, 0]
click at [426, 179] on div "Embroidery" at bounding box center [414, 179] width 61 height 8
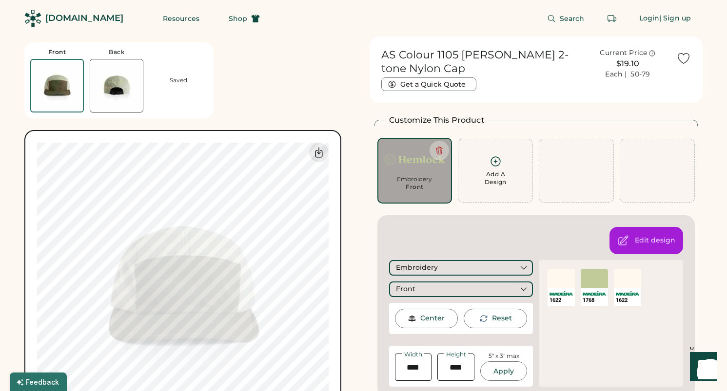
click at [559, 292] on img at bounding box center [560, 293] width 23 height 4
click at [559, 278] on div at bounding box center [560, 278] width 27 height 19
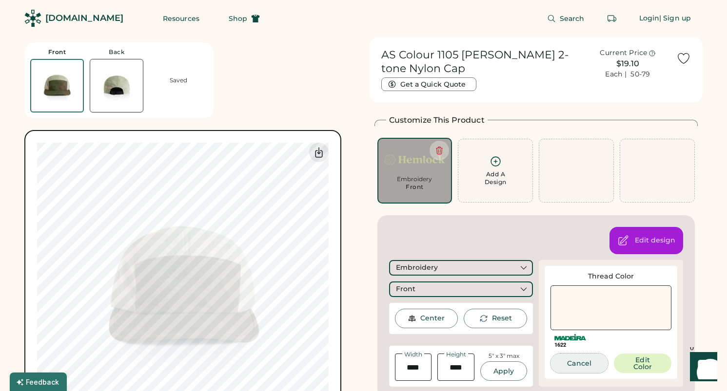
click at [573, 367] on button "Cancel" at bounding box center [579, 363] width 58 height 19
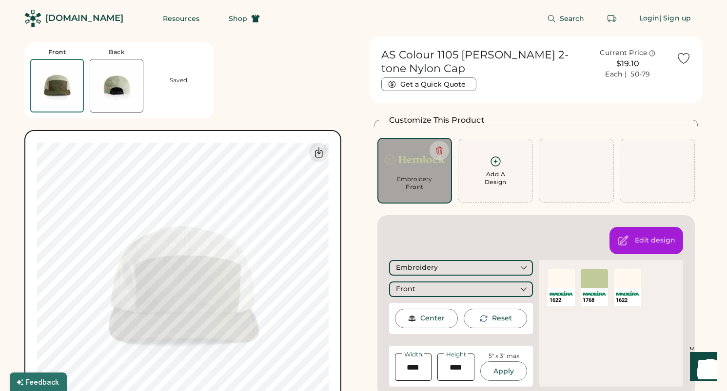
click at [587, 265] on div "1622 SELECT A COLOR 1768 SELECT A COLOR 1622 SELECT A COLOR 1622 SELECT A COLOR…" at bounding box center [611, 323] width 144 height 127
click at [587, 272] on div "SELECT A COLOR" at bounding box center [593, 278] width 27 height 19
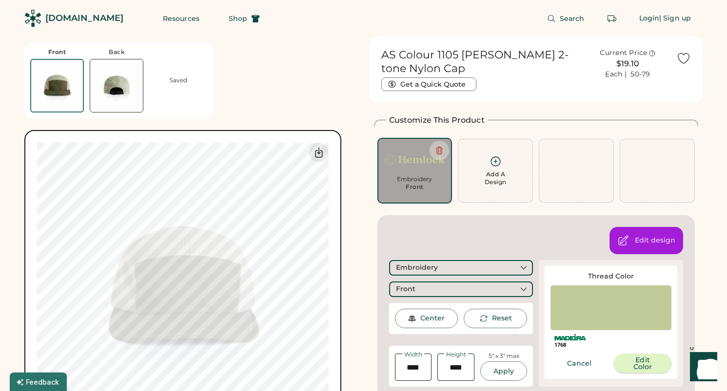
click at [645, 364] on button "Edit Color" at bounding box center [643, 363] width 58 height 19
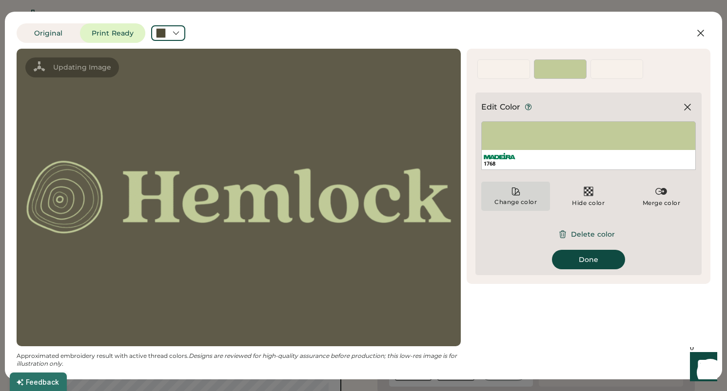
click at [509, 199] on div "Change color" at bounding box center [515, 202] width 43 height 8
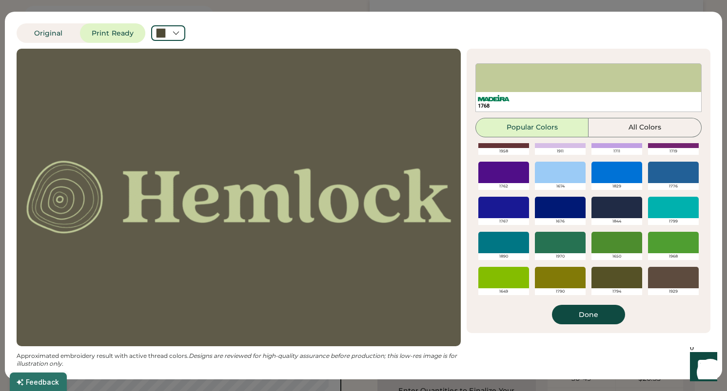
scroll to position [316, 0]
click at [644, 125] on button "All Colors" at bounding box center [644, 127] width 113 height 19
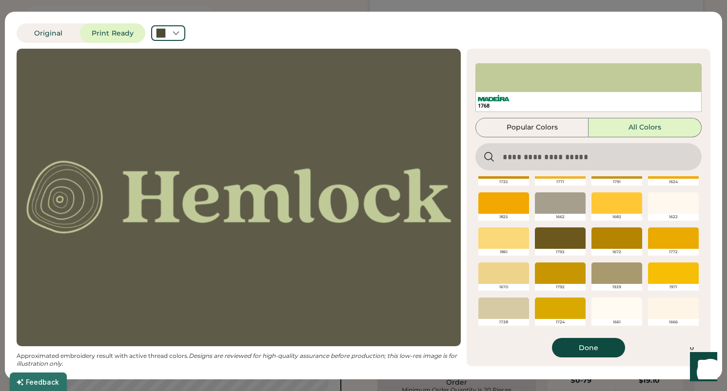
scroll to position [648, 0]
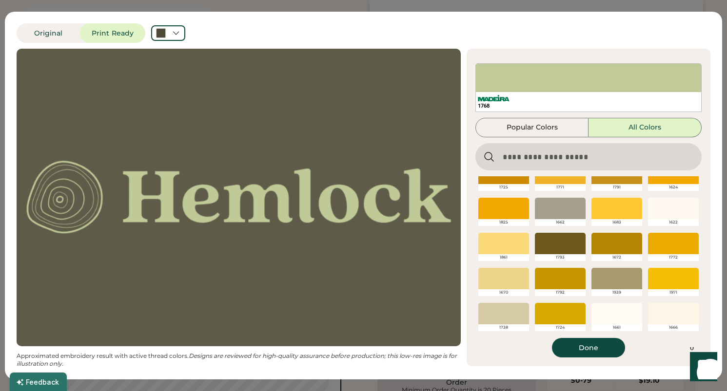
click at [668, 208] on div at bounding box center [673, 208] width 51 height 21
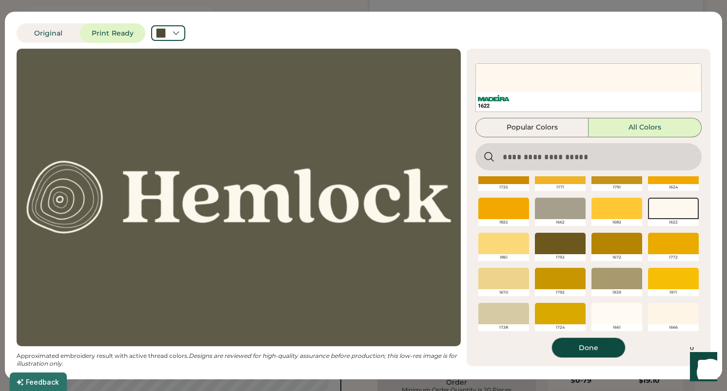
click at [595, 340] on button "Done" at bounding box center [588, 347] width 73 height 19
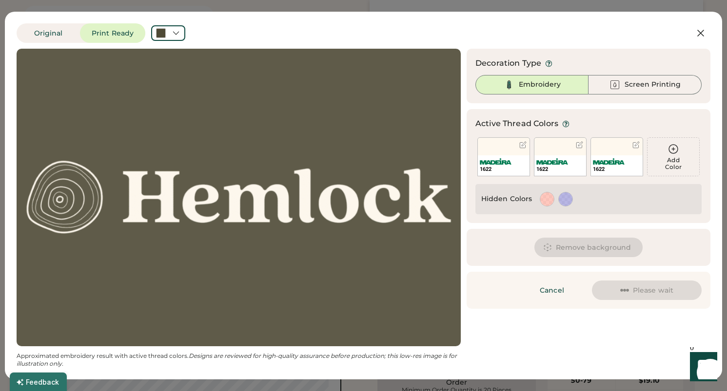
scroll to position [0, 0]
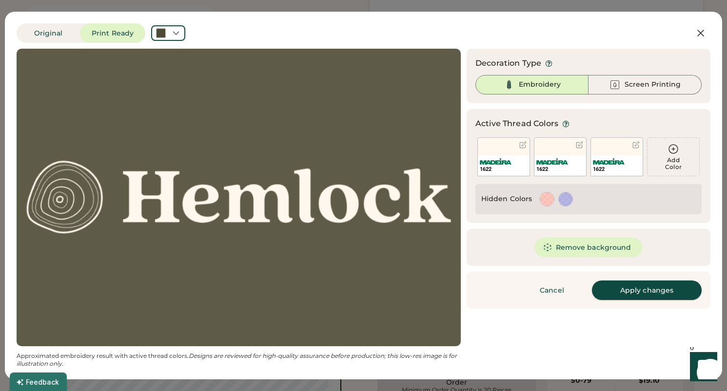
click at [651, 289] on button "Apply changes" at bounding box center [647, 290] width 110 height 19
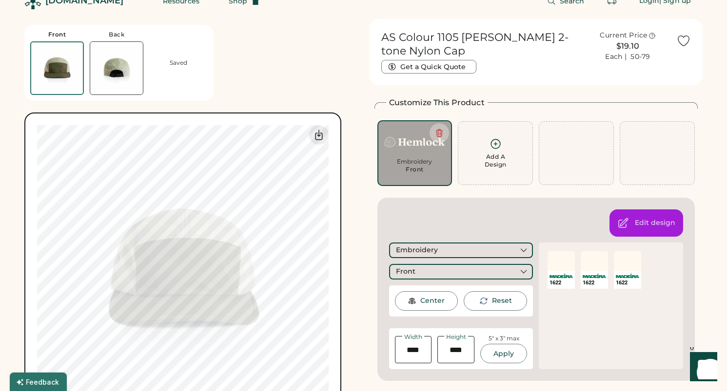
scroll to position [15, 0]
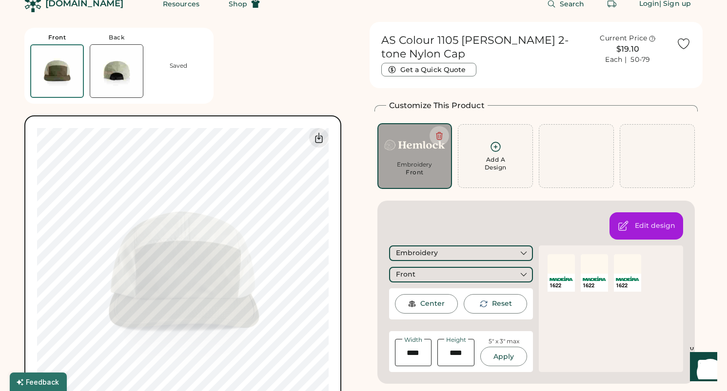
click at [596, 291] on div "SELECT A COLOR 1622" at bounding box center [593, 273] width 27 height 38
click at [596, 280] on img at bounding box center [593, 279] width 23 height 4
click at [634, 233] on div "Edit design" at bounding box center [646, 225] width 74 height 27
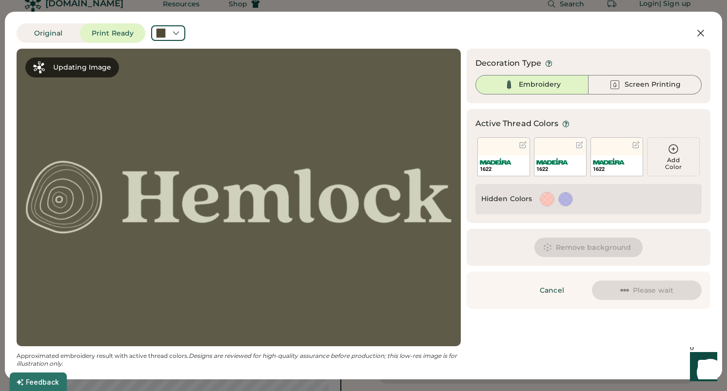
click at [560, 163] on img at bounding box center [552, 161] width 32 height 6
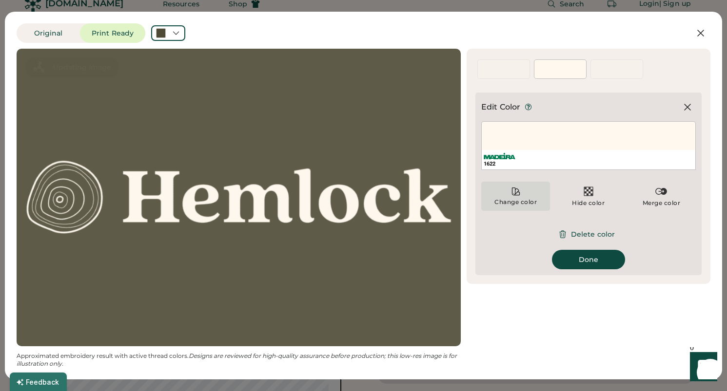
click at [509, 199] on div "Change color" at bounding box center [515, 202] width 43 height 8
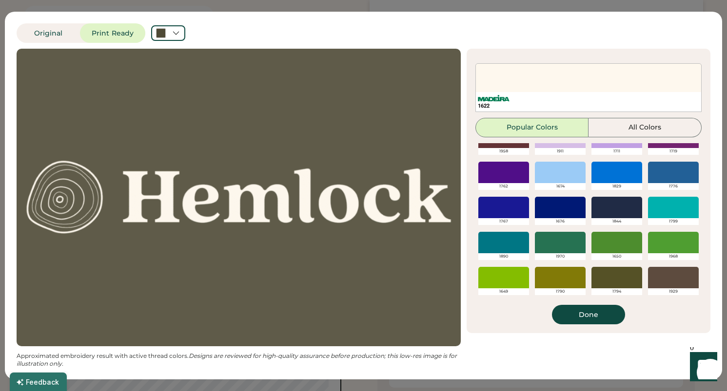
click at [630, 125] on button "All Colors" at bounding box center [644, 127] width 113 height 19
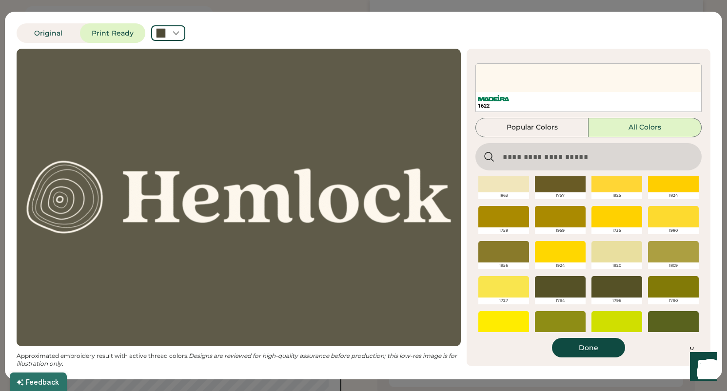
scroll to position [820, 0]
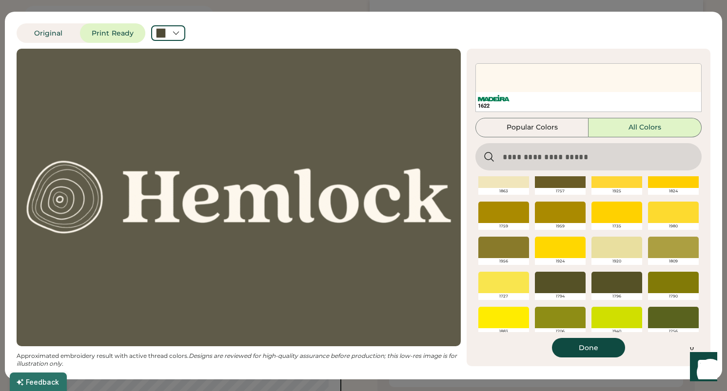
click at [623, 252] on div at bounding box center [616, 247] width 51 height 21
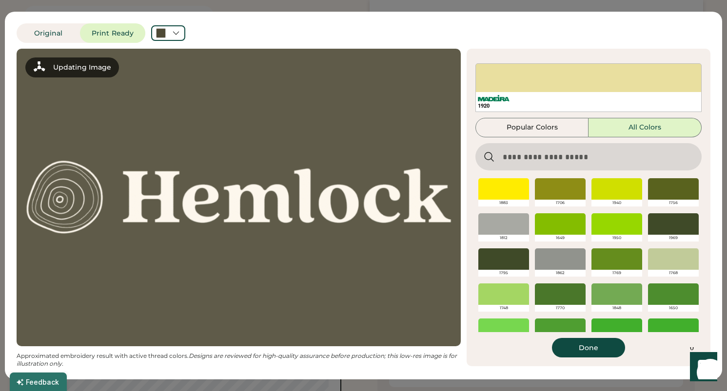
scroll to position [949, 0]
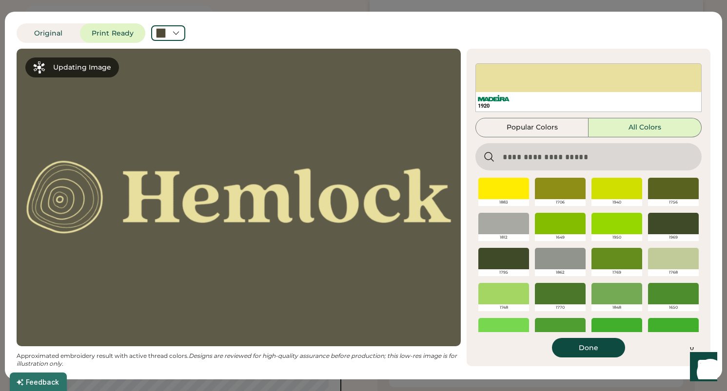
click at [674, 256] on div at bounding box center [673, 258] width 51 height 21
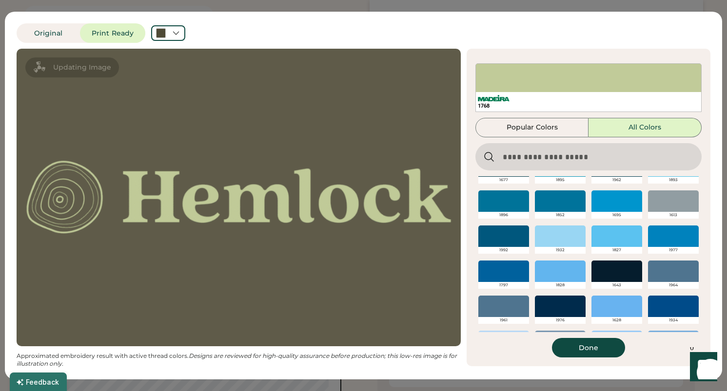
scroll to position [1540, 0]
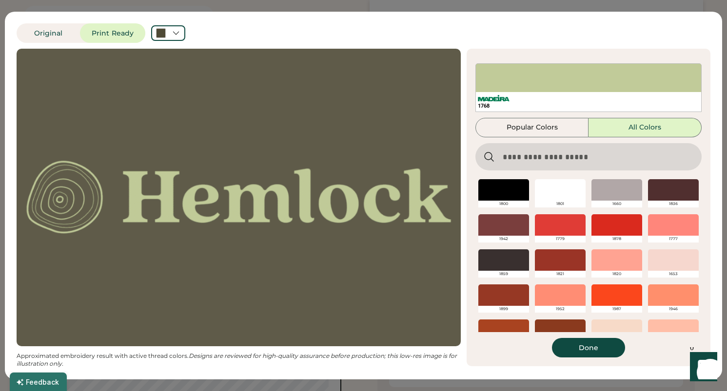
scroll to position [1115, 0]
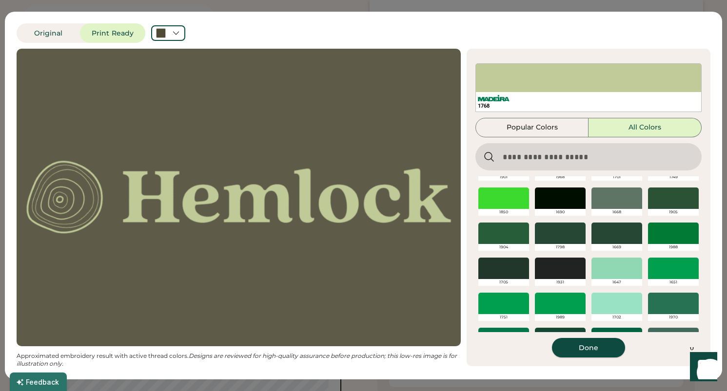
click at [609, 341] on button "Done" at bounding box center [588, 347] width 73 height 19
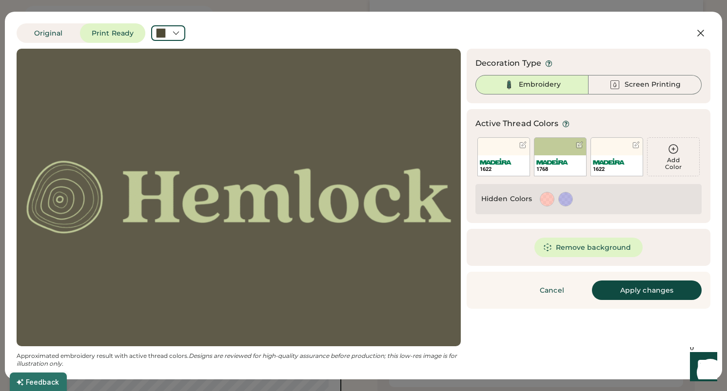
scroll to position [0, 0]
click at [635, 286] on button "Apply changes" at bounding box center [647, 290] width 110 height 19
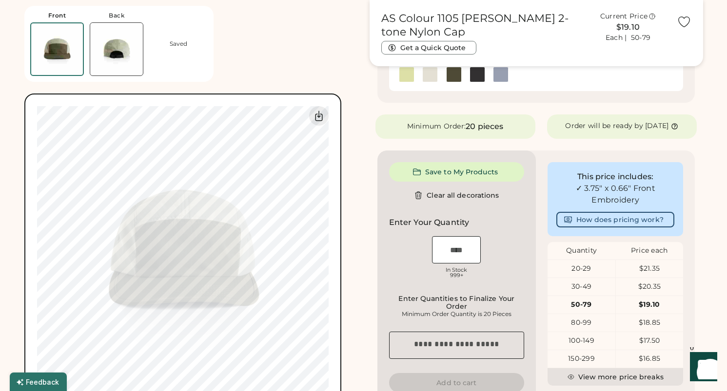
scroll to position [202, 0]
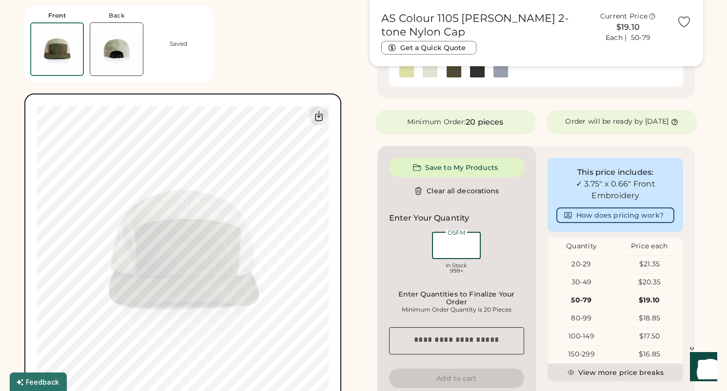
click at [459, 256] on input "input" at bounding box center [456, 245] width 49 height 27
click at [379, 288] on div "Save to My Products Clear all decorations Enter Your Quantity OSFM Loading Inve…" at bounding box center [456, 273] width 159 height 254
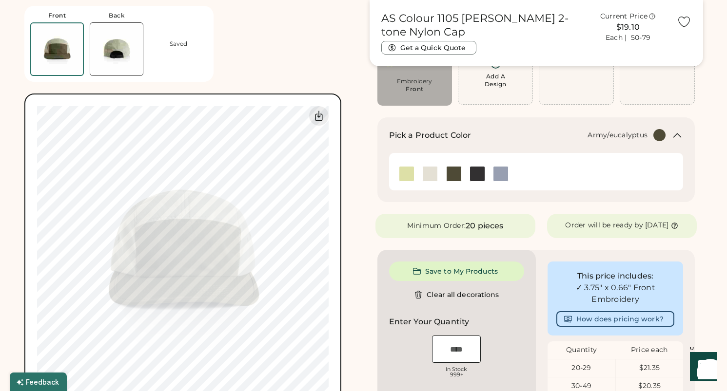
scroll to position [99, 0]
click at [355, 264] on div "Front Back Saved Switch to back My uploaded designs Upload new design SVG, Ai, …" at bounding box center [190, 205] width 333 height 410
